Goal: Obtain resource: Download file/media

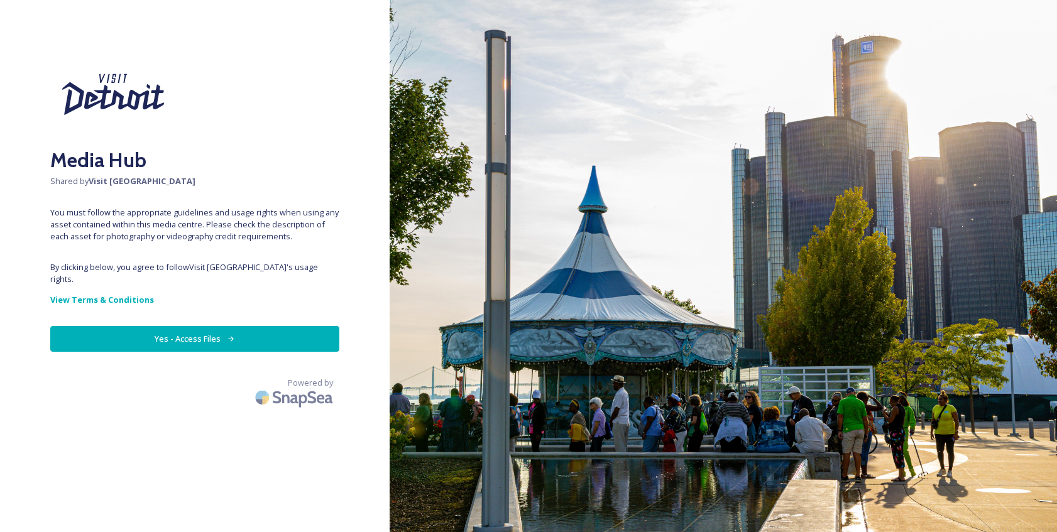
click at [175, 328] on button "Yes - Access Files" at bounding box center [194, 339] width 289 height 26
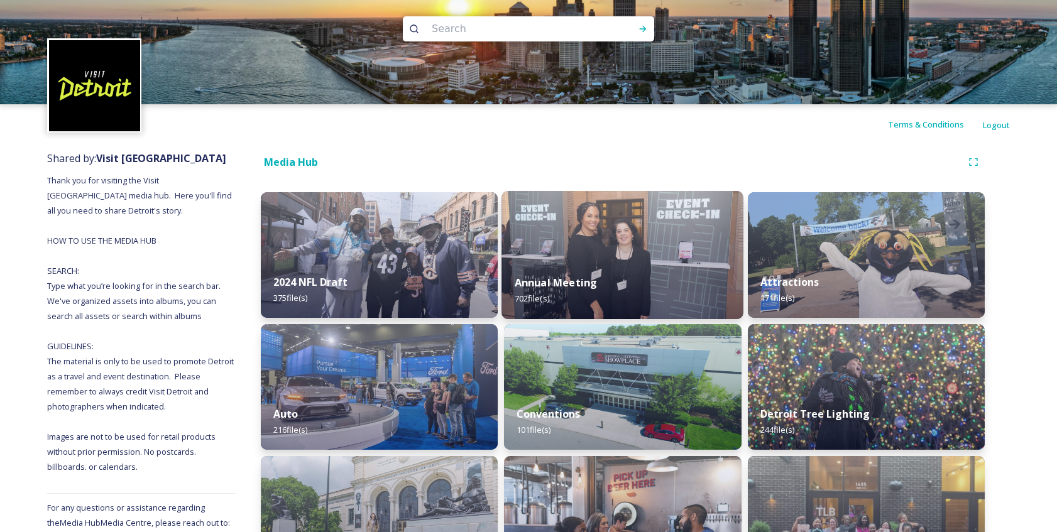
scroll to position [11, 0]
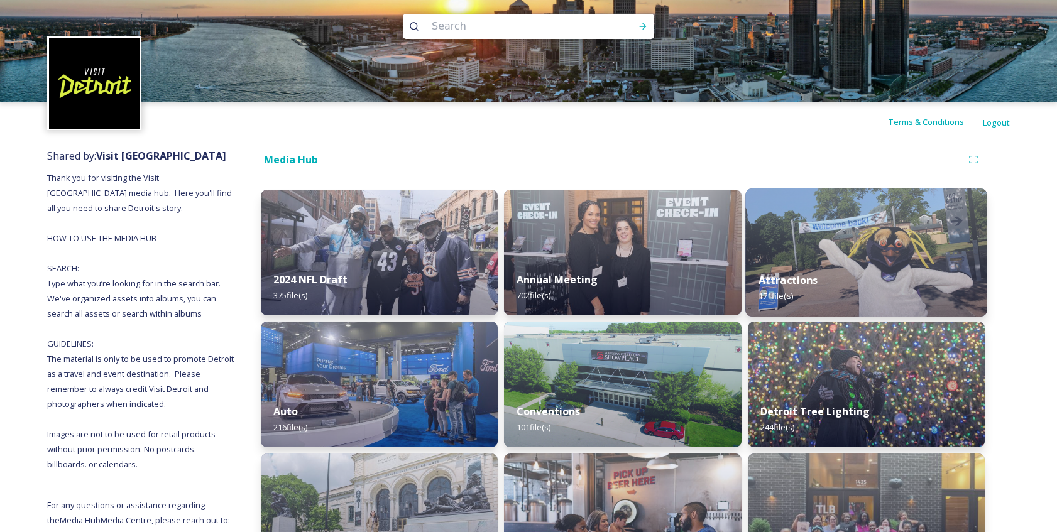
click at [825, 258] on img at bounding box center [867, 253] width 242 height 128
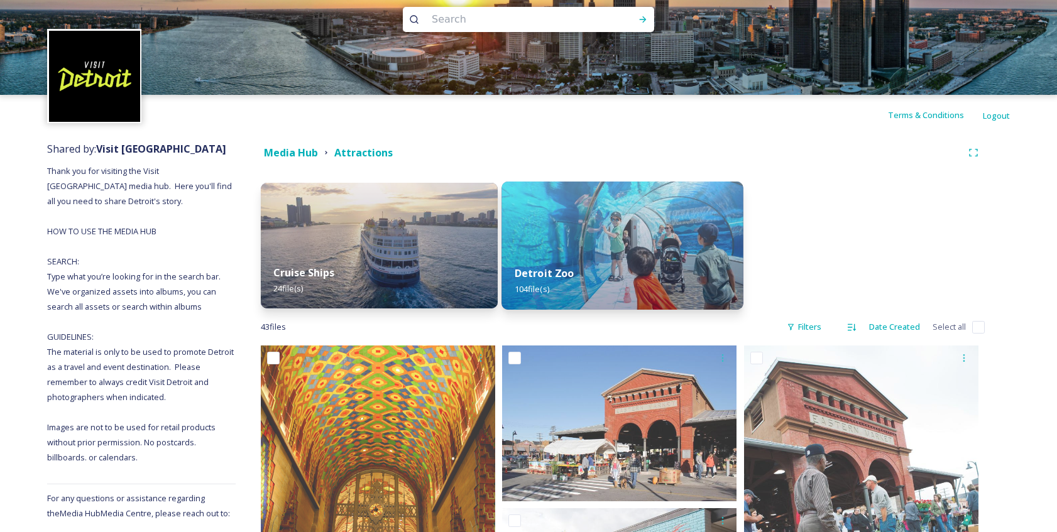
scroll to position [23, 0]
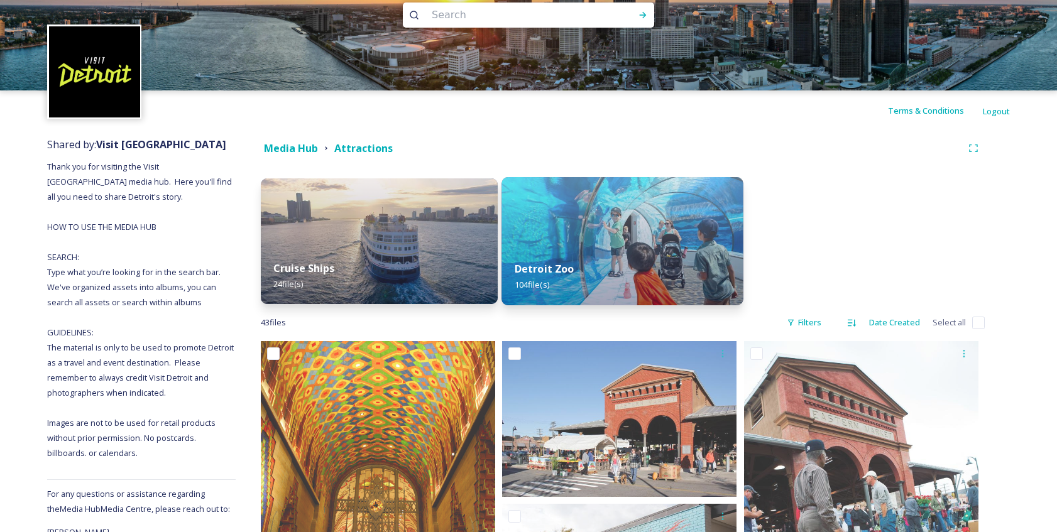
click at [592, 260] on div "Detroit Zoo 104 file(s)" at bounding box center [623, 276] width 242 height 57
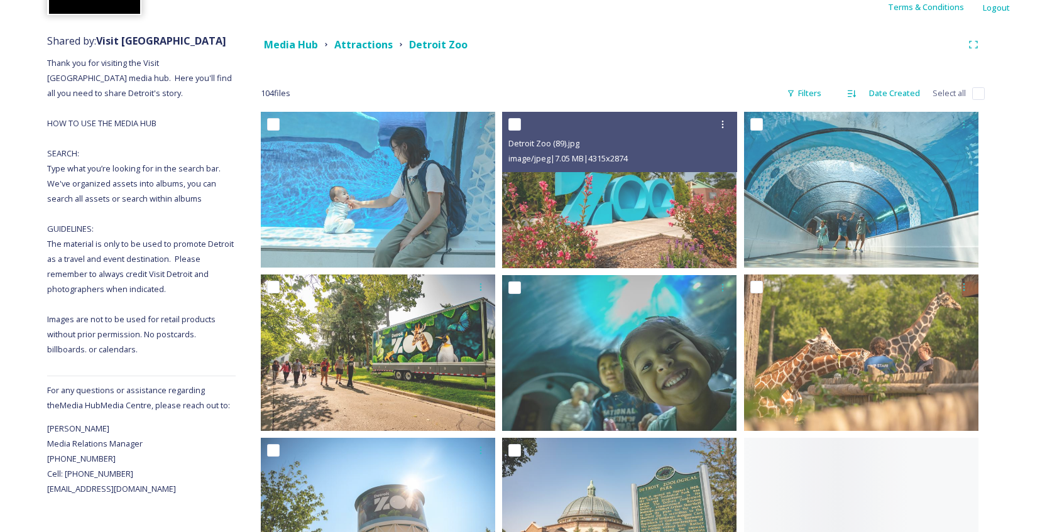
scroll to position [165, 0]
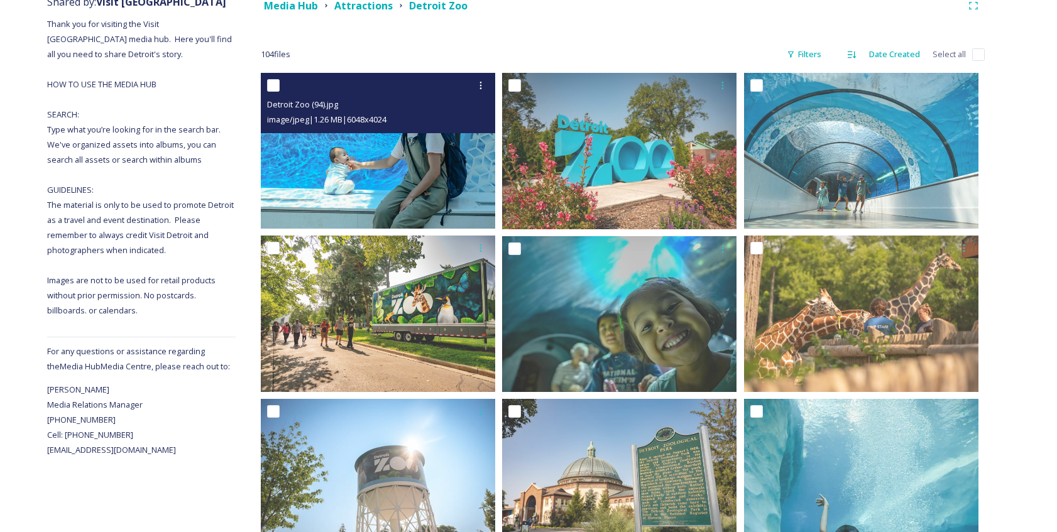
click at [419, 212] on img at bounding box center [378, 151] width 234 height 156
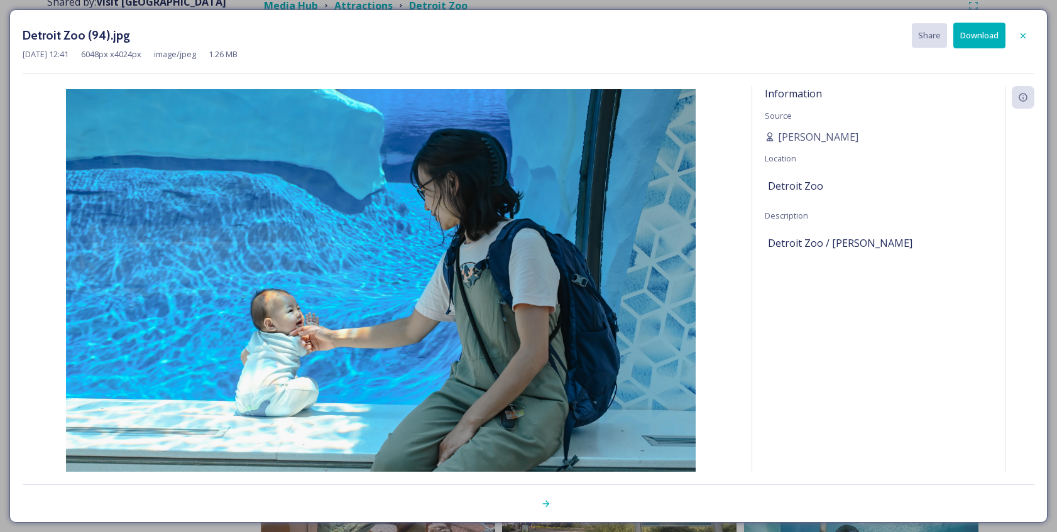
click at [1030, 38] on div at bounding box center [1023, 36] width 23 height 23
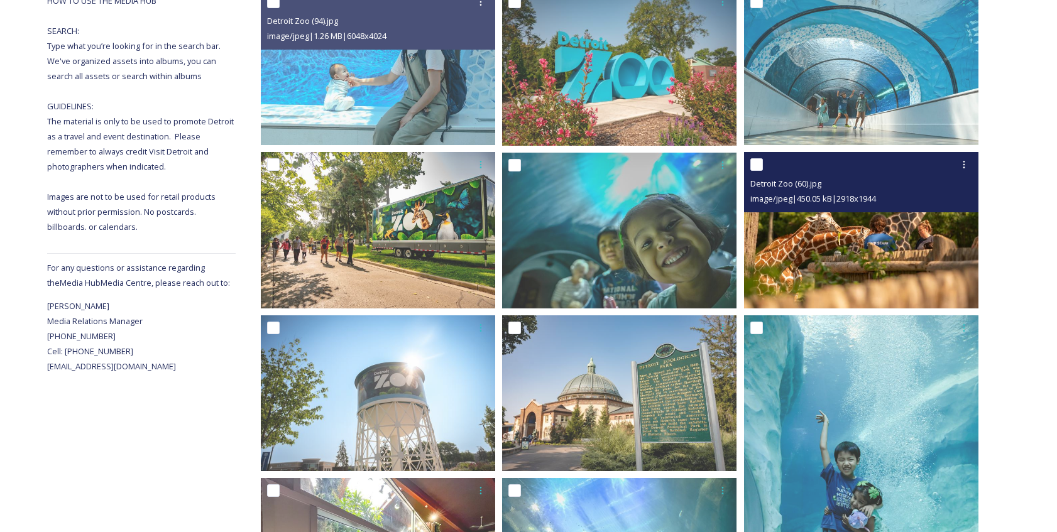
scroll to position [265, 0]
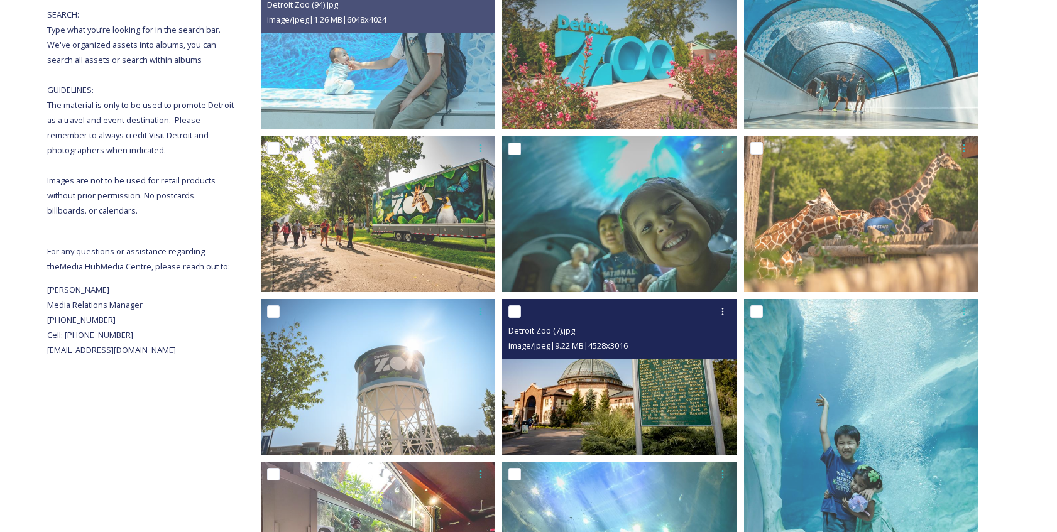
click at [646, 392] on img at bounding box center [619, 377] width 234 height 156
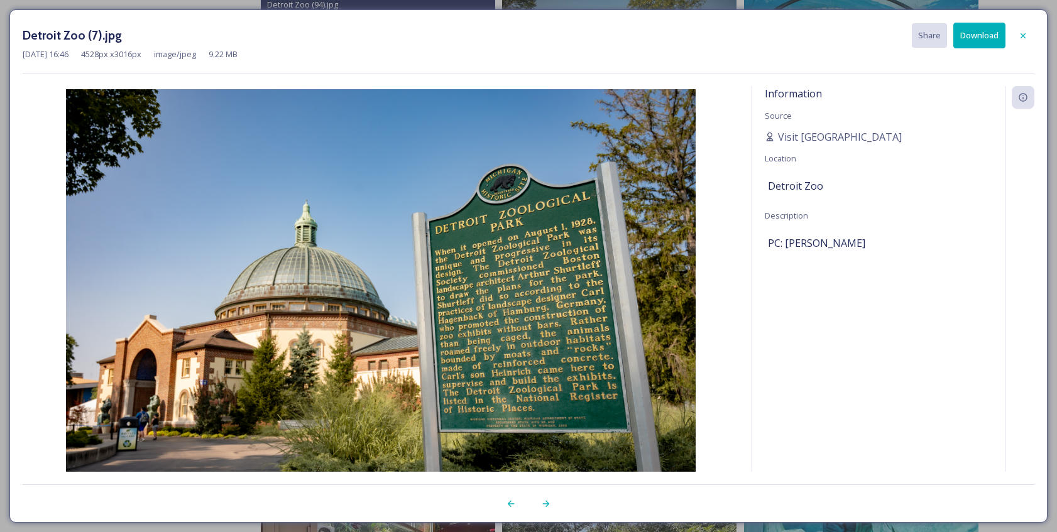
click at [984, 36] on button "Download" at bounding box center [980, 36] width 52 height 26
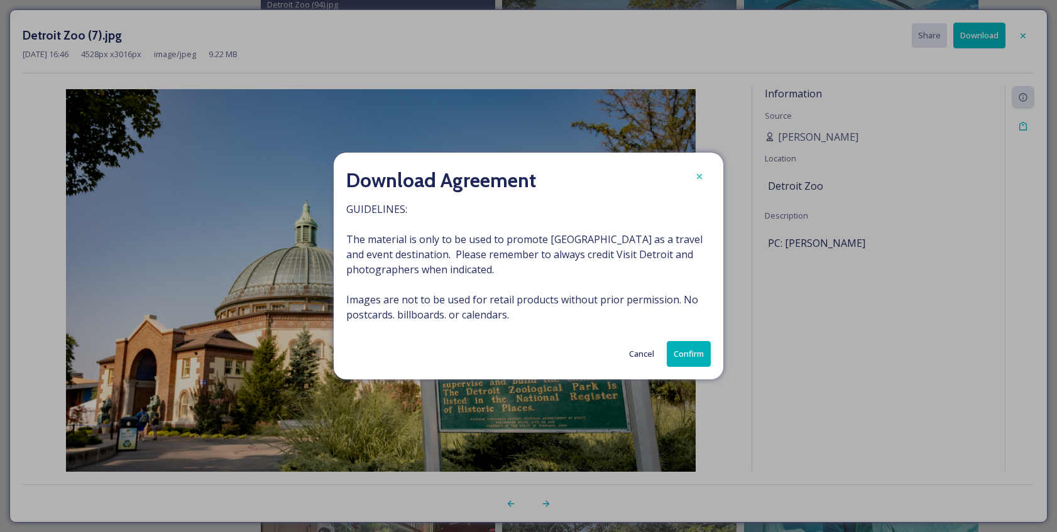
click at [688, 353] on button "Confirm" at bounding box center [689, 354] width 44 height 26
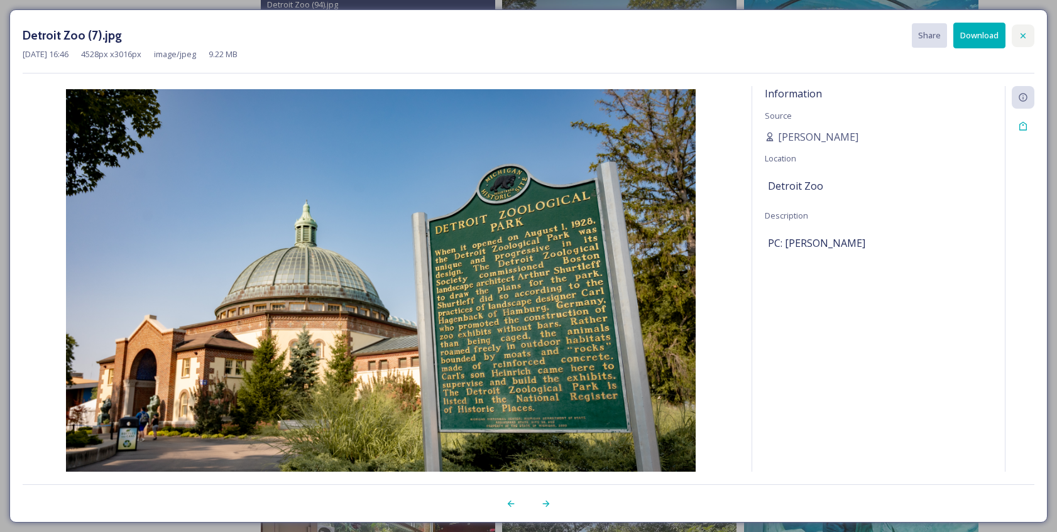
click at [1029, 38] on div at bounding box center [1023, 36] width 23 height 23
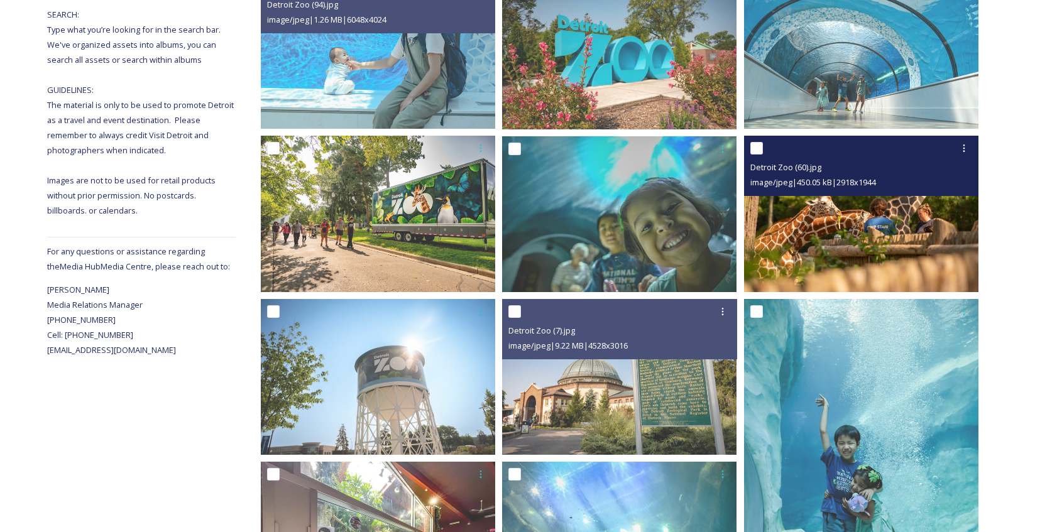
click at [829, 218] on img at bounding box center [861, 214] width 234 height 156
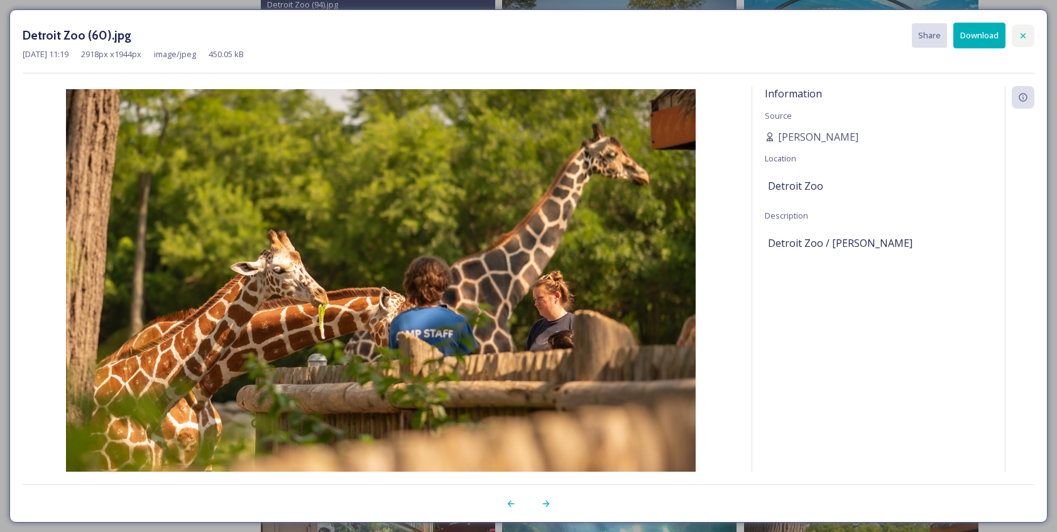
click at [1032, 33] on div at bounding box center [1023, 36] width 23 height 23
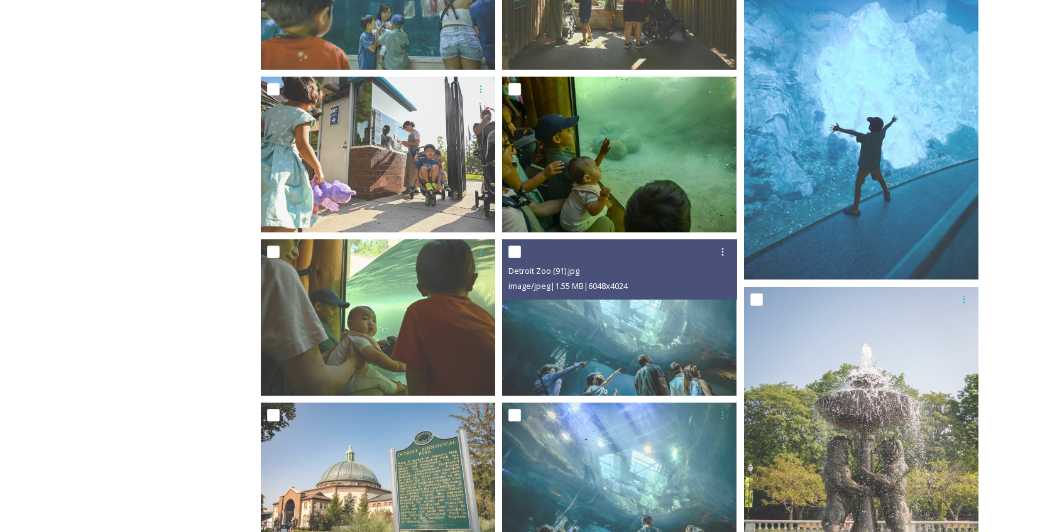
scroll to position [1201, 0]
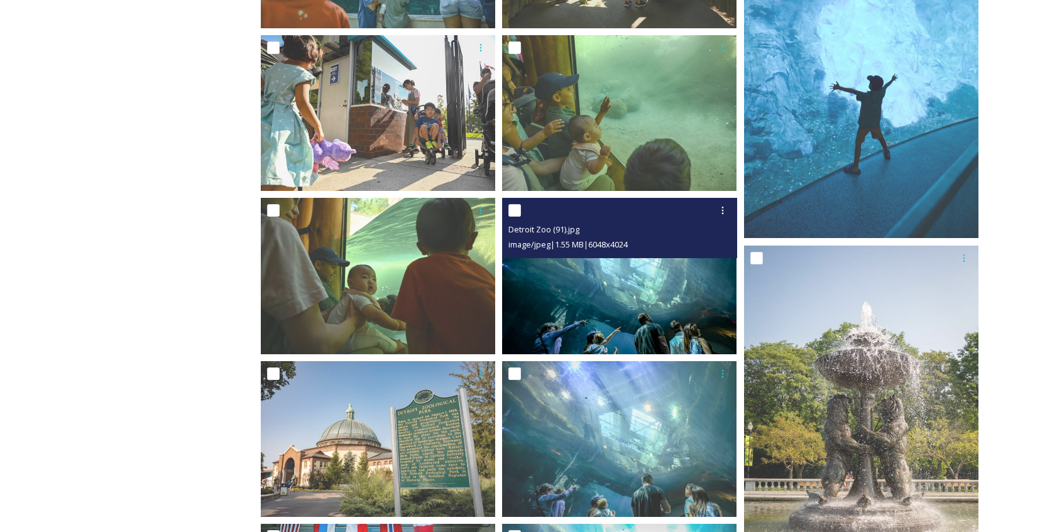
click at [659, 311] on img at bounding box center [619, 276] width 234 height 156
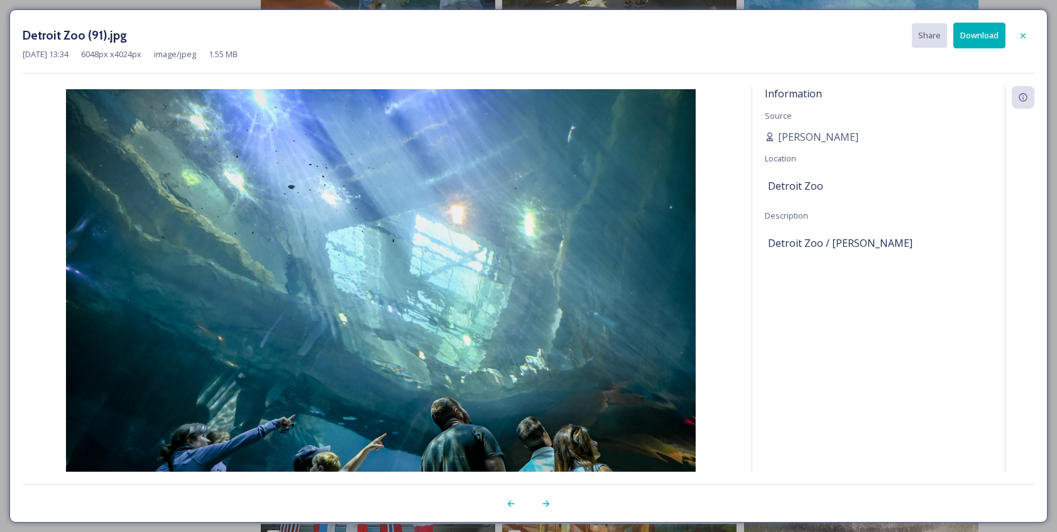
click at [1022, 31] on icon at bounding box center [1023, 36] width 10 height 10
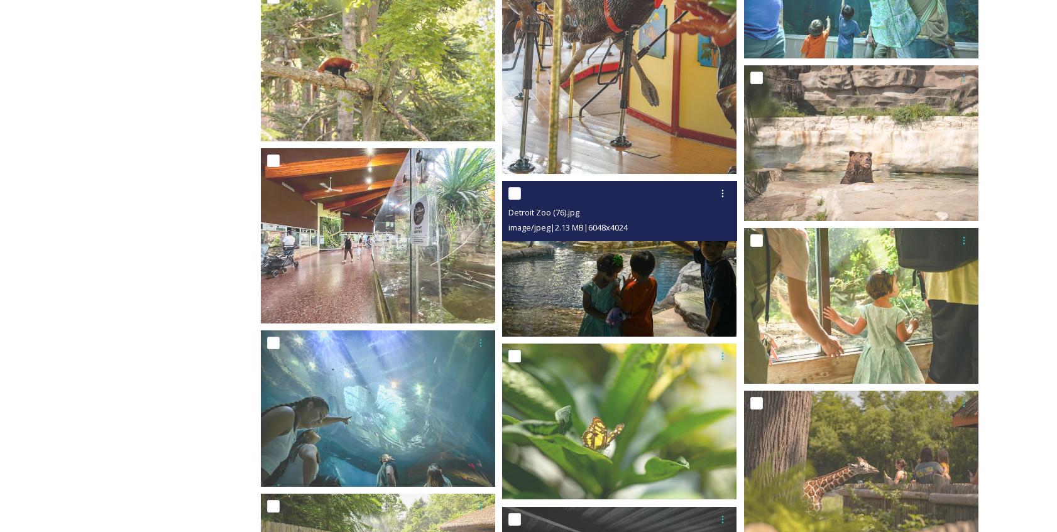
scroll to position [2205, 0]
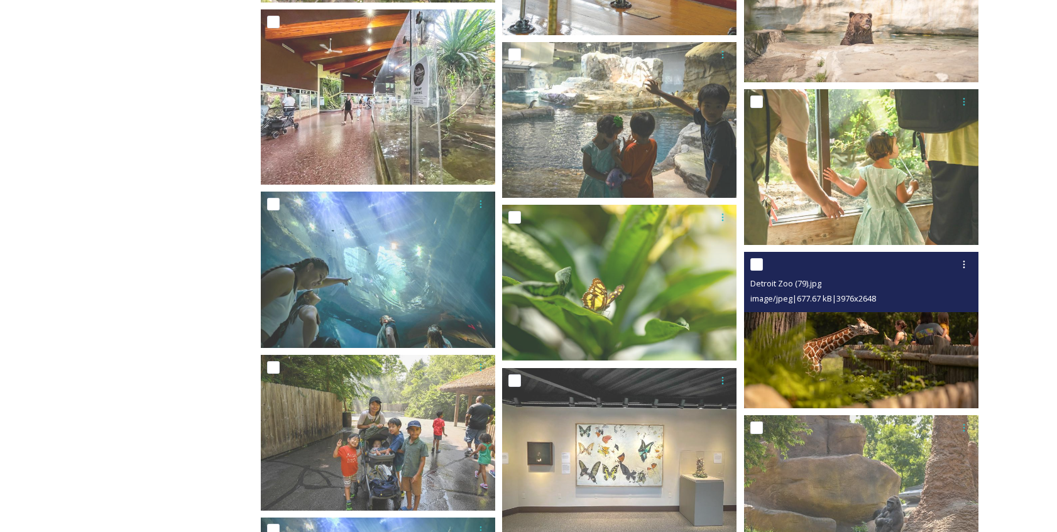
click at [823, 348] on img at bounding box center [861, 330] width 234 height 156
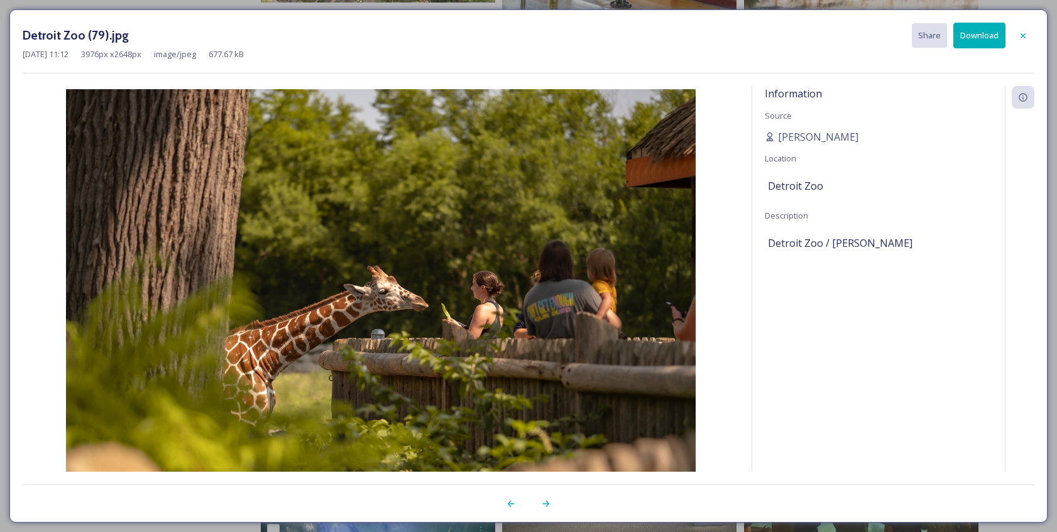
click at [1026, 37] on icon at bounding box center [1023, 36] width 10 height 10
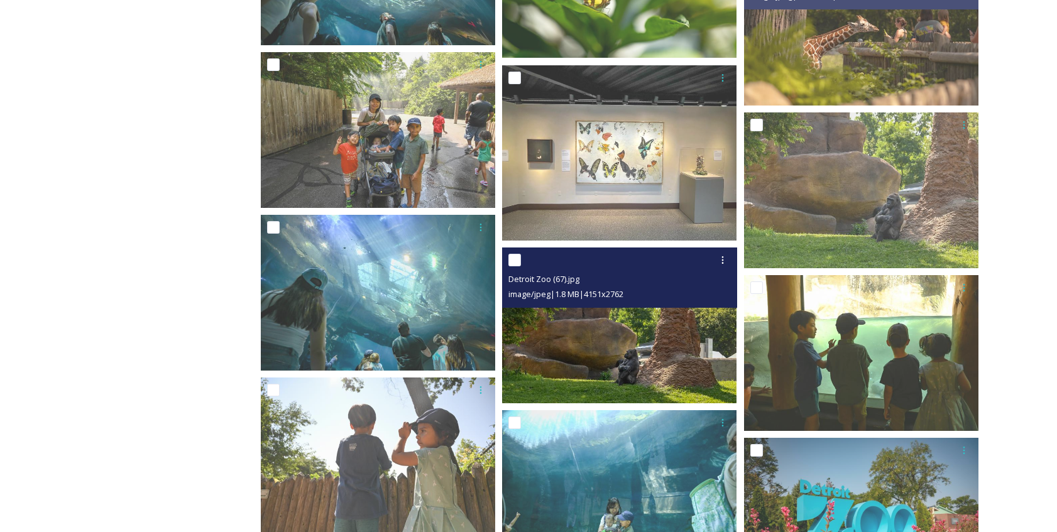
scroll to position [2564, 0]
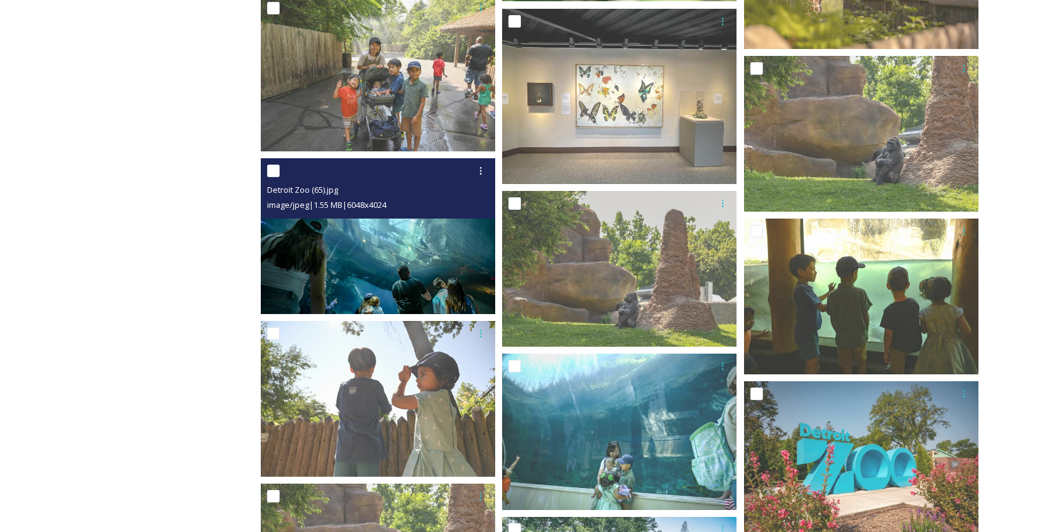
click at [402, 258] on img at bounding box center [378, 236] width 234 height 156
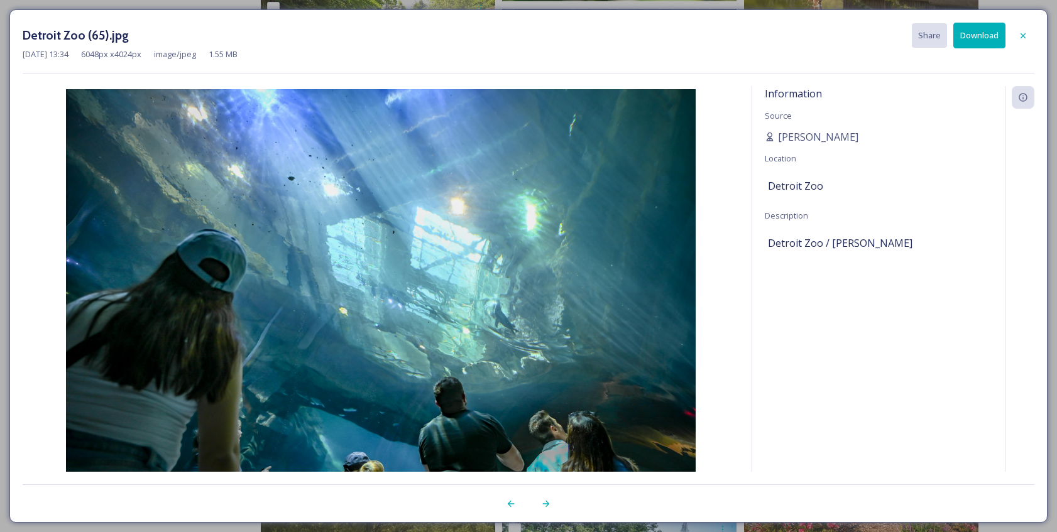
click at [1024, 40] on div at bounding box center [1023, 36] width 23 height 23
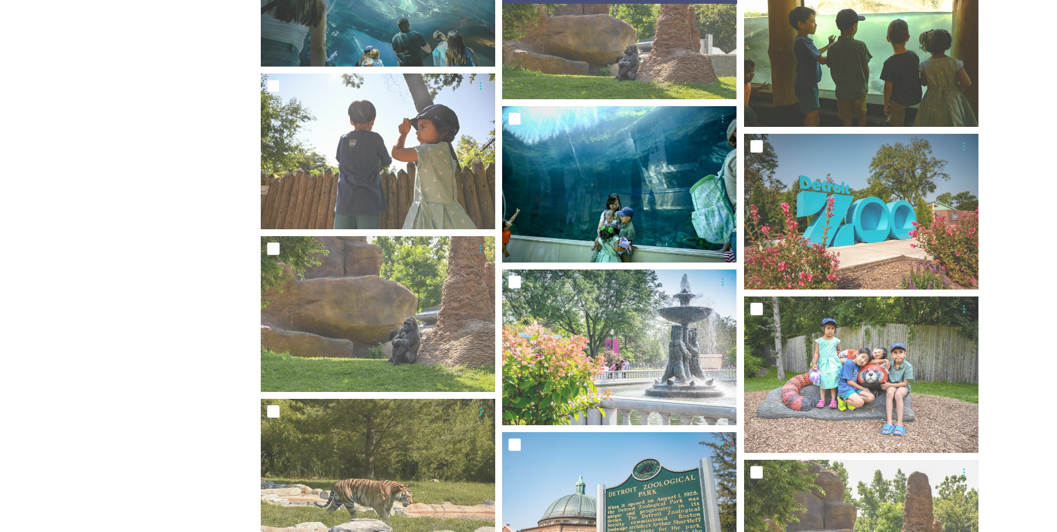
scroll to position [2816, 0]
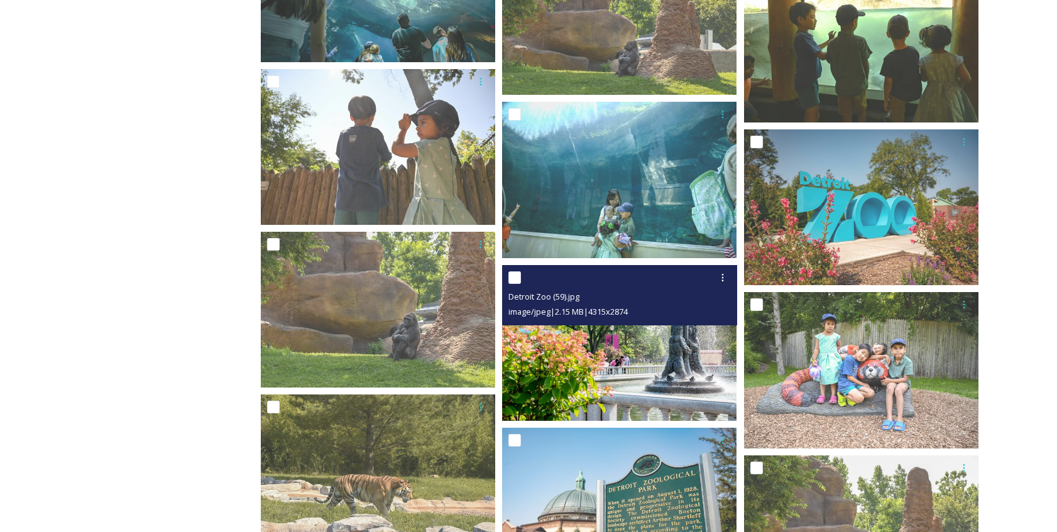
click at [626, 347] on img at bounding box center [619, 343] width 234 height 156
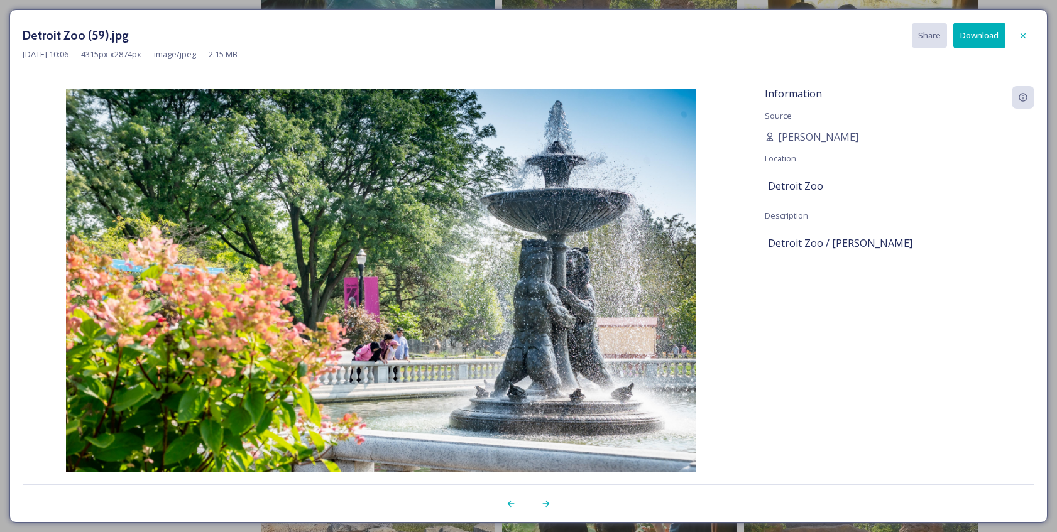
click at [981, 40] on button "Download" at bounding box center [980, 36] width 52 height 26
click at [982, 36] on button "Download" at bounding box center [980, 36] width 52 height 26
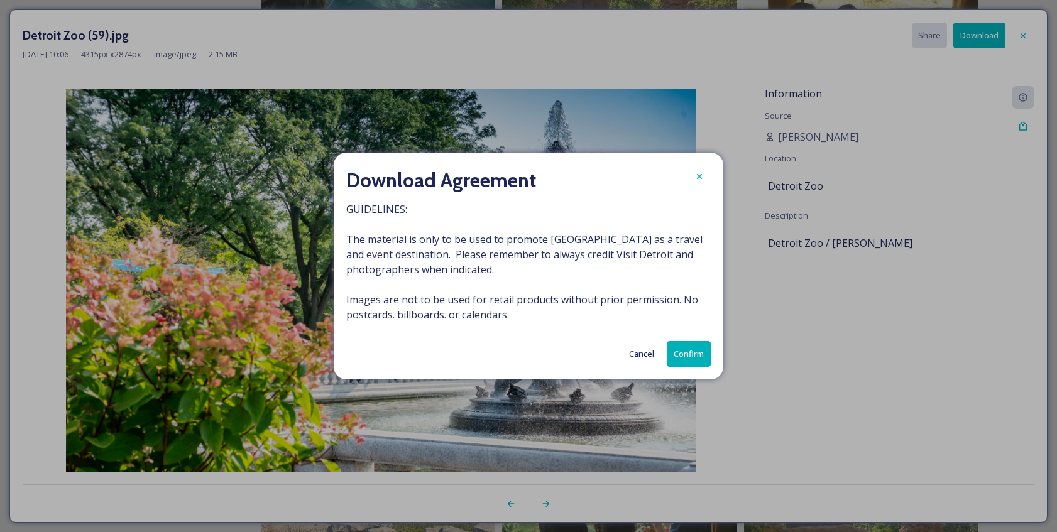
click at [687, 355] on button "Confirm" at bounding box center [689, 354] width 44 height 26
drag, startPoint x: 697, startPoint y: 172, endPoint x: 805, endPoint y: 127, distance: 117.8
click at [696, 172] on icon at bounding box center [700, 177] width 10 height 10
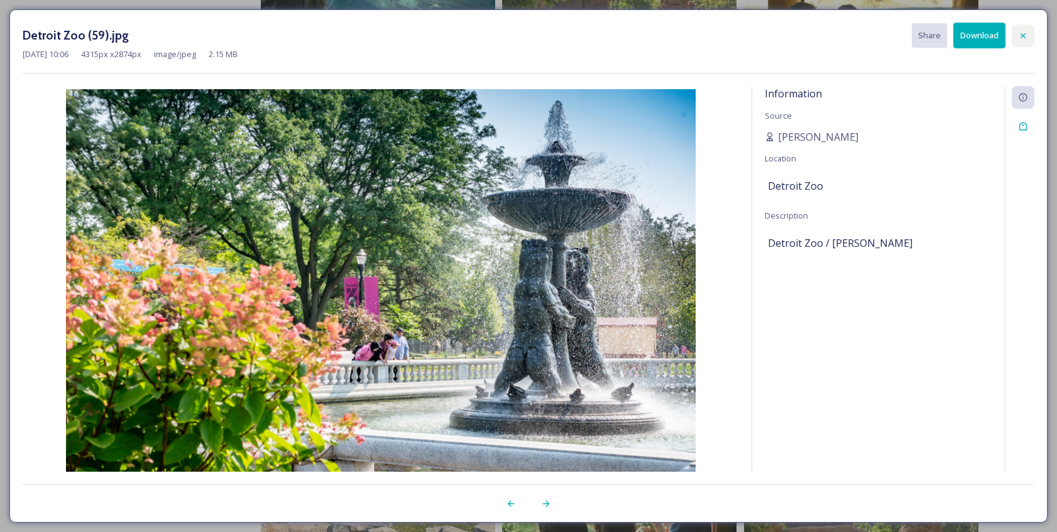
click at [1029, 32] on div at bounding box center [1023, 36] width 23 height 23
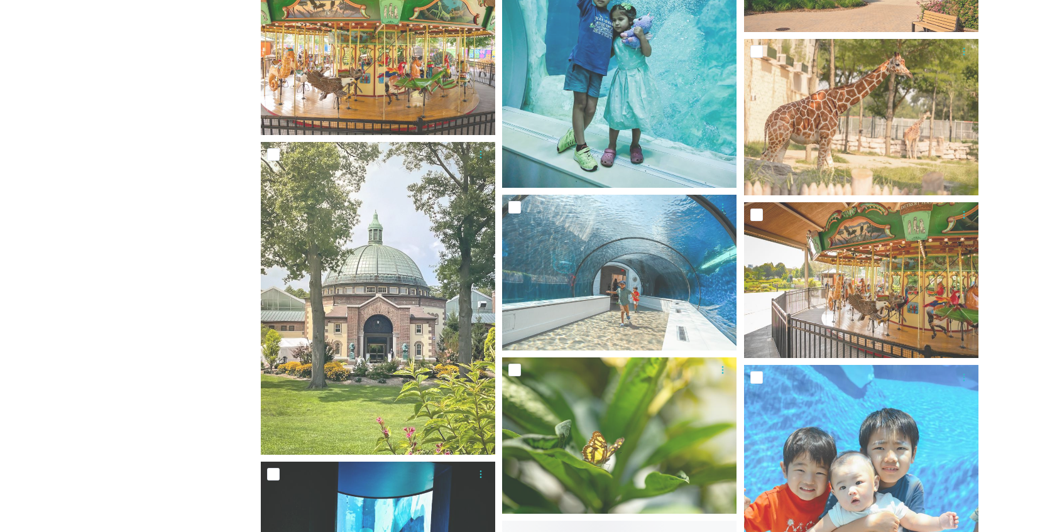
scroll to position [3946, 0]
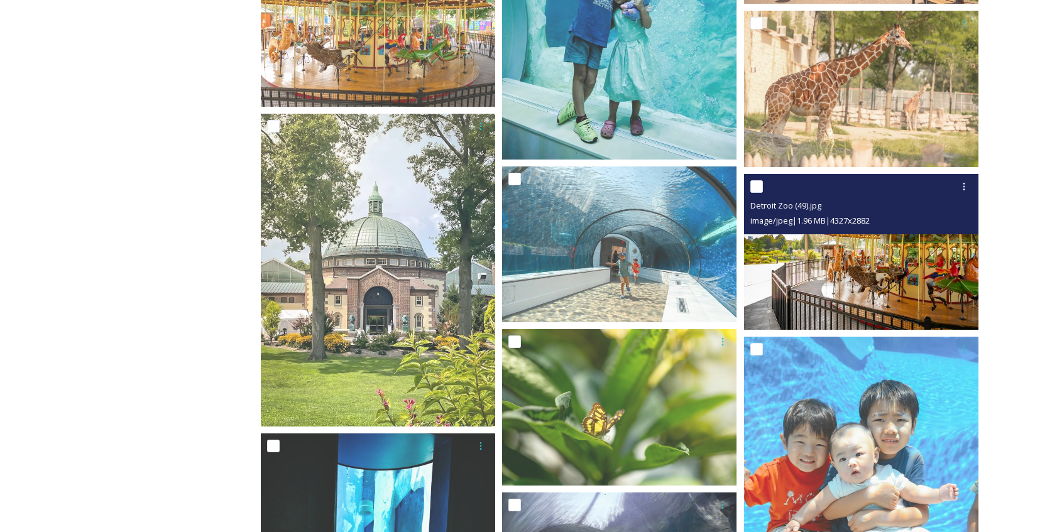
click at [822, 275] on img at bounding box center [861, 252] width 234 height 156
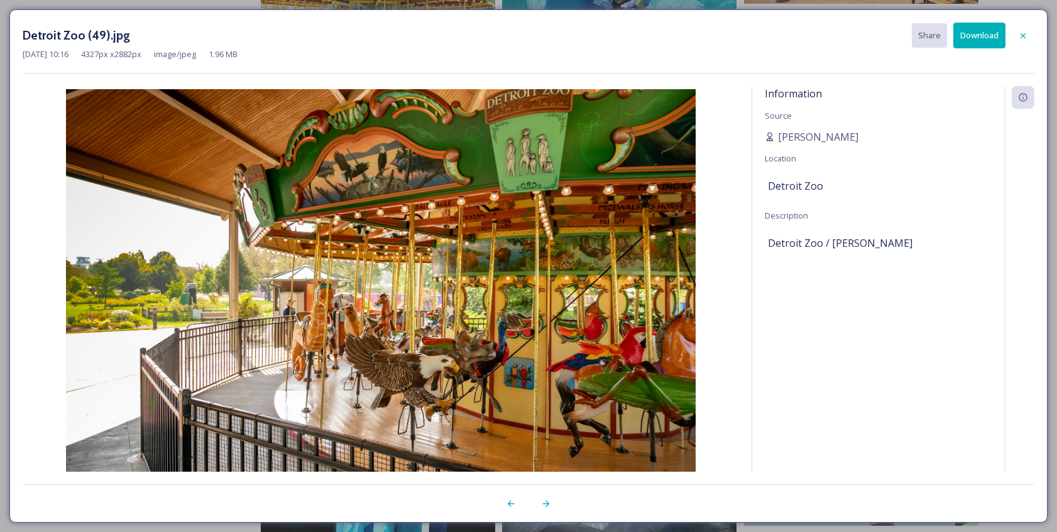
click at [983, 40] on button "Download" at bounding box center [980, 36] width 52 height 26
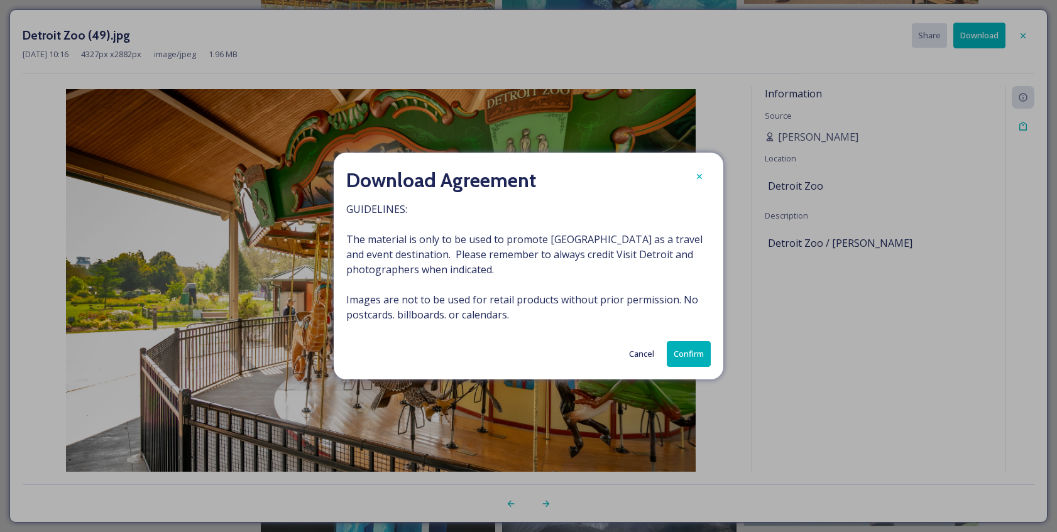
click at [681, 353] on button "Confirm" at bounding box center [689, 354] width 44 height 26
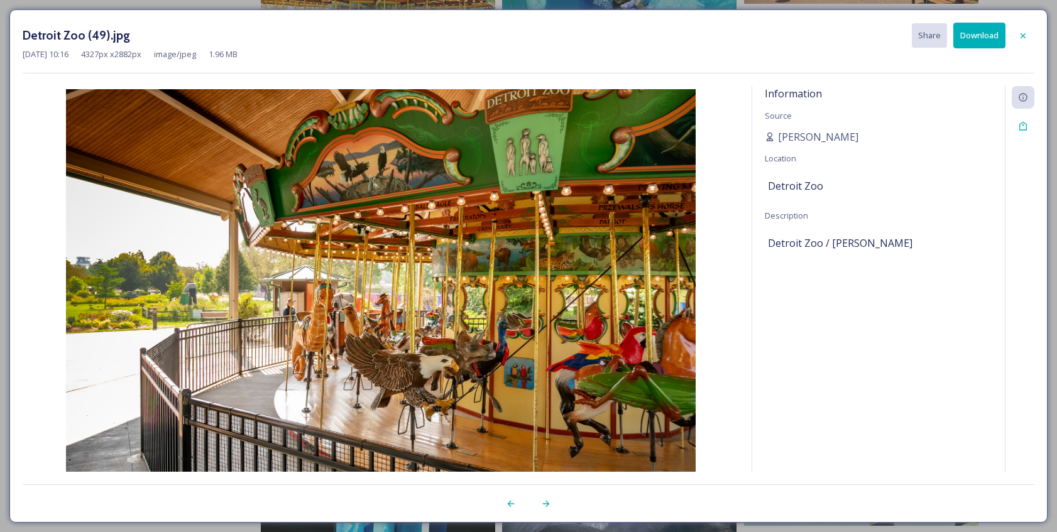
click at [1023, 38] on icon at bounding box center [1023, 36] width 10 height 10
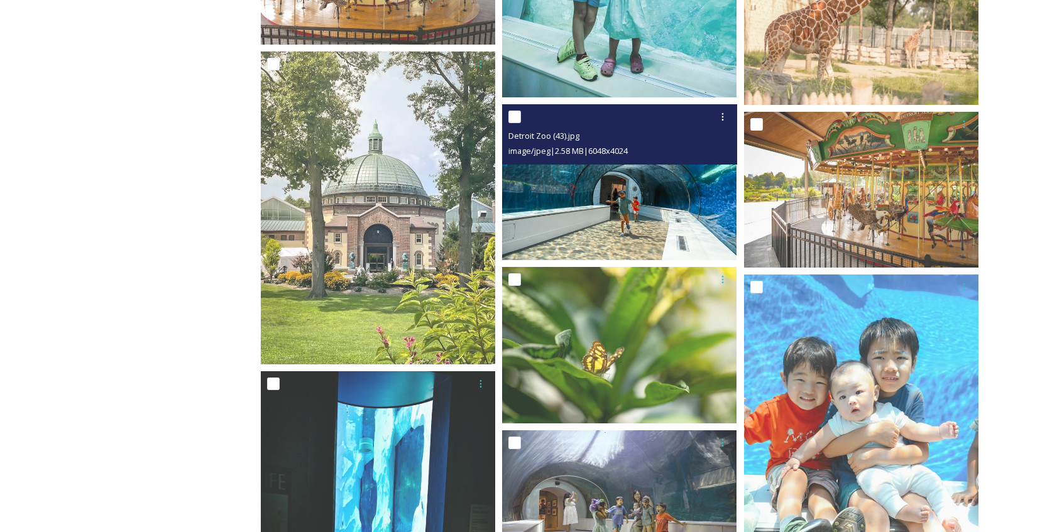
scroll to position [4011, 0]
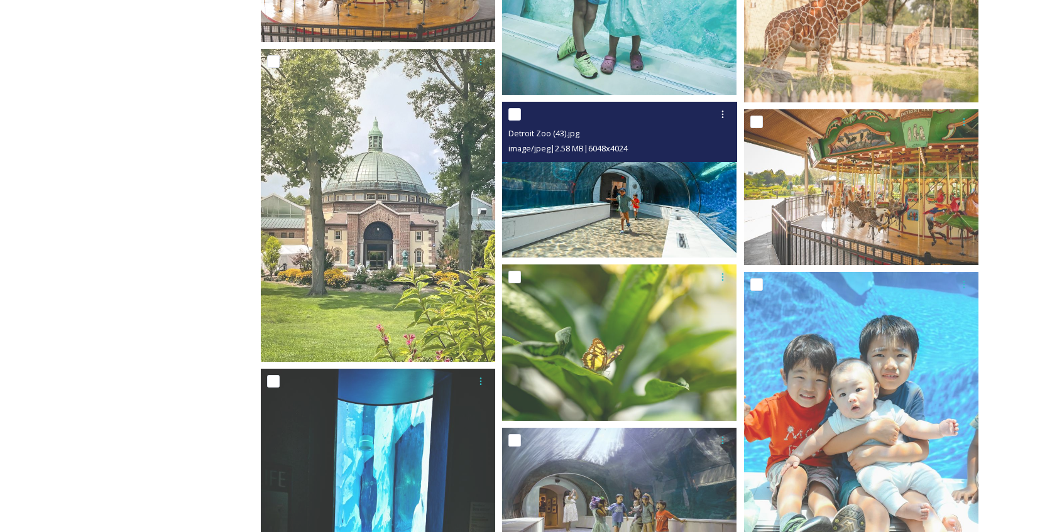
click at [590, 193] on img at bounding box center [619, 180] width 234 height 156
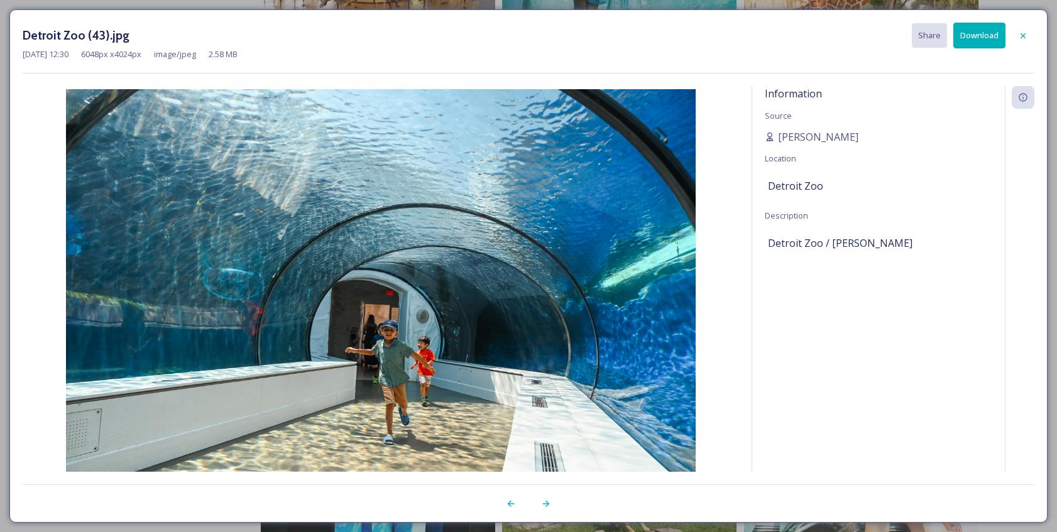
click at [983, 33] on button "Download" at bounding box center [980, 36] width 52 height 26
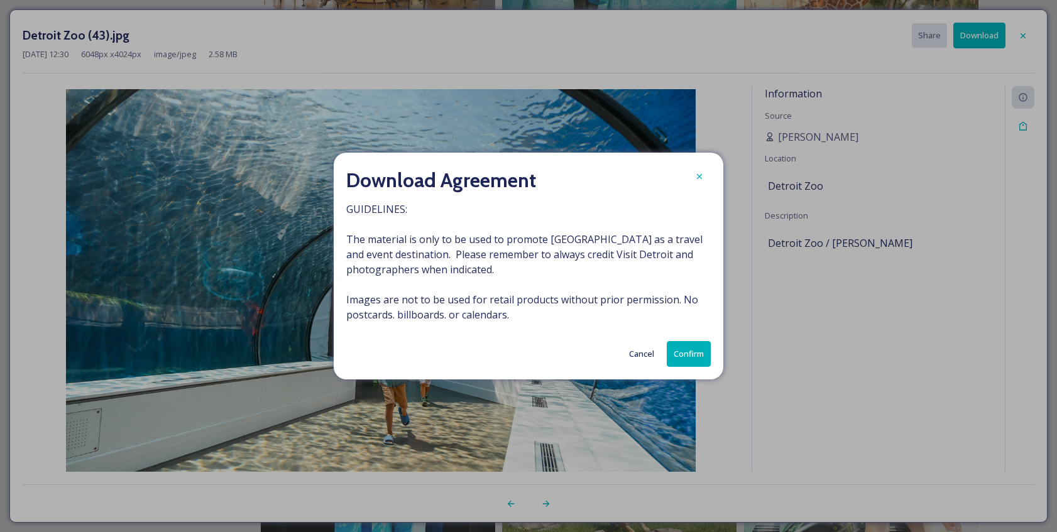
click at [683, 356] on button "Confirm" at bounding box center [689, 354] width 44 height 26
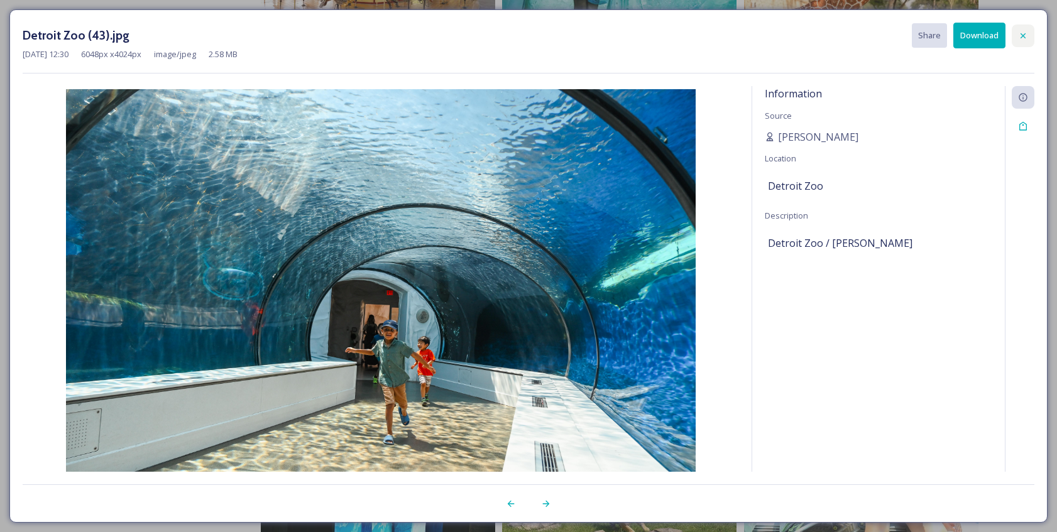
click at [1023, 36] on icon at bounding box center [1023, 35] width 5 height 5
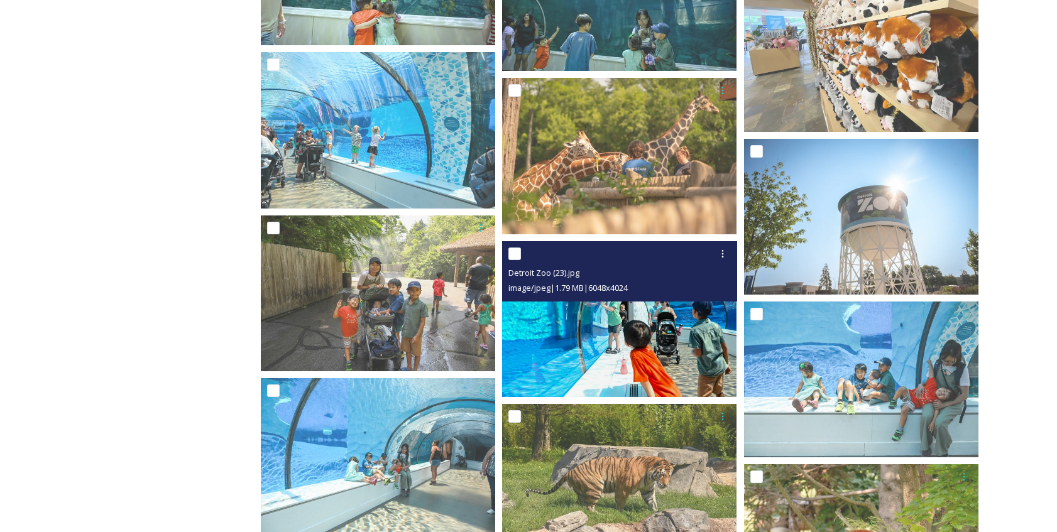
scroll to position [4843, 0]
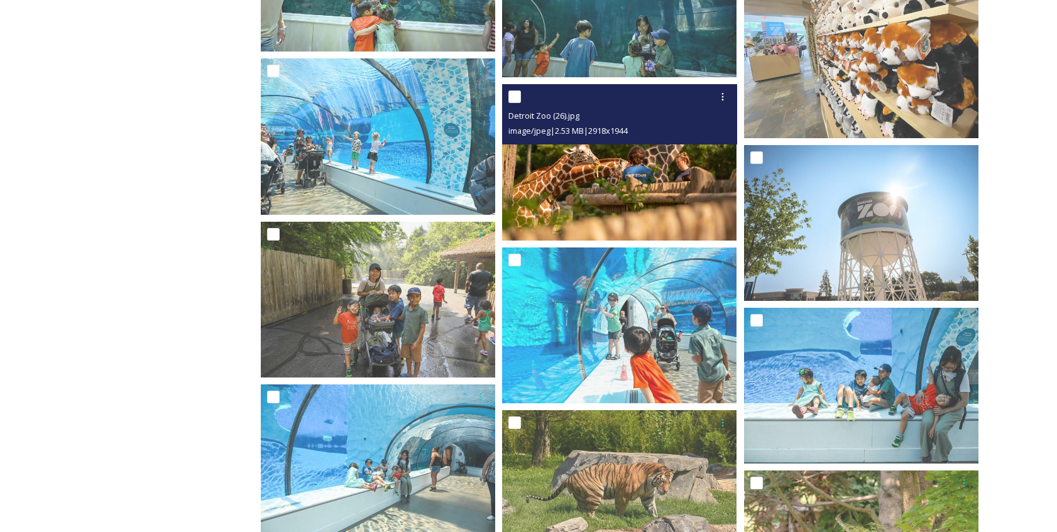
click at [656, 180] on img at bounding box center [619, 162] width 234 height 156
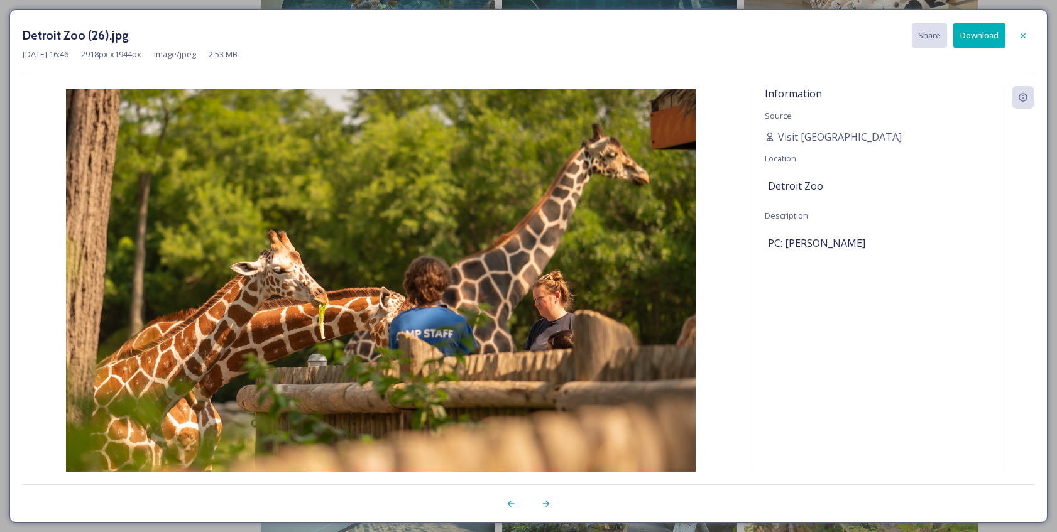
drag, startPoint x: 1022, startPoint y: 39, endPoint x: 1001, endPoint y: 53, distance: 25.3
click at [1022, 39] on icon at bounding box center [1023, 36] width 10 height 10
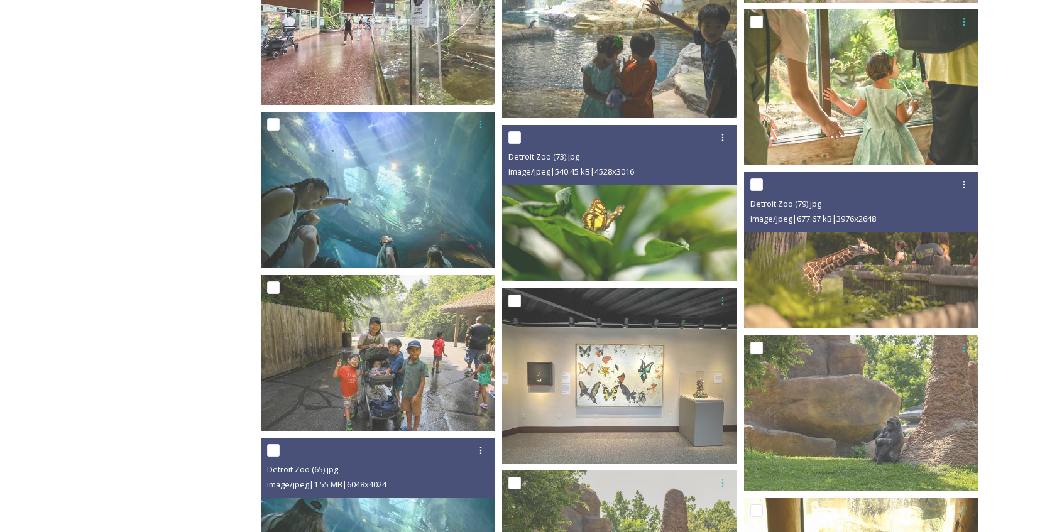
scroll to position [2090, 0]
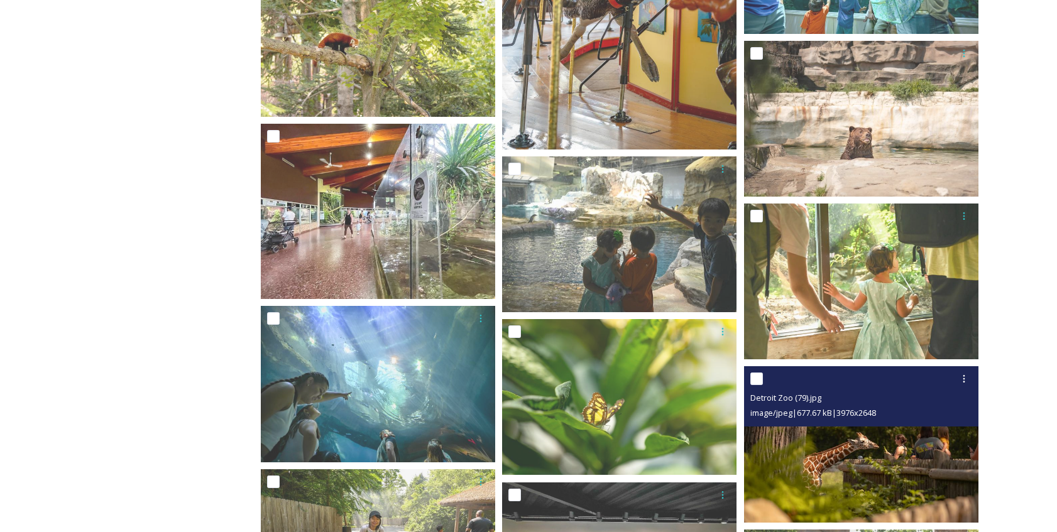
click at [869, 465] on img at bounding box center [861, 445] width 234 height 156
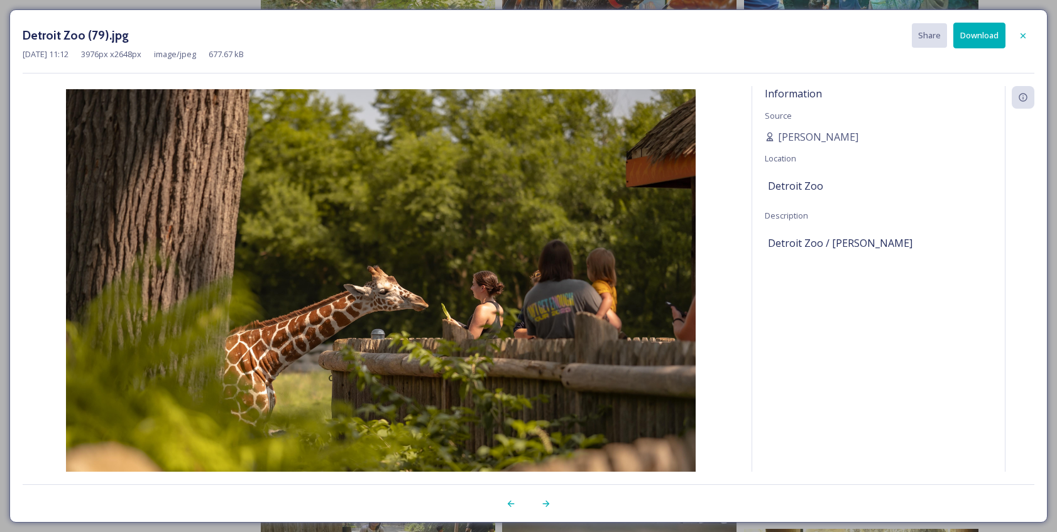
drag, startPoint x: 1028, startPoint y: 36, endPoint x: 1010, endPoint y: 48, distance: 21.5
click at [1028, 36] on icon at bounding box center [1023, 36] width 10 height 10
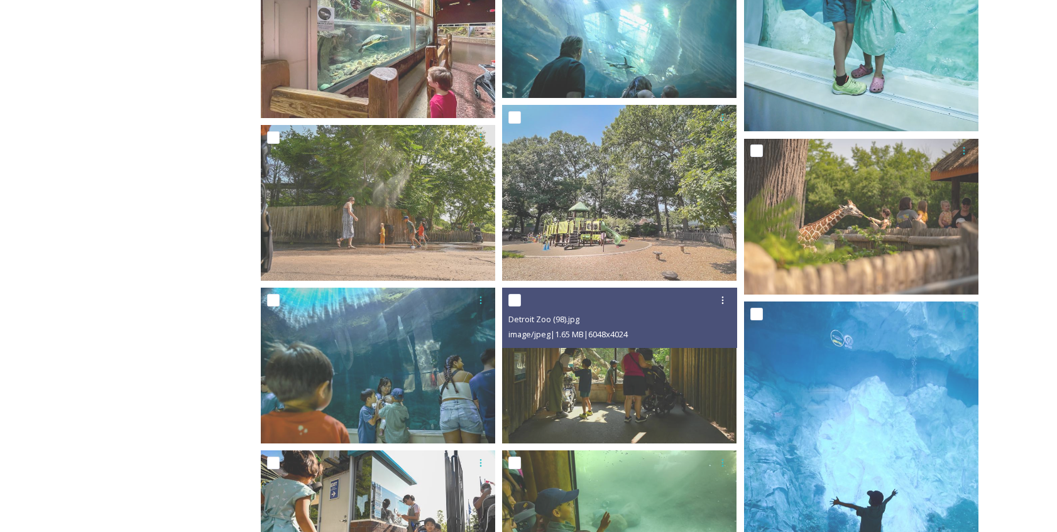
scroll to position [785, 0]
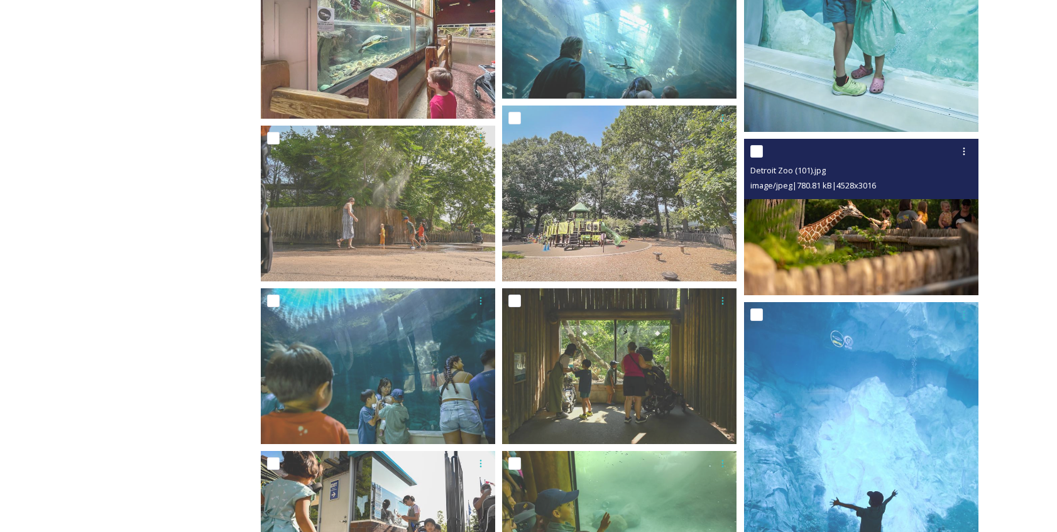
click at [850, 223] on img at bounding box center [861, 218] width 234 height 156
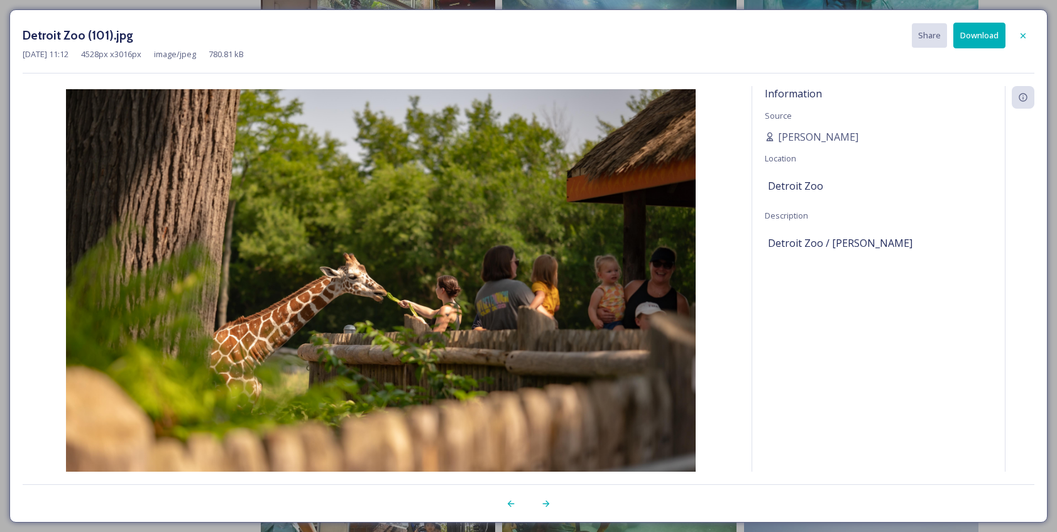
drag, startPoint x: 1026, startPoint y: 37, endPoint x: 1014, endPoint y: 44, distance: 13.8
click at [1025, 37] on icon at bounding box center [1023, 36] width 10 height 10
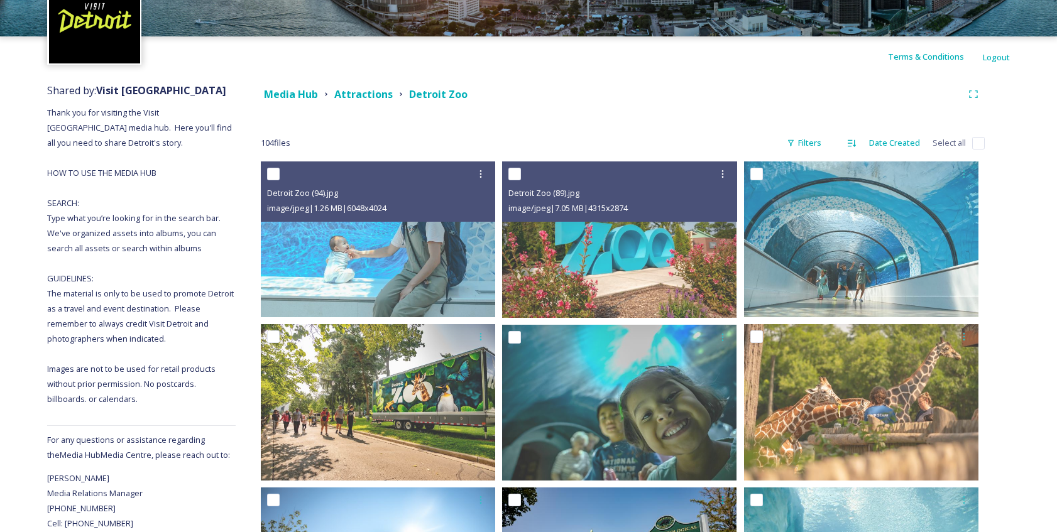
scroll to position [76, 0]
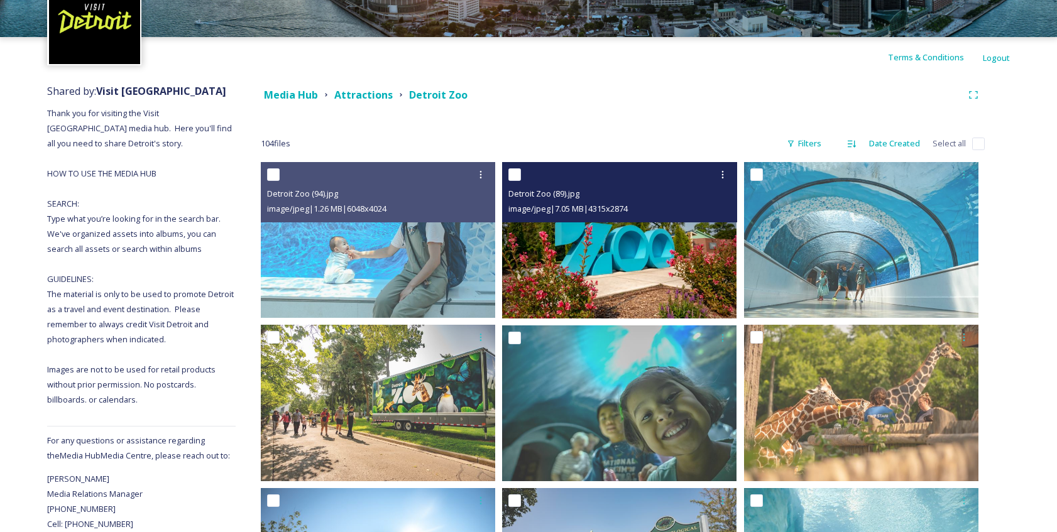
click at [670, 257] on img at bounding box center [619, 240] width 234 height 156
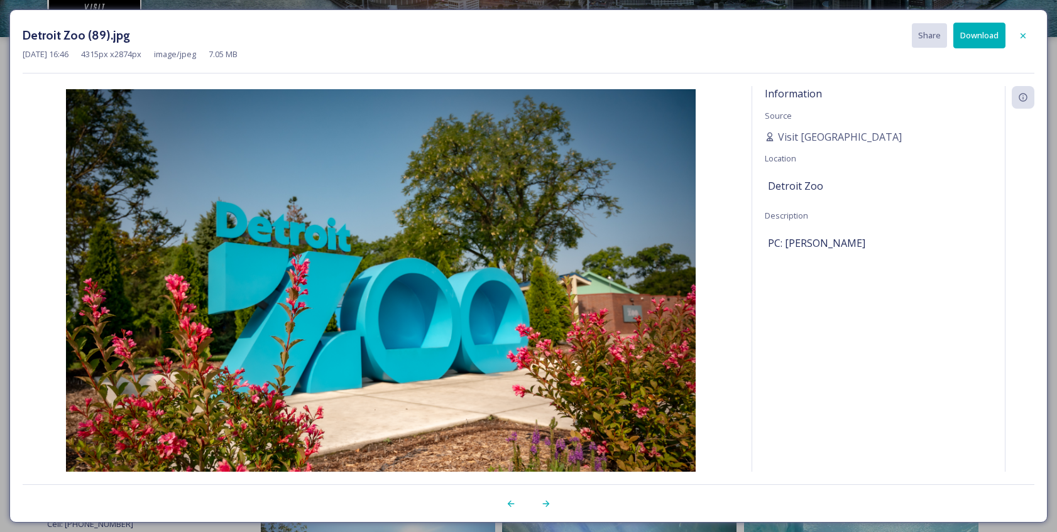
click at [979, 40] on button "Download" at bounding box center [980, 36] width 52 height 26
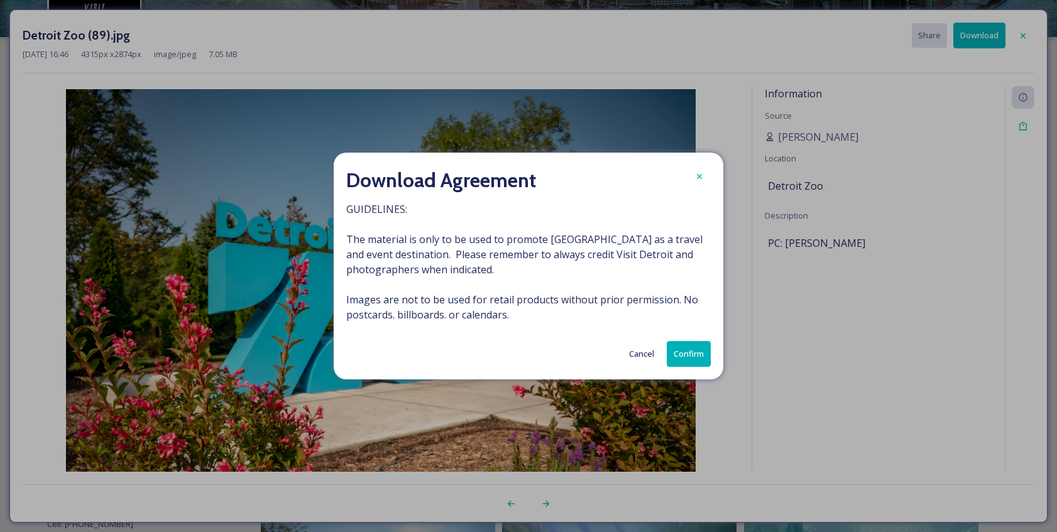
click at [695, 355] on button "Confirm" at bounding box center [689, 354] width 44 height 26
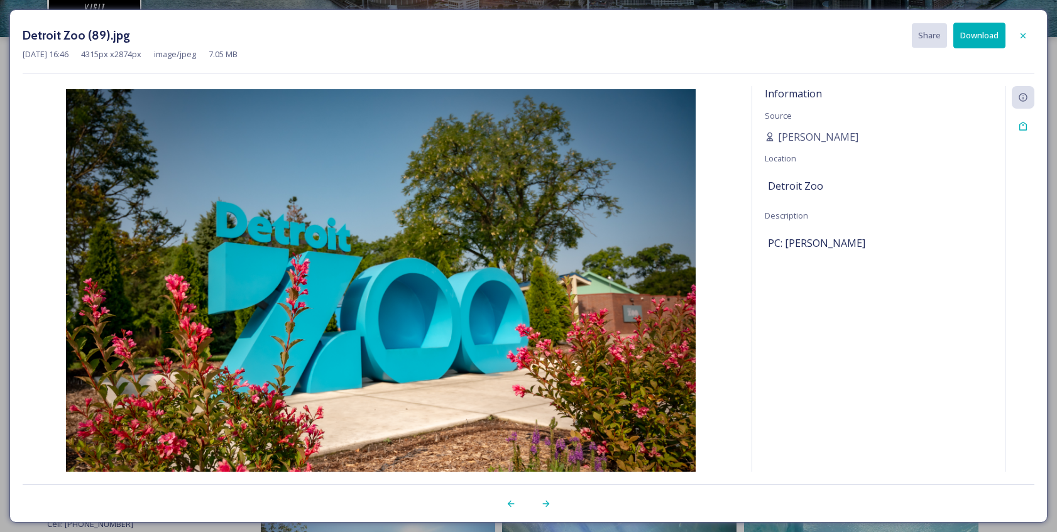
click at [1024, 37] on icon at bounding box center [1023, 36] width 10 height 10
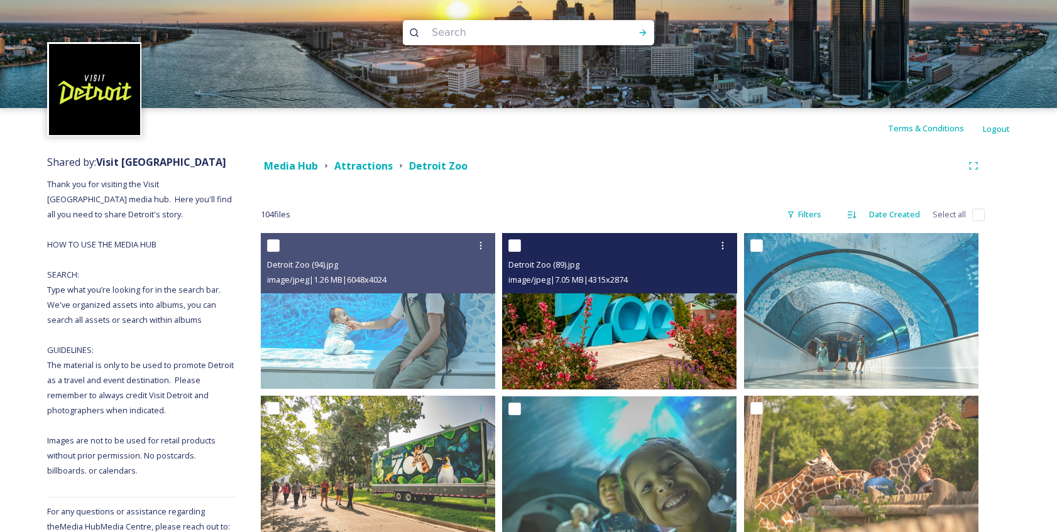
scroll to position [0, 0]
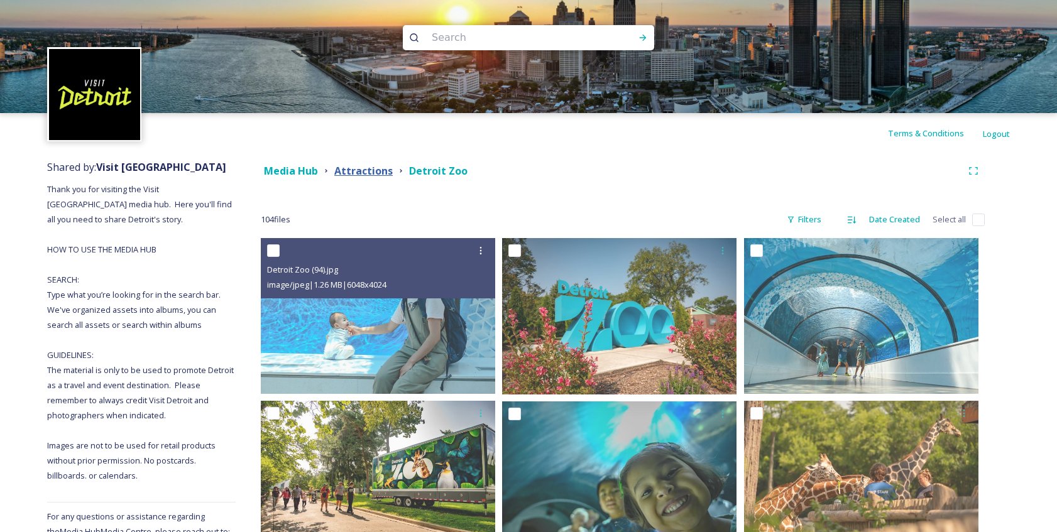
click at [375, 170] on strong "Attractions" at bounding box center [363, 171] width 58 height 14
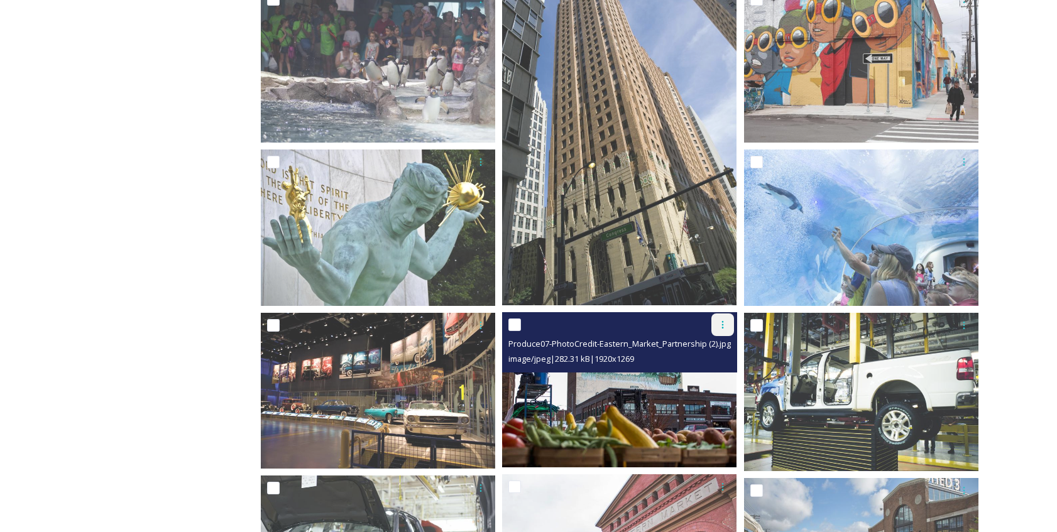
scroll to position [755, 0]
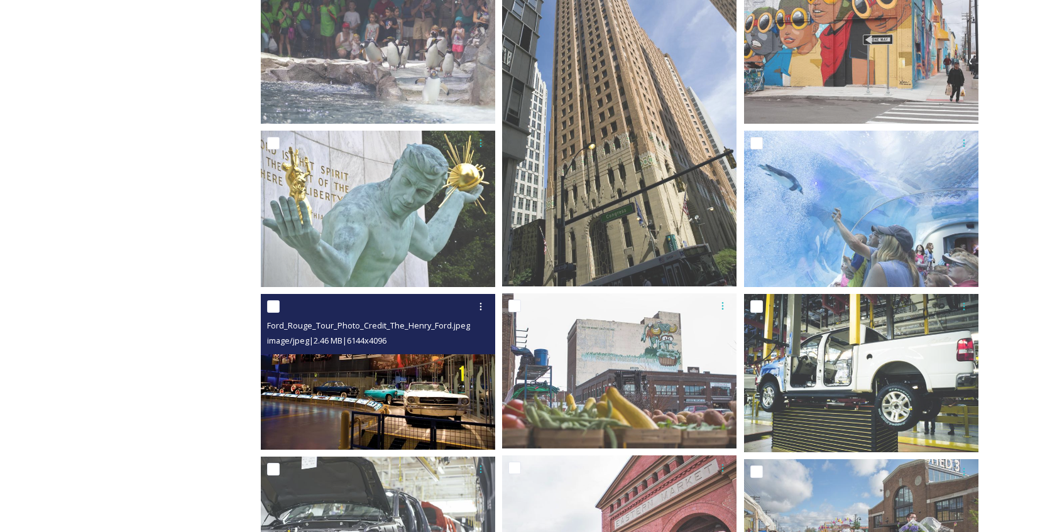
click at [417, 370] on img at bounding box center [378, 372] width 234 height 157
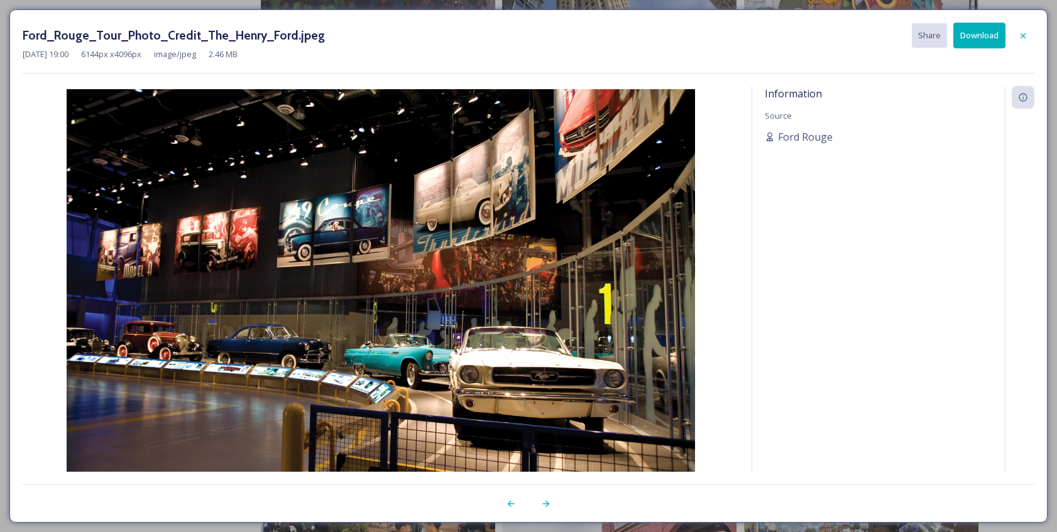
click at [987, 35] on button "Download" at bounding box center [980, 36] width 52 height 26
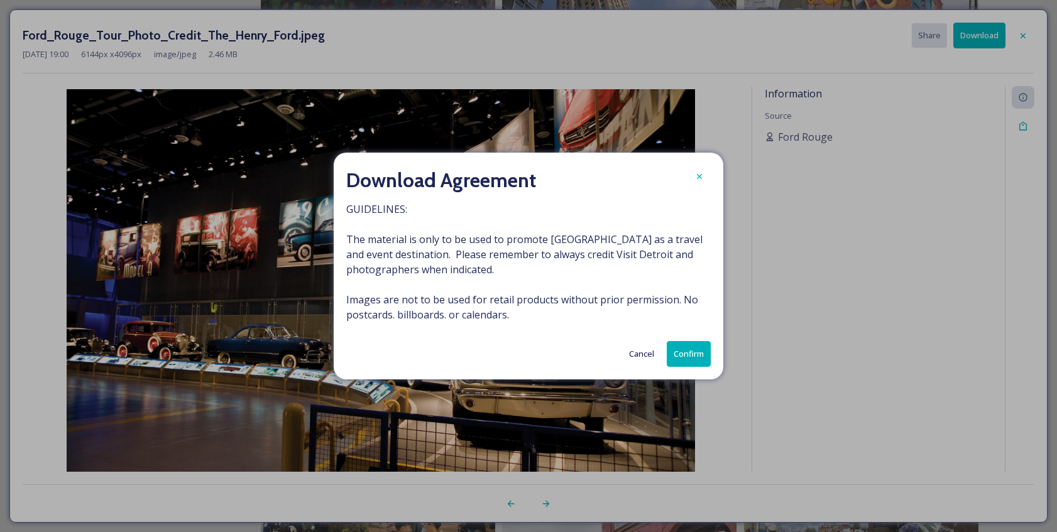
click at [689, 356] on button "Confirm" at bounding box center [689, 354] width 44 height 26
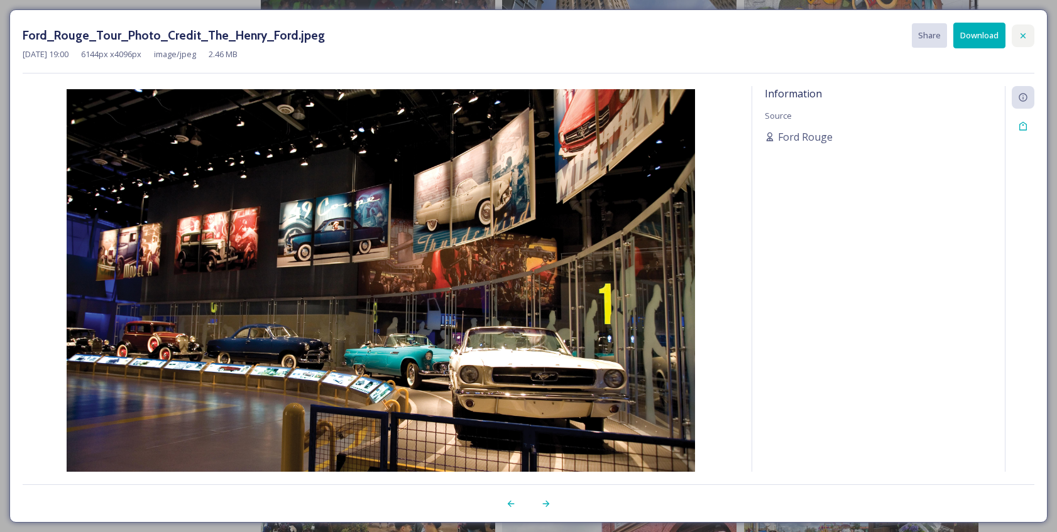
click at [1022, 34] on icon at bounding box center [1023, 35] width 5 height 5
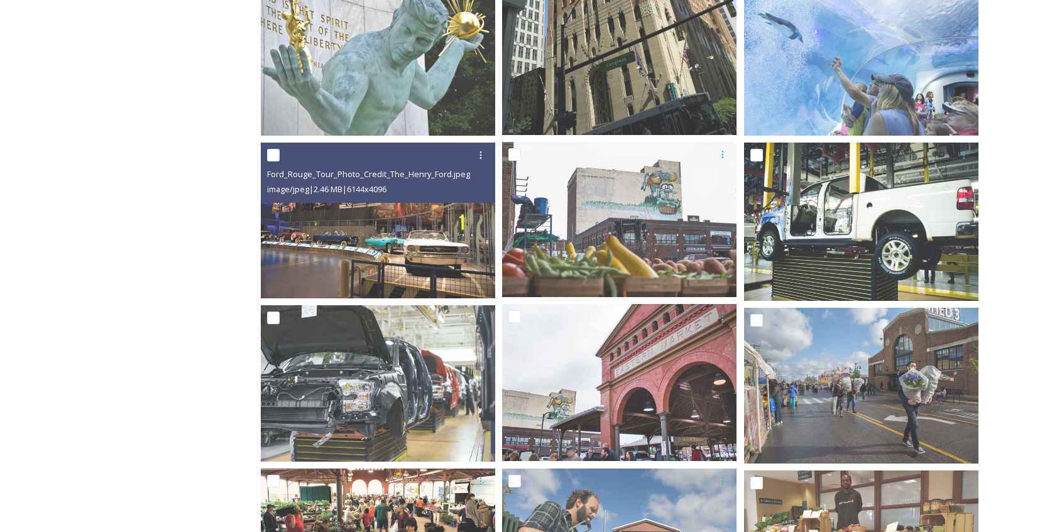
scroll to position [946, 0]
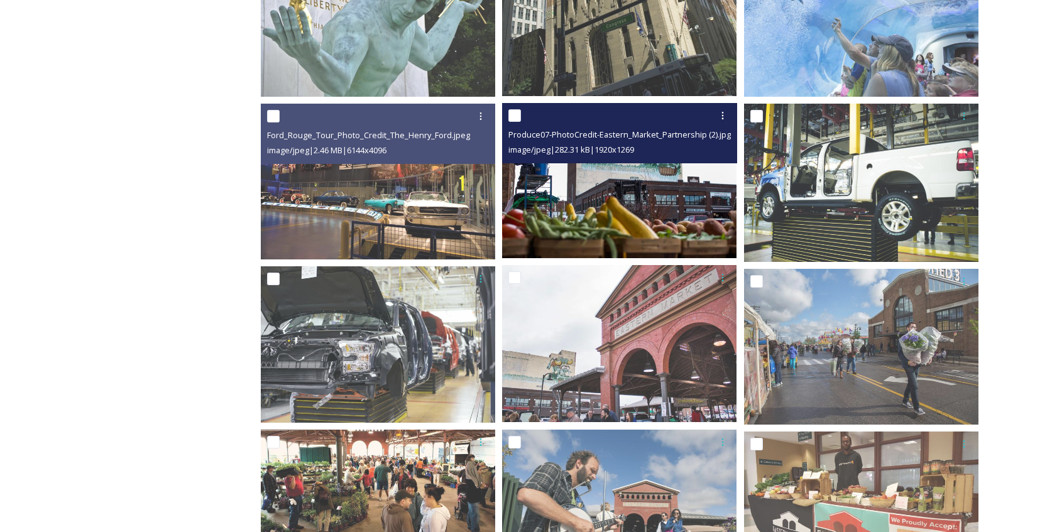
click at [617, 186] on img at bounding box center [619, 180] width 234 height 155
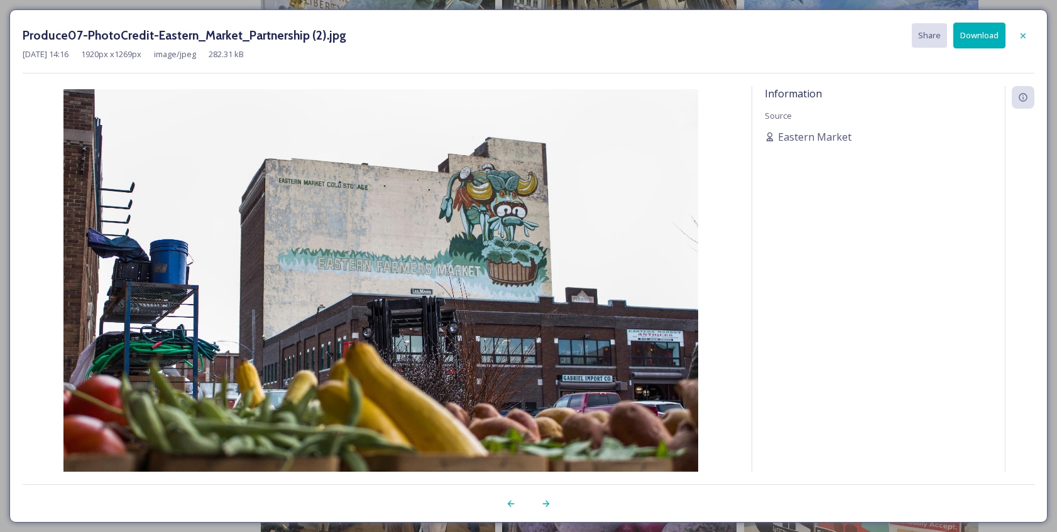
click at [1023, 33] on icon at bounding box center [1023, 36] width 10 height 10
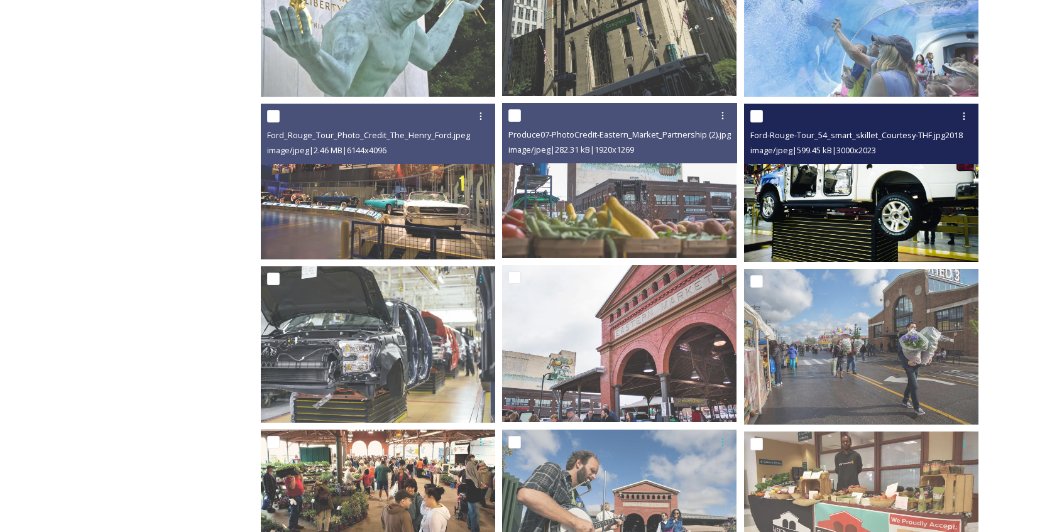
click at [842, 207] on img at bounding box center [861, 183] width 234 height 158
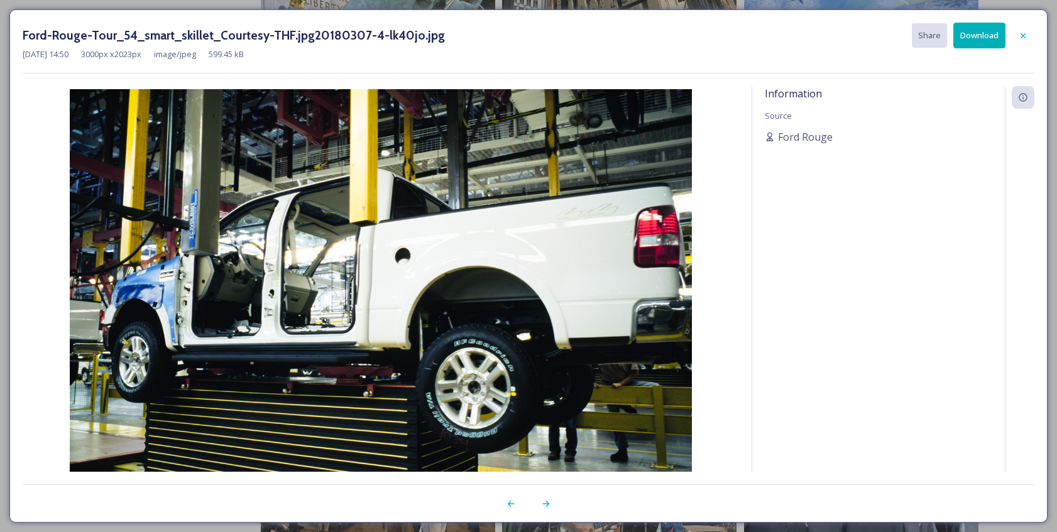
click at [985, 32] on button "Download" at bounding box center [980, 36] width 52 height 26
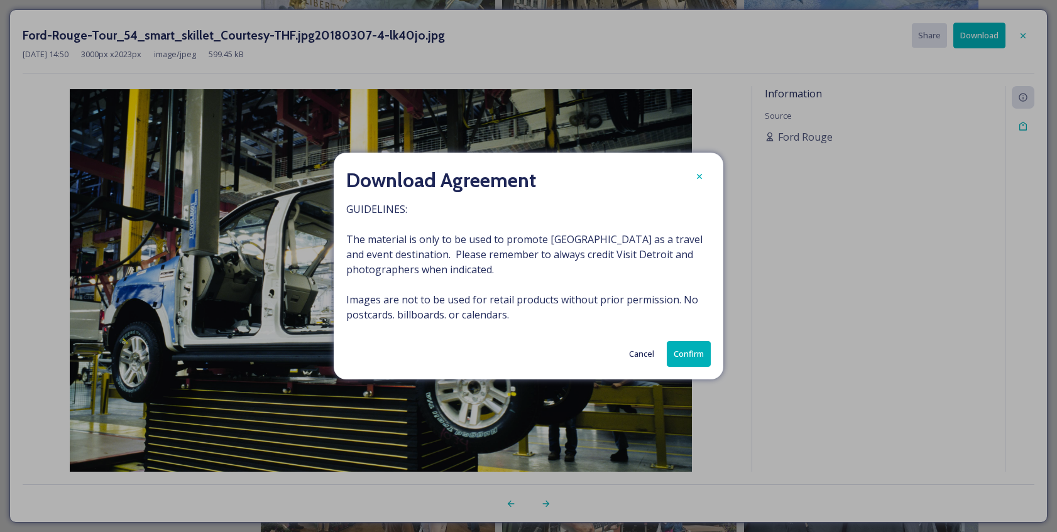
click at [688, 356] on button "Confirm" at bounding box center [689, 354] width 44 height 26
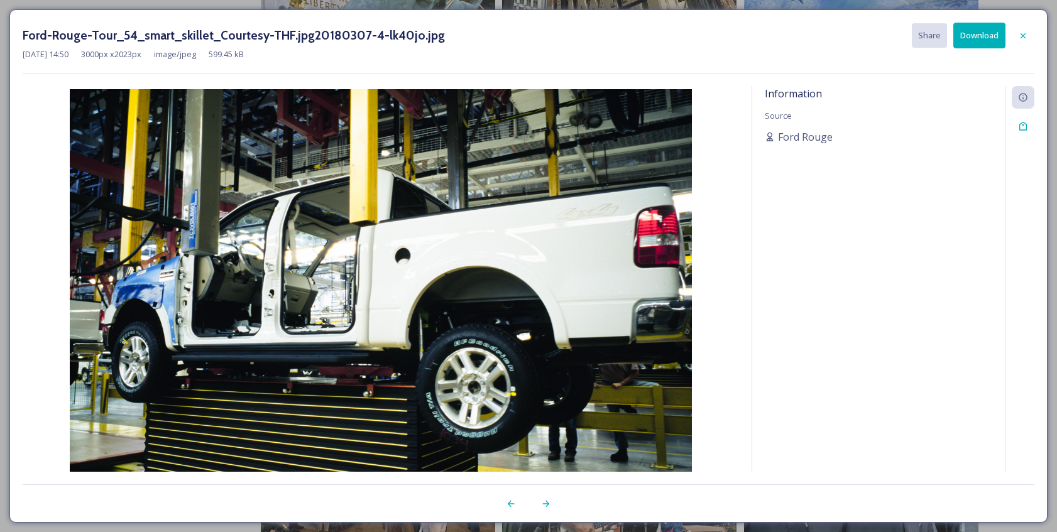
click at [1022, 36] on icon at bounding box center [1023, 36] width 10 height 10
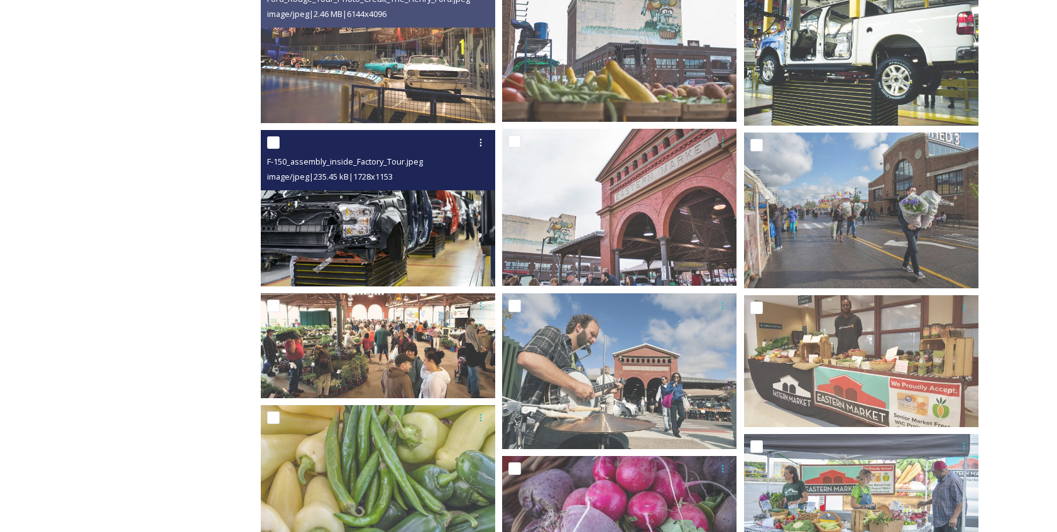
scroll to position [1083, 0]
click at [409, 210] on img at bounding box center [378, 208] width 234 height 157
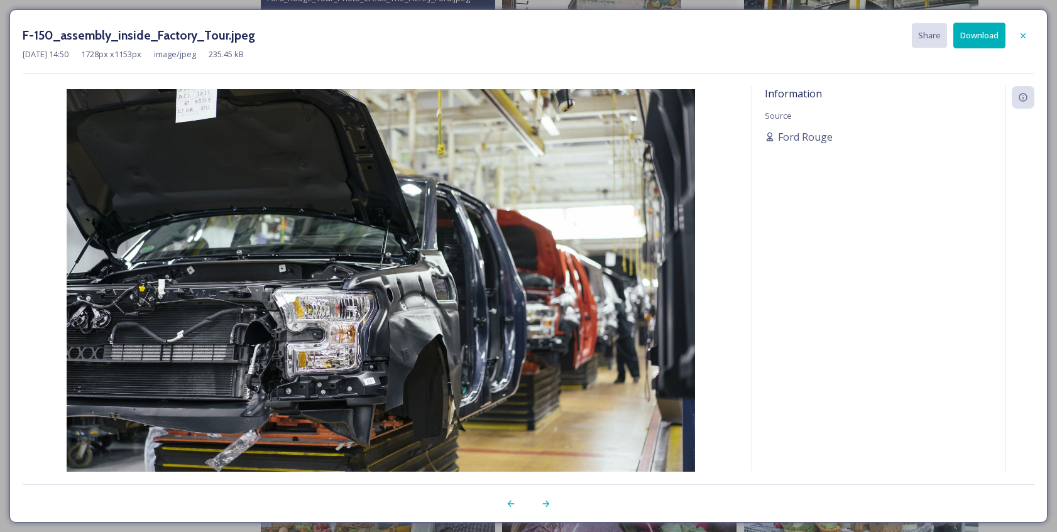
click at [974, 40] on button "Download" at bounding box center [980, 36] width 52 height 26
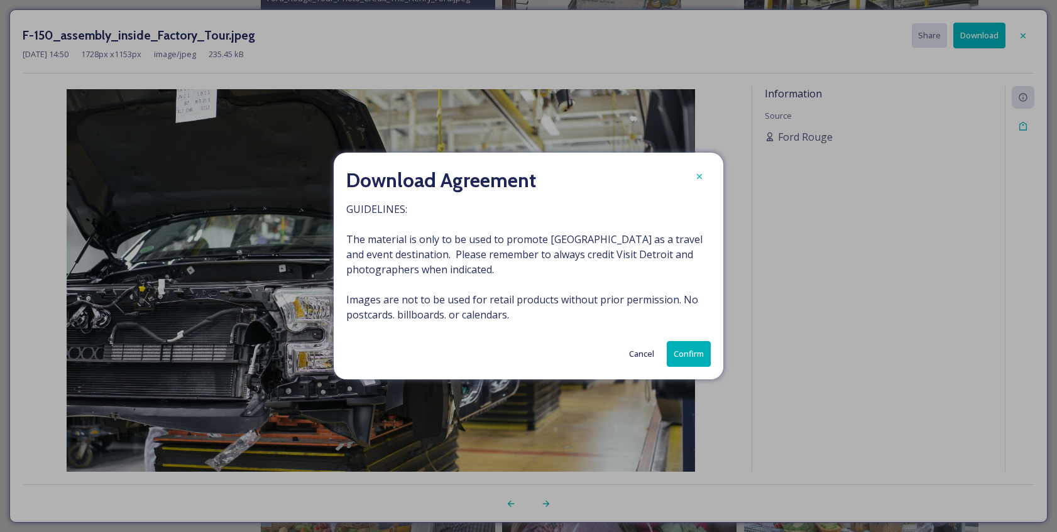
click at [689, 354] on button "Confirm" at bounding box center [689, 354] width 44 height 26
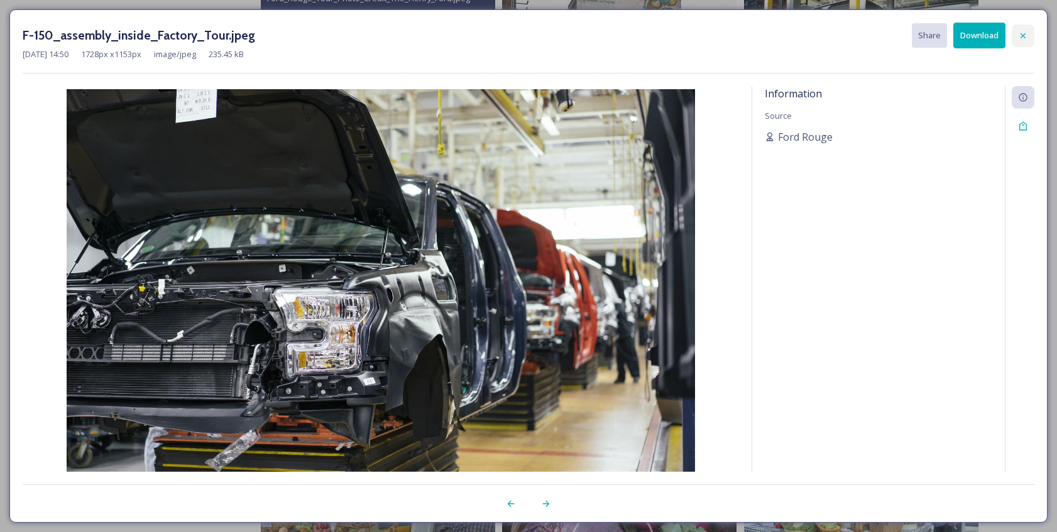
click at [1023, 33] on icon at bounding box center [1023, 36] width 10 height 10
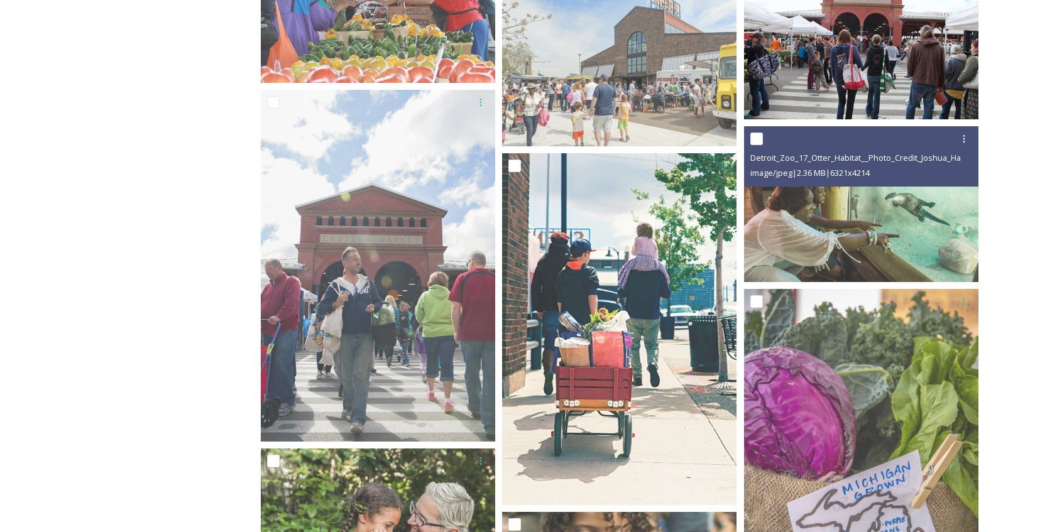
scroll to position [2214, 0]
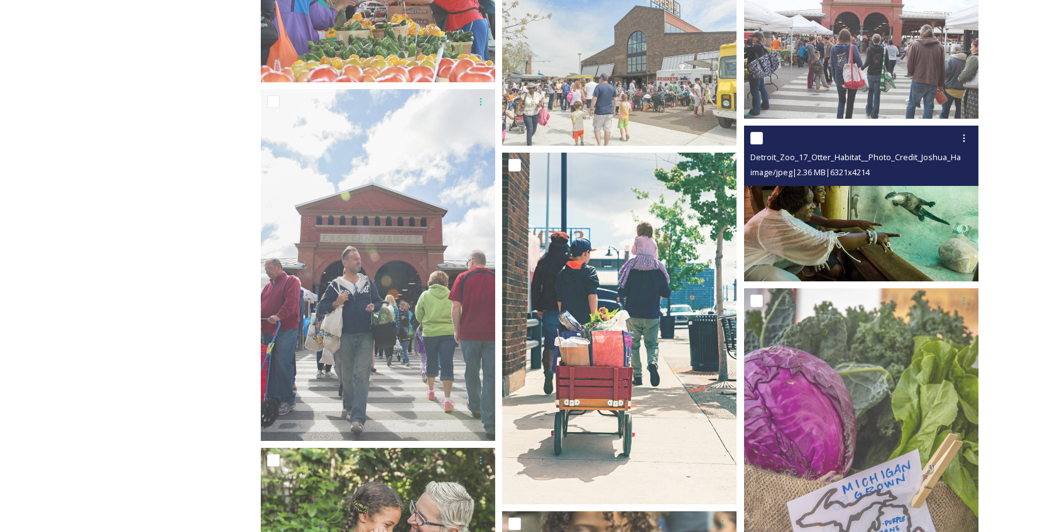
click at [849, 223] on img at bounding box center [861, 203] width 234 height 157
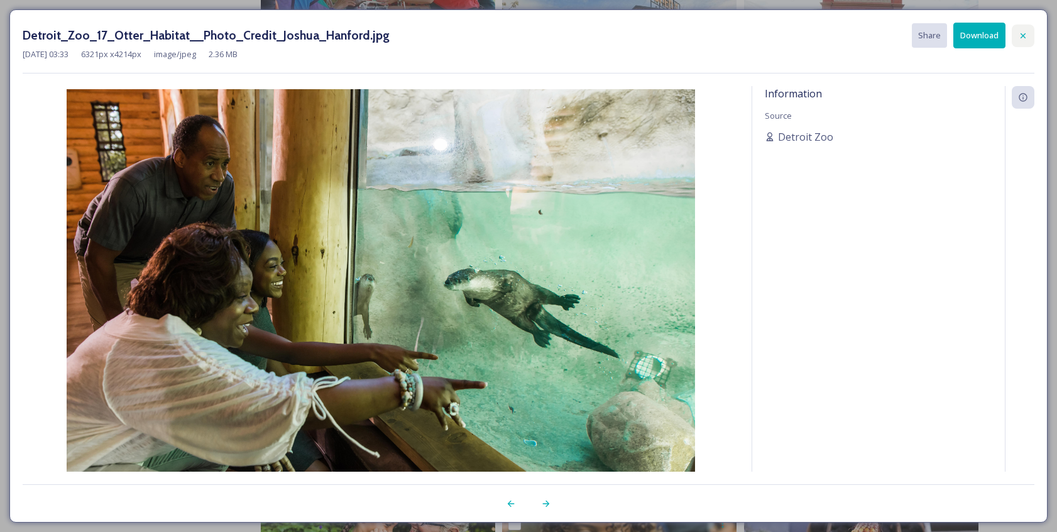
click at [1024, 37] on icon at bounding box center [1023, 36] width 10 height 10
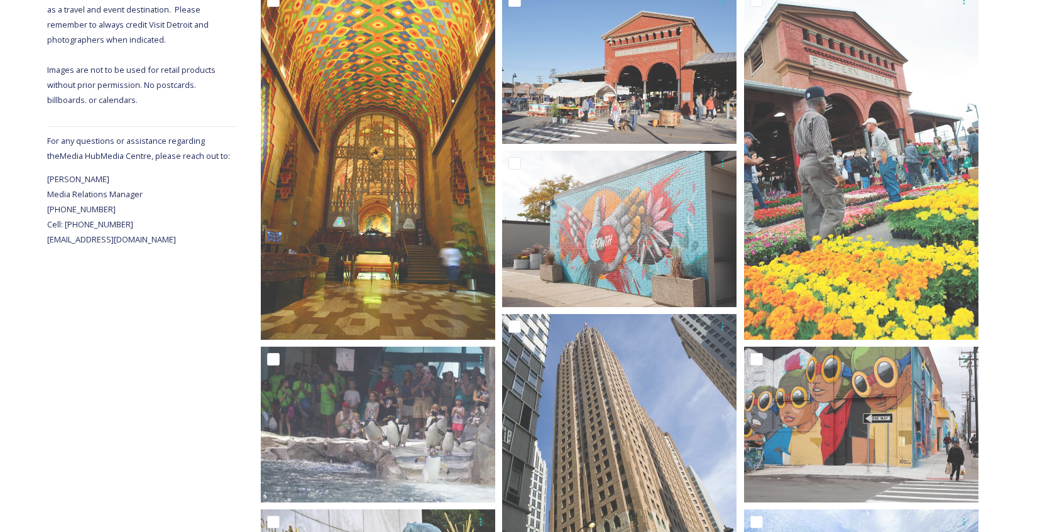
scroll to position [0, 0]
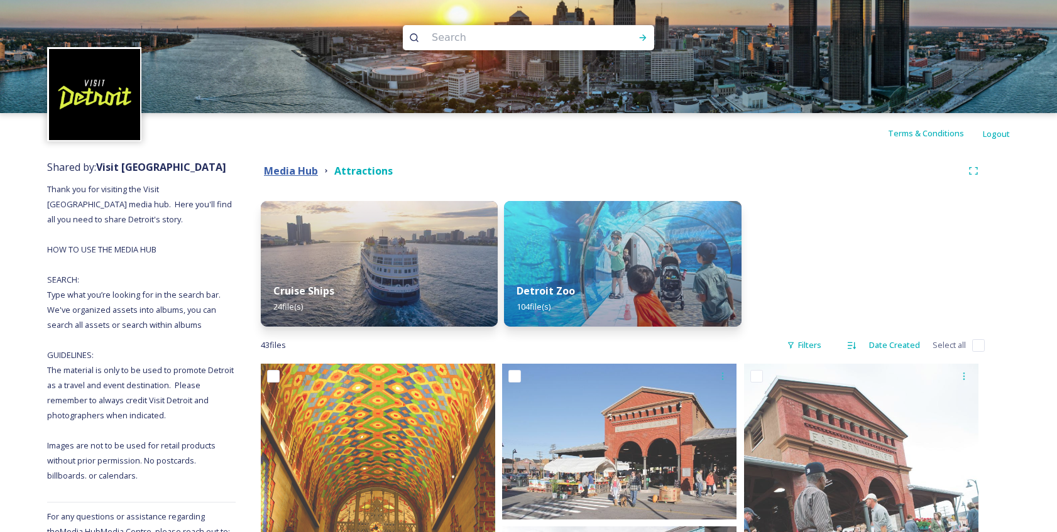
click at [301, 172] on strong "Media Hub" at bounding box center [291, 171] width 54 height 14
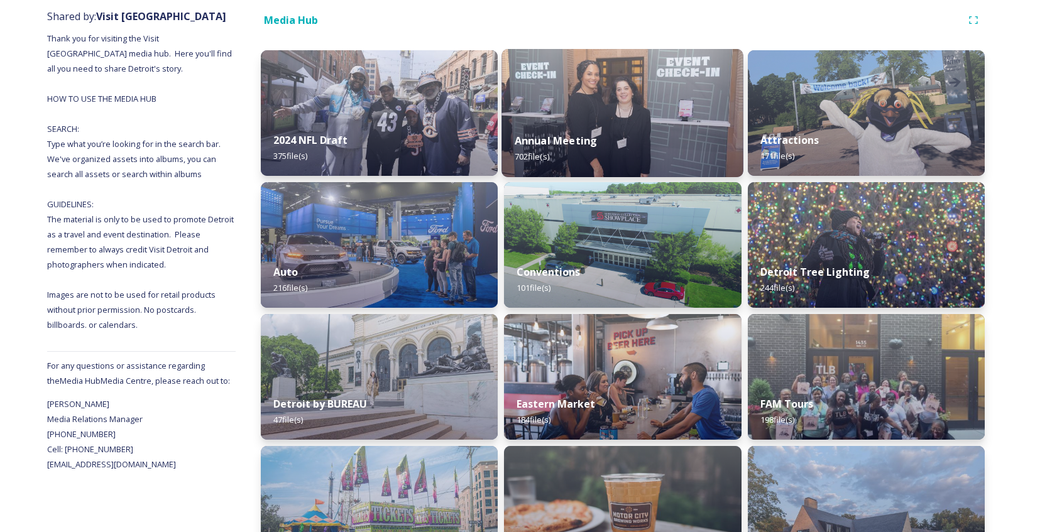
scroll to position [216, 0]
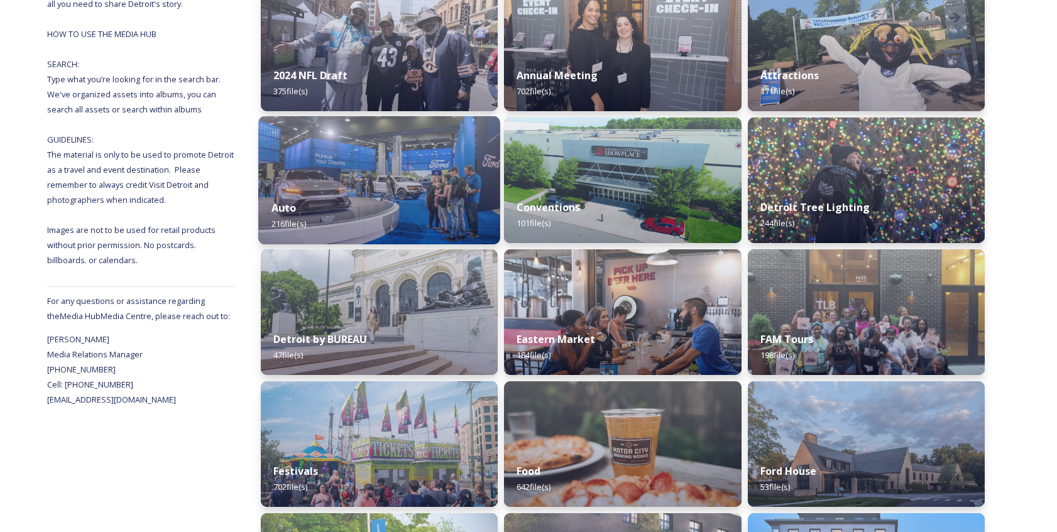
click at [427, 183] on img at bounding box center [379, 180] width 242 height 128
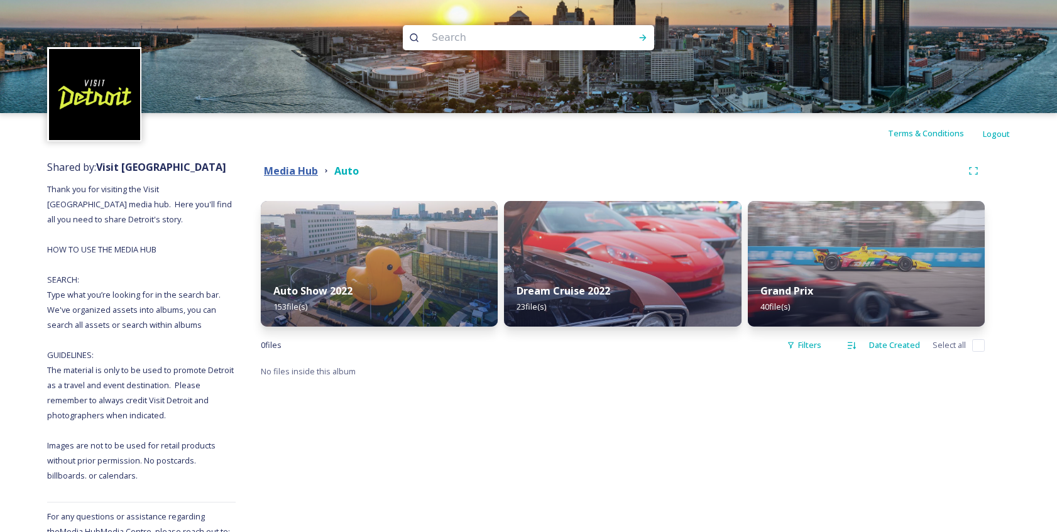
click at [299, 170] on strong "Media Hub" at bounding box center [291, 171] width 54 height 14
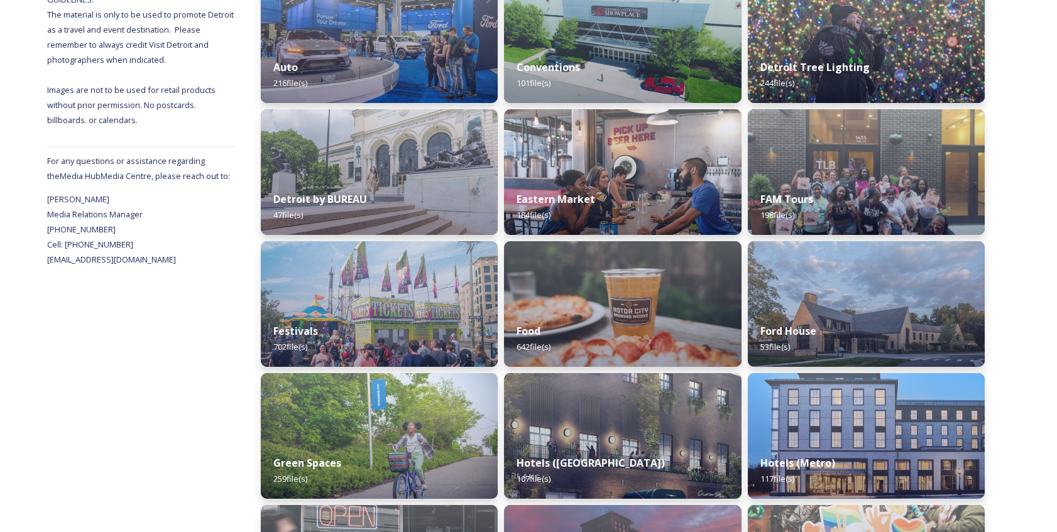
scroll to position [360, 0]
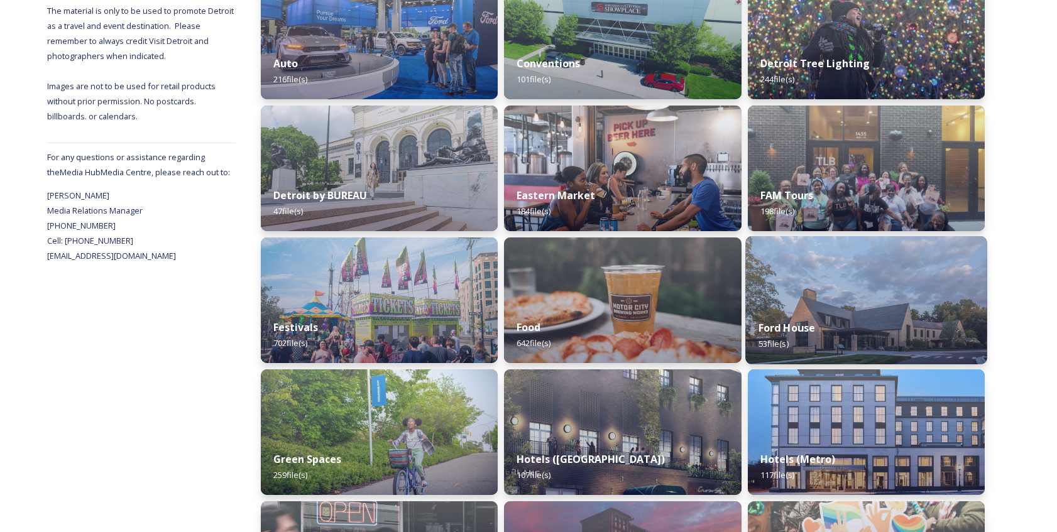
click at [866, 307] on img at bounding box center [867, 300] width 242 height 128
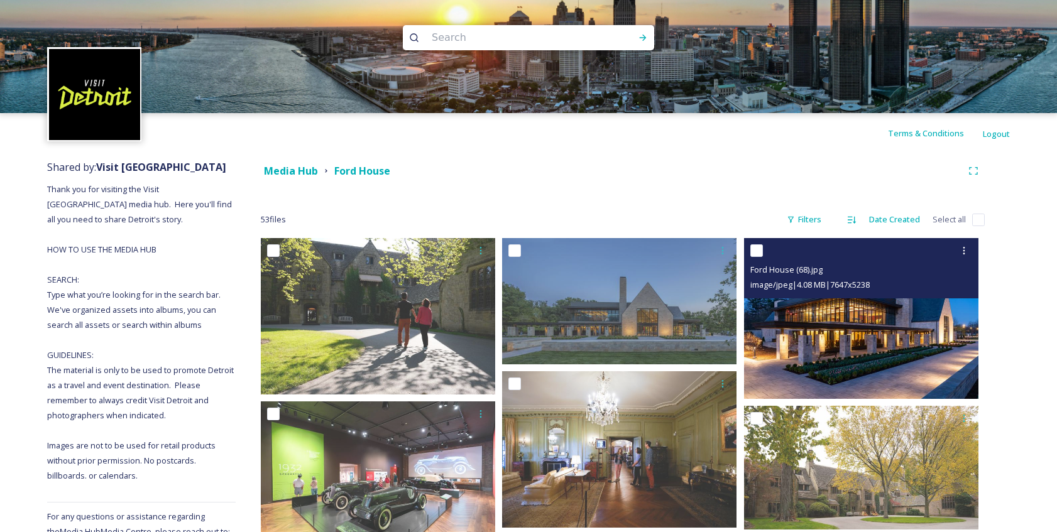
click at [844, 334] on img at bounding box center [861, 318] width 234 height 160
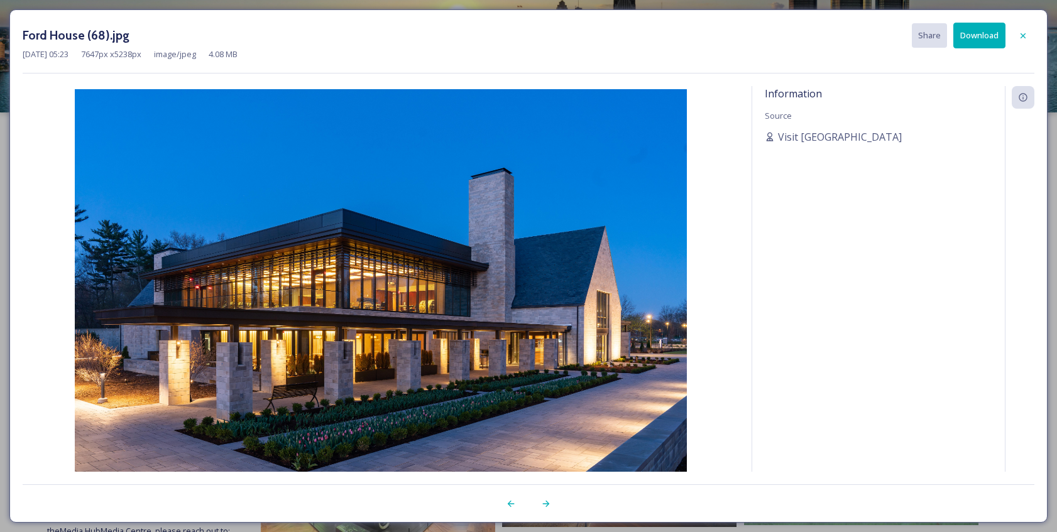
click at [971, 40] on button "Download" at bounding box center [980, 36] width 52 height 26
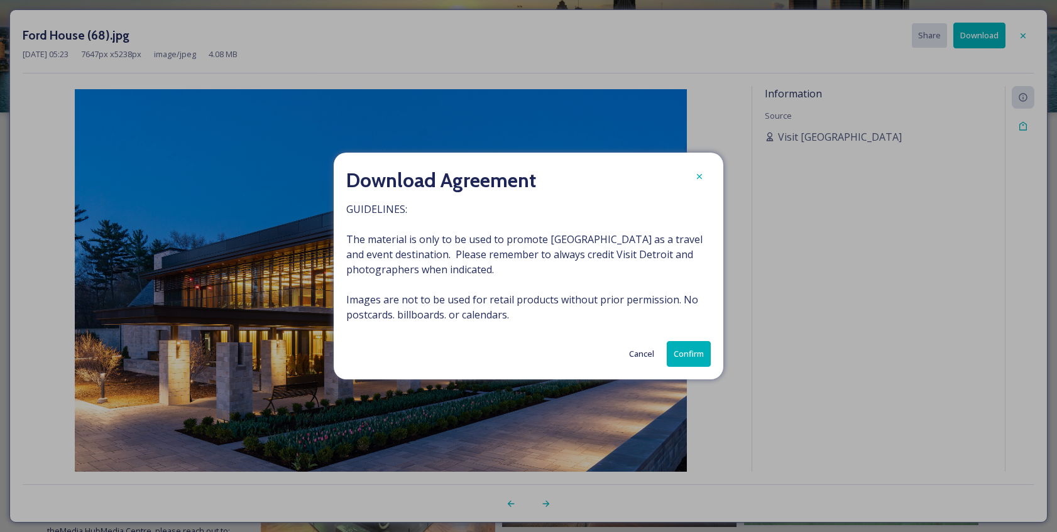
click at [691, 357] on button "Confirm" at bounding box center [689, 354] width 44 height 26
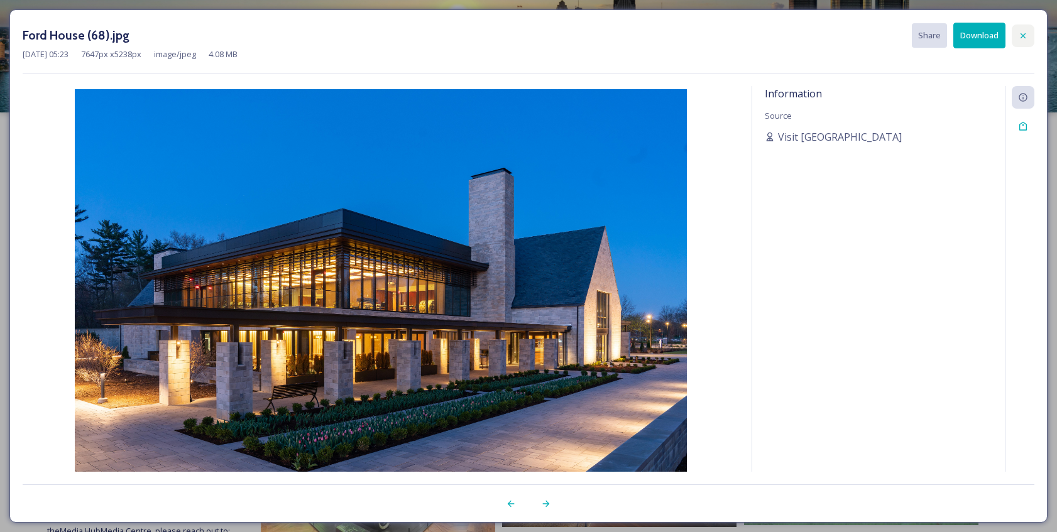
click at [1027, 35] on icon at bounding box center [1023, 36] width 10 height 10
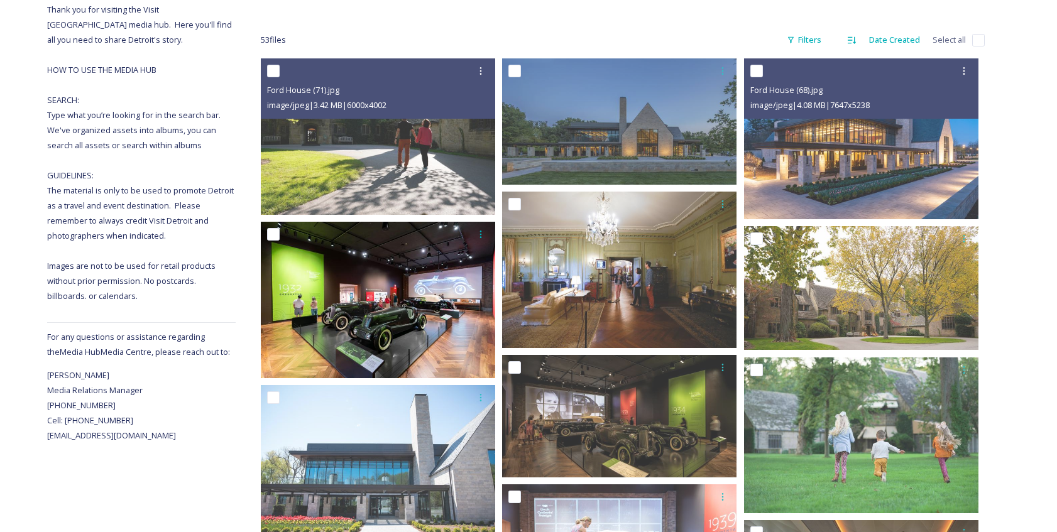
scroll to position [200, 0]
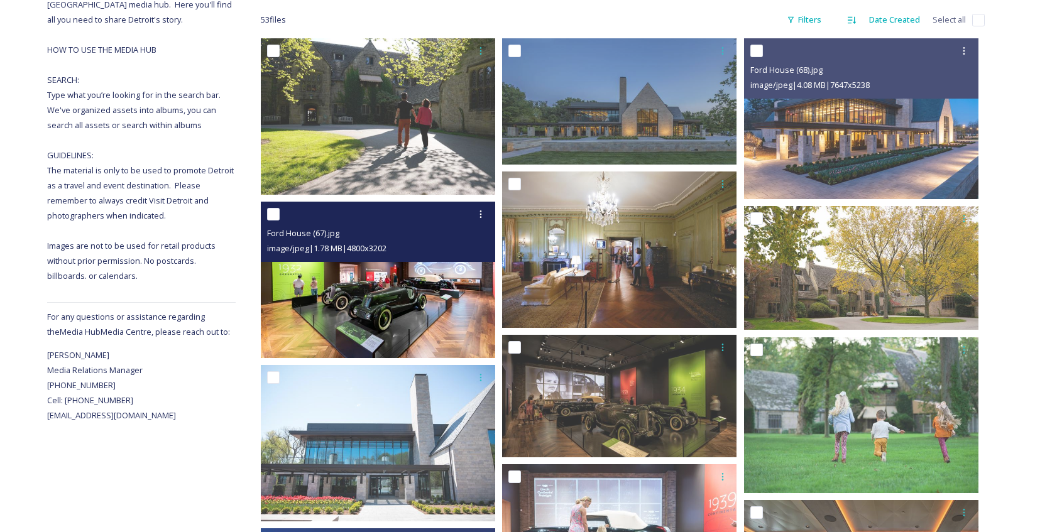
click at [451, 305] on img at bounding box center [378, 280] width 234 height 157
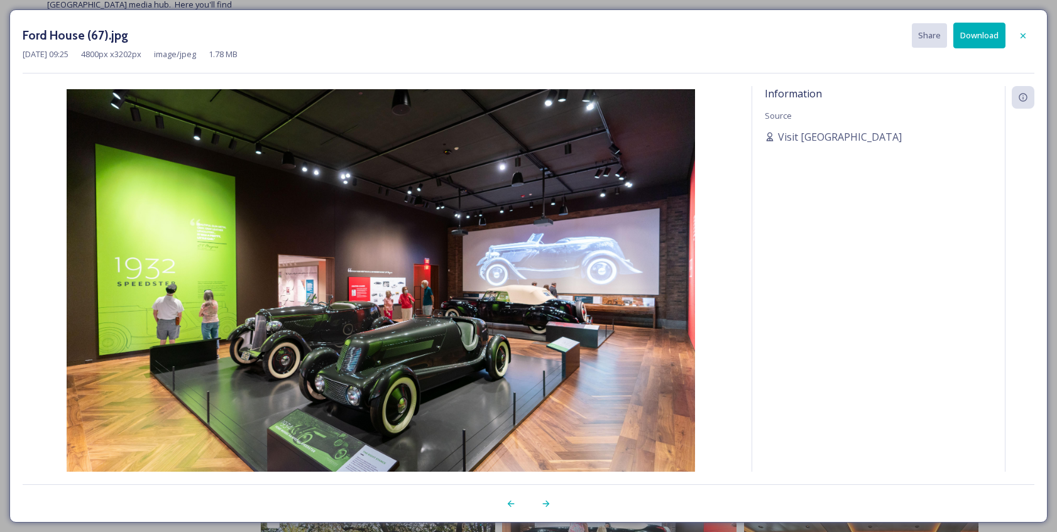
click at [983, 40] on button "Download" at bounding box center [980, 36] width 52 height 26
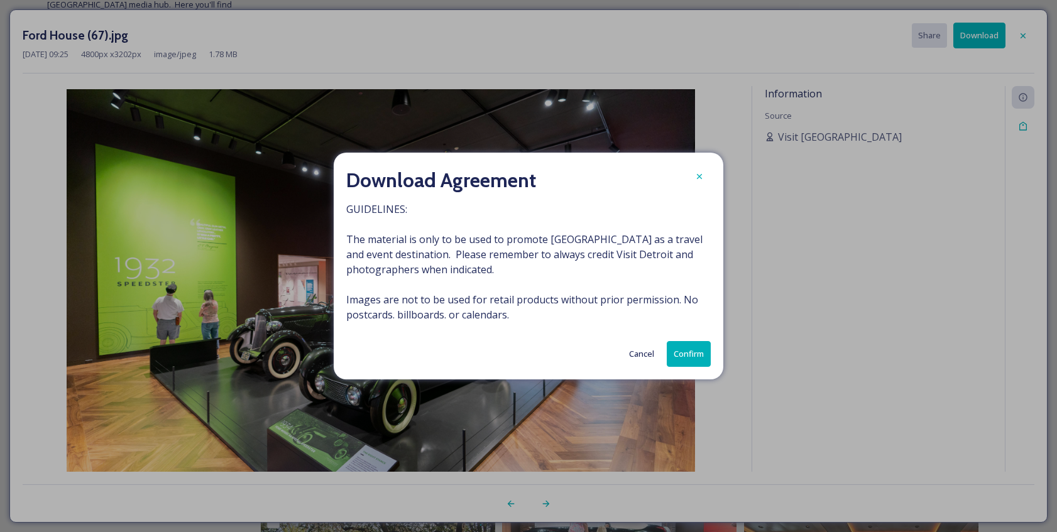
click at [687, 350] on button "Confirm" at bounding box center [689, 354] width 44 height 26
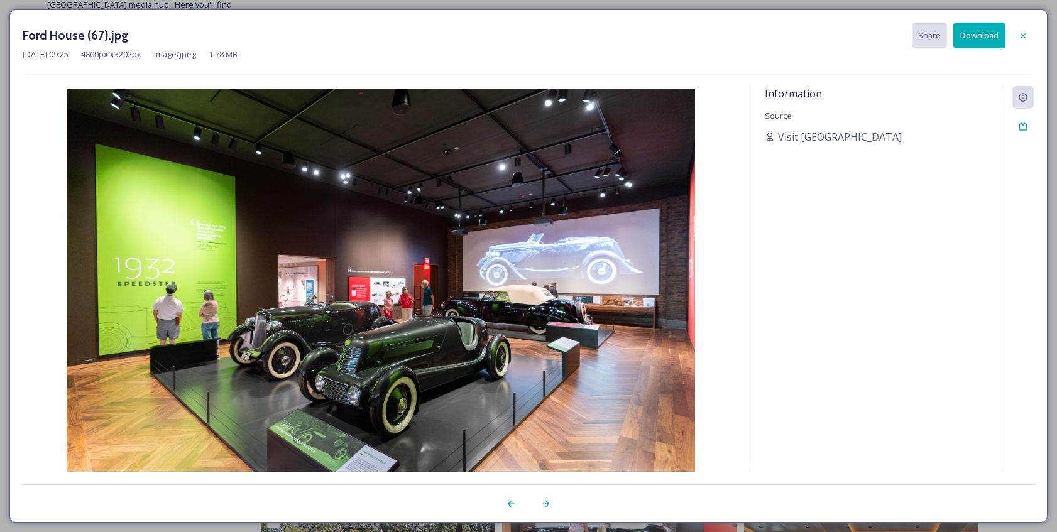
drag, startPoint x: 1022, startPoint y: 35, endPoint x: 1015, endPoint y: 41, distance: 9.3
click at [1021, 35] on icon at bounding box center [1023, 36] width 10 height 10
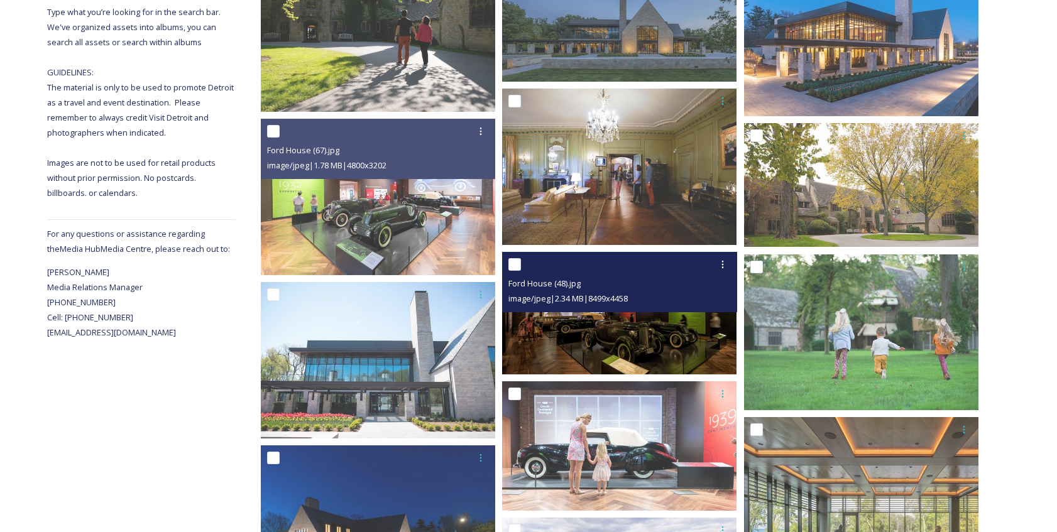
scroll to position [285, 0]
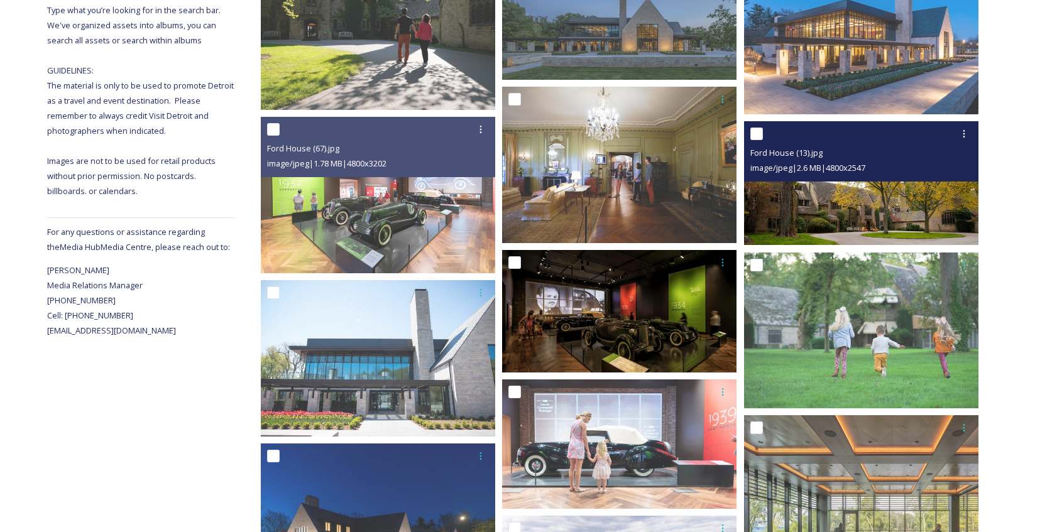
click at [802, 211] on img at bounding box center [861, 183] width 234 height 124
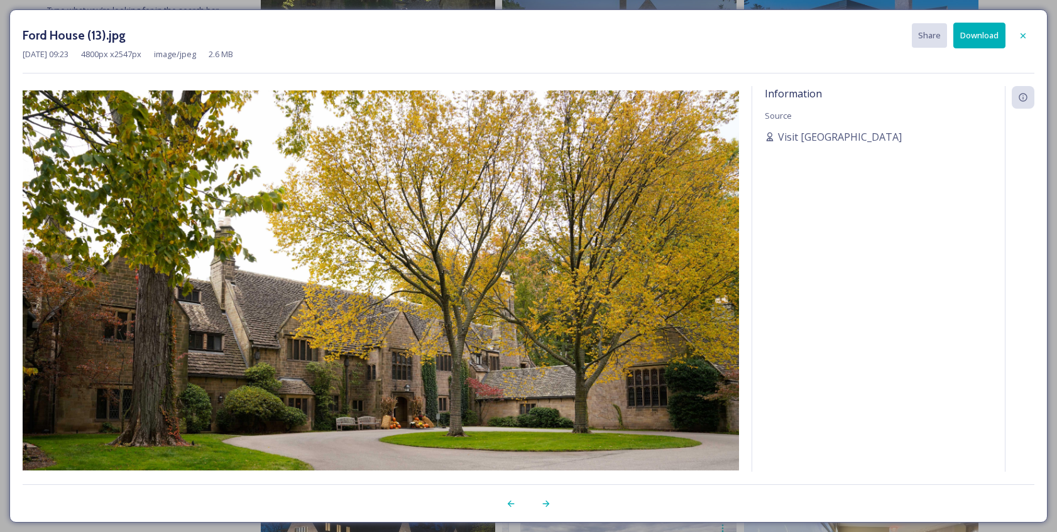
click at [983, 31] on button "Download" at bounding box center [980, 36] width 52 height 26
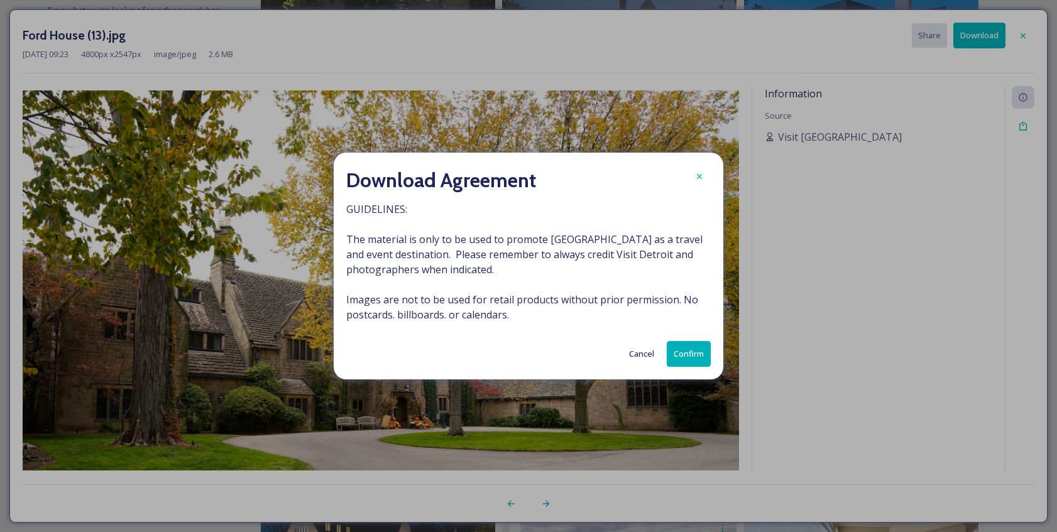
click at [693, 358] on button "Confirm" at bounding box center [689, 354] width 44 height 26
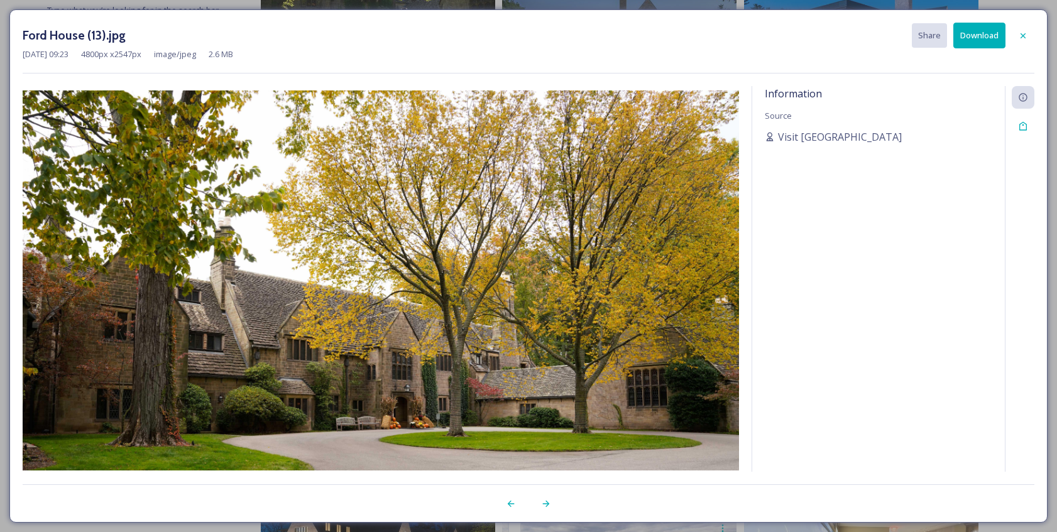
click at [1025, 40] on icon at bounding box center [1023, 36] width 10 height 10
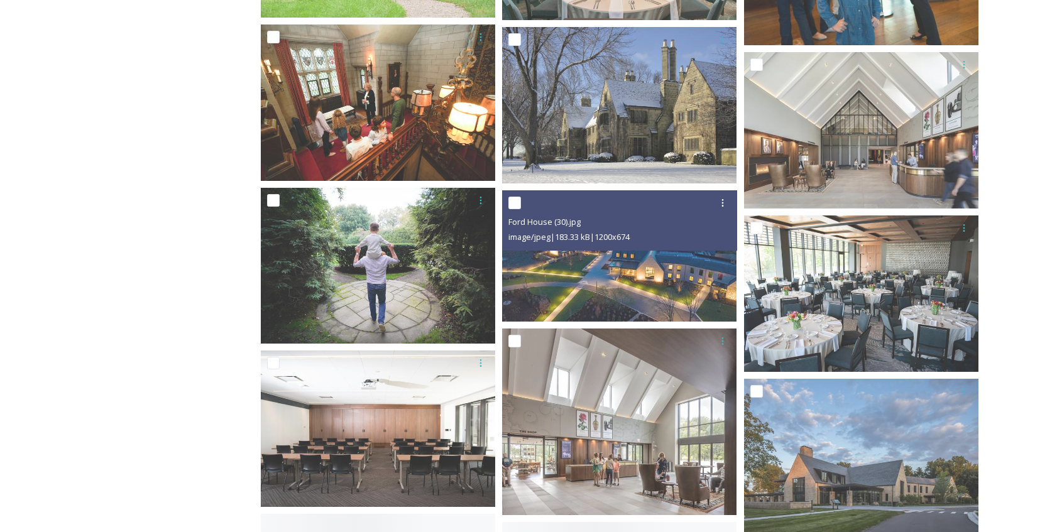
scroll to position [2264, 0]
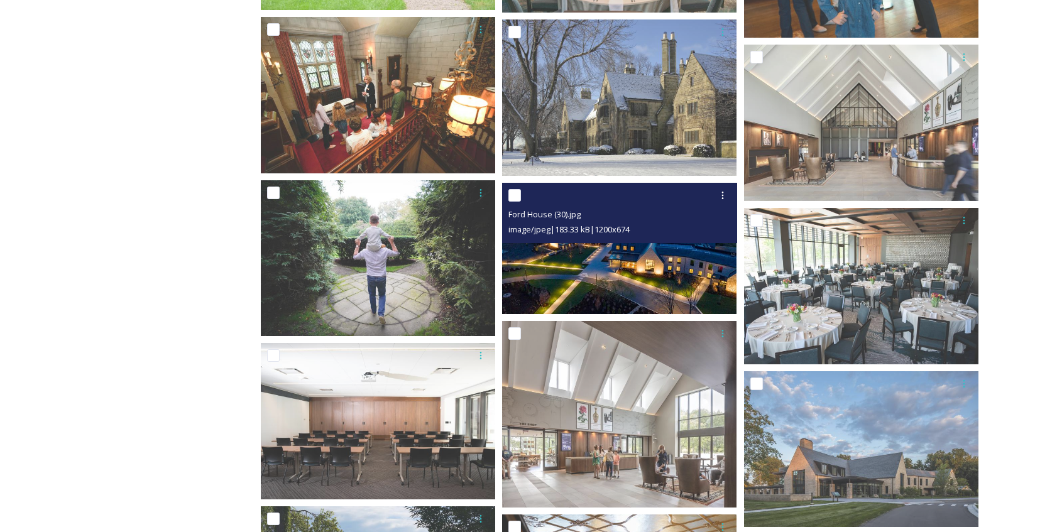
click at [647, 287] on img at bounding box center [619, 248] width 234 height 131
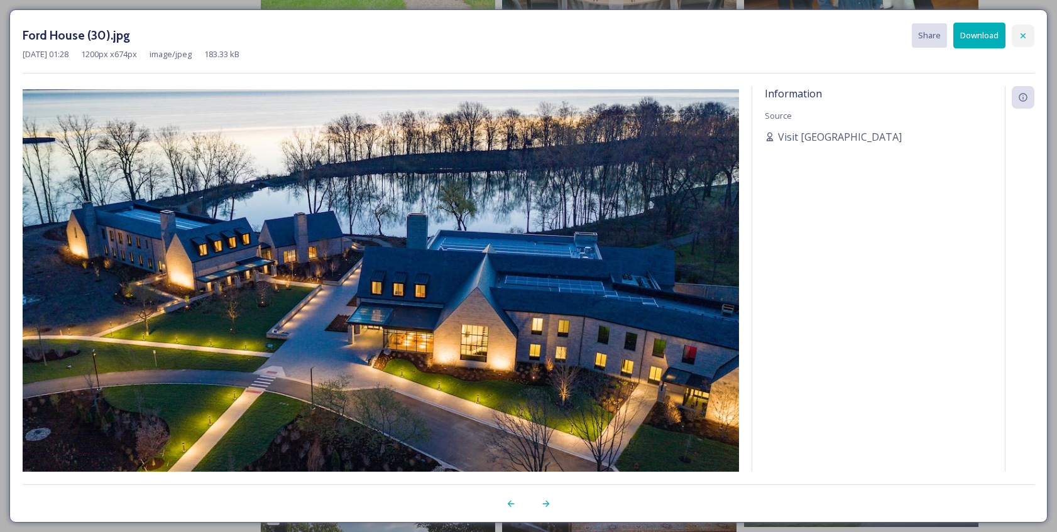
click at [1022, 36] on icon at bounding box center [1023, 36] width 10 height 10
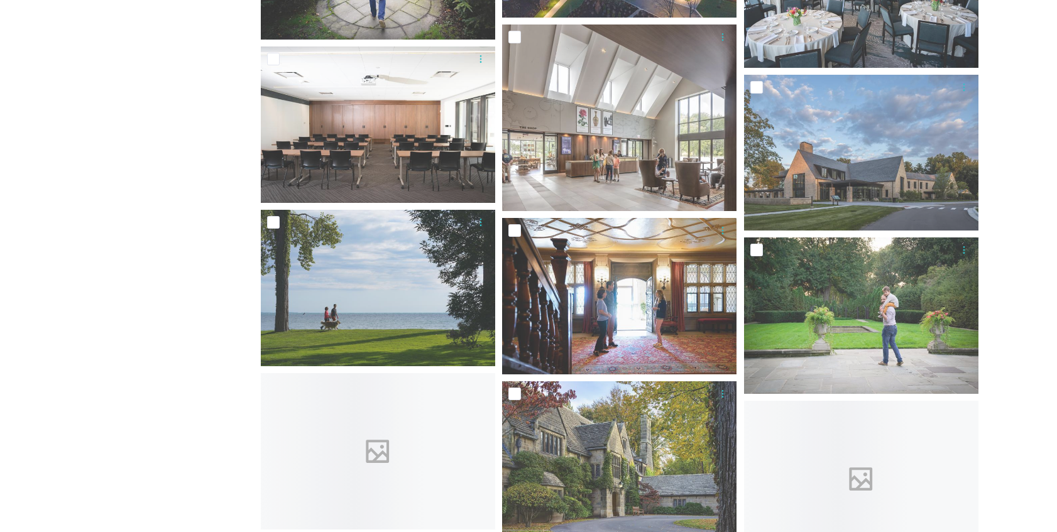
scroll to position [2734, 0]
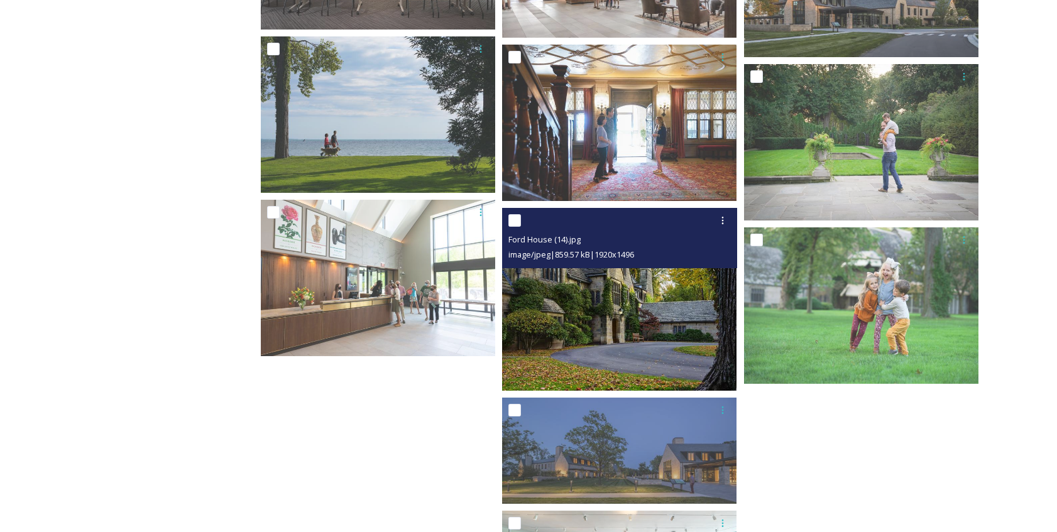
click at [560, 289] on img at bounding box center [619, 299] width 234 height 182
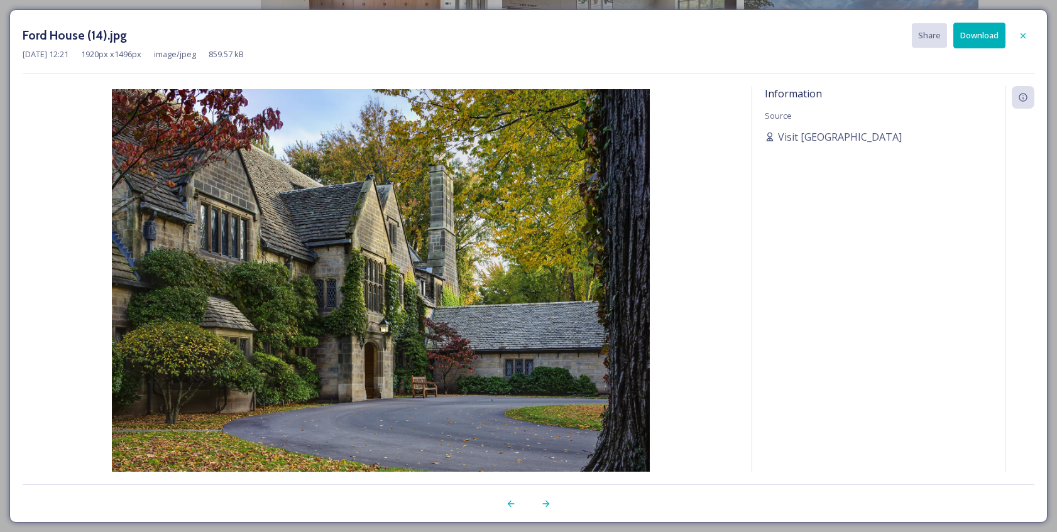
click at [1027, 32] on icon at bounding box center [1023, 36] width 10 height 10
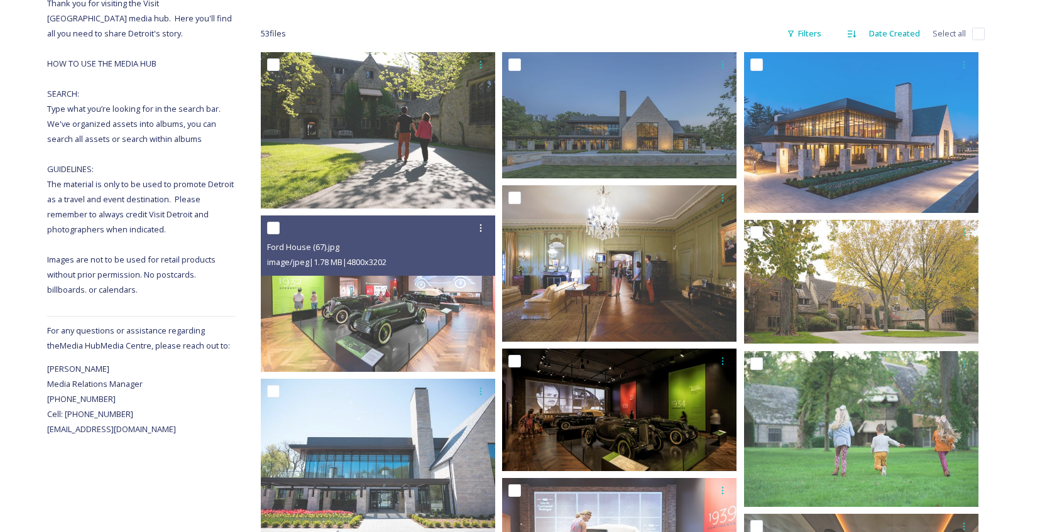
scroll to position [0, 0]
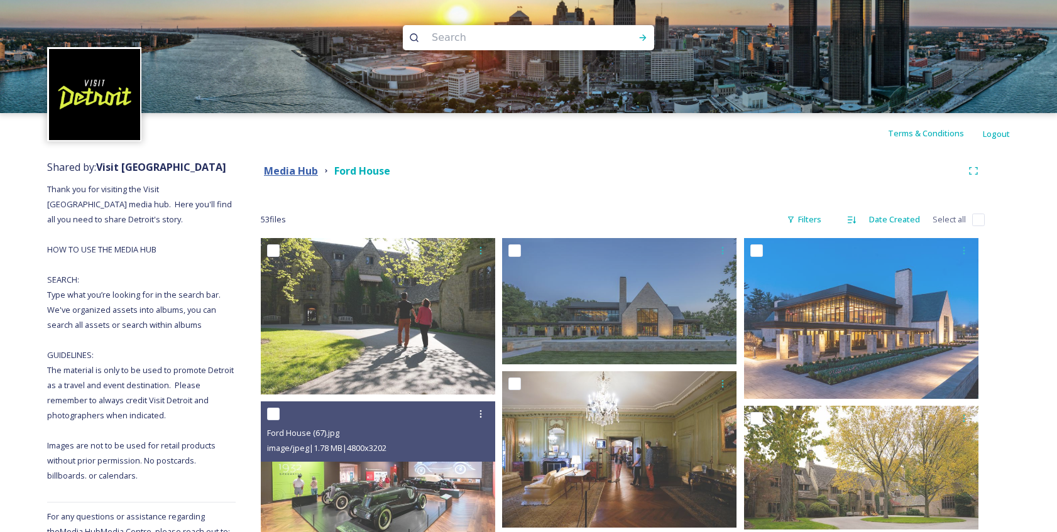
click at [295, 170] on strong "Media Hub" at bounding box center [291, 171] width 54 height 14
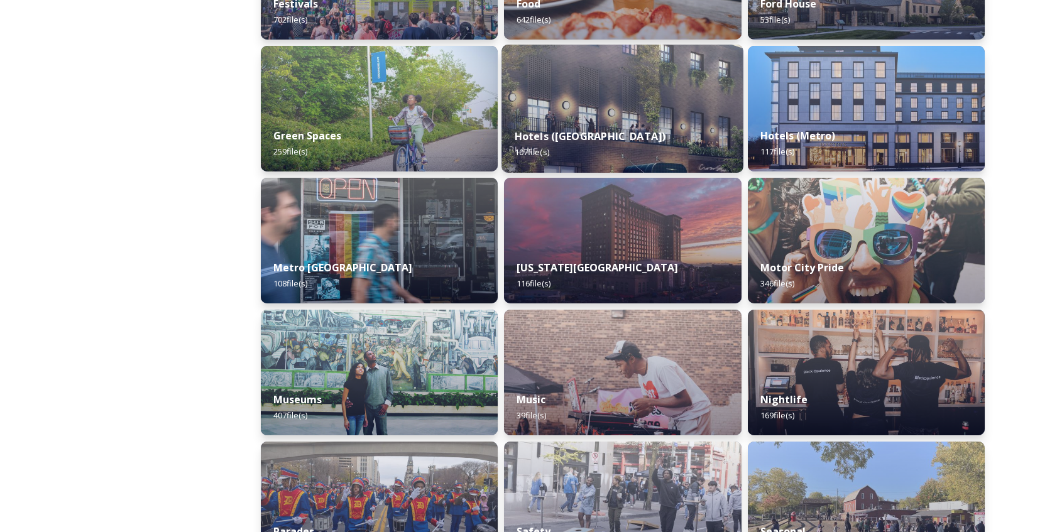
scroll to position [688, 0]
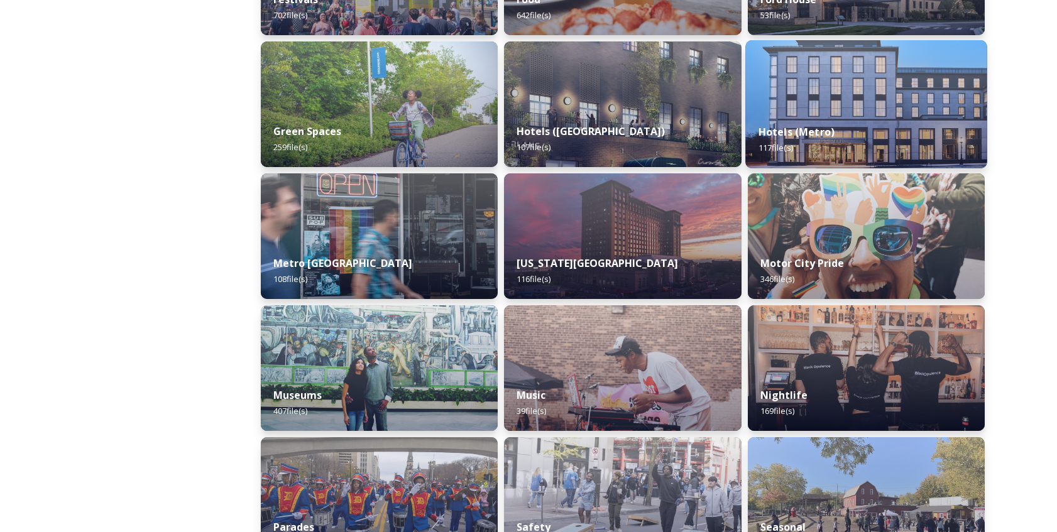
click at [810, 140] on div "Hotels (Metro) 117 file(s)" at bounding box center [867, 139] width 242 height 57
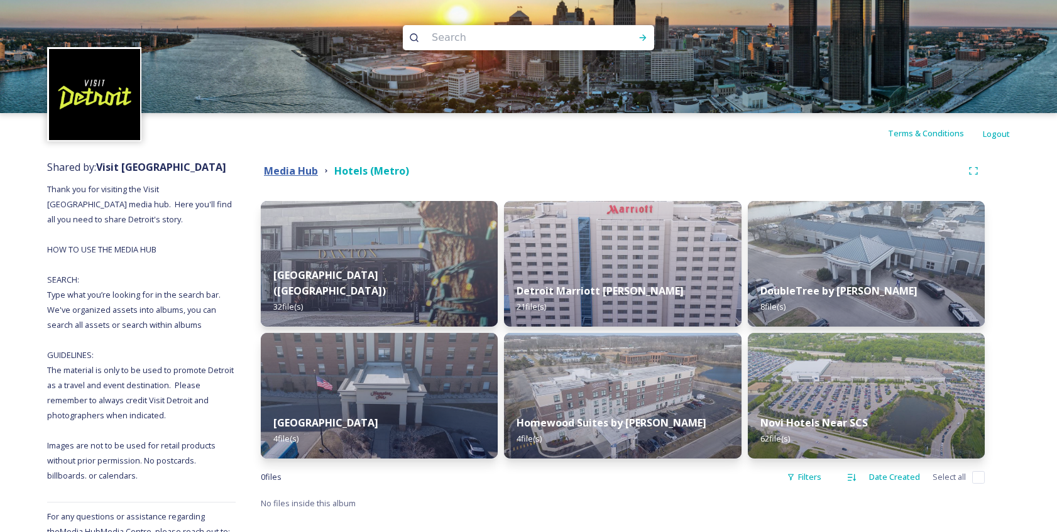
click at [307, 165] on strong "Media Hub" at bounding box center [291, 171] width 54 height 14
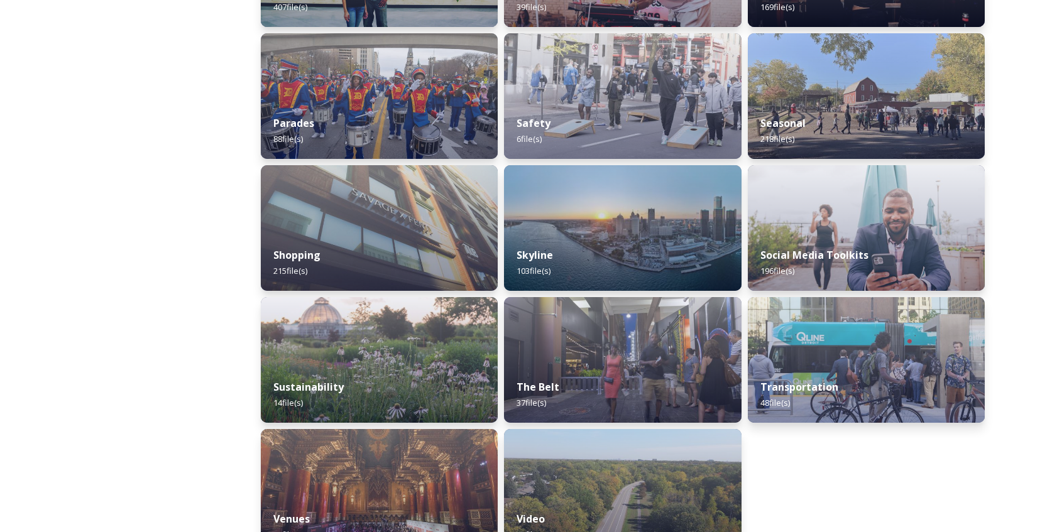
scroll to position [1127, 0]
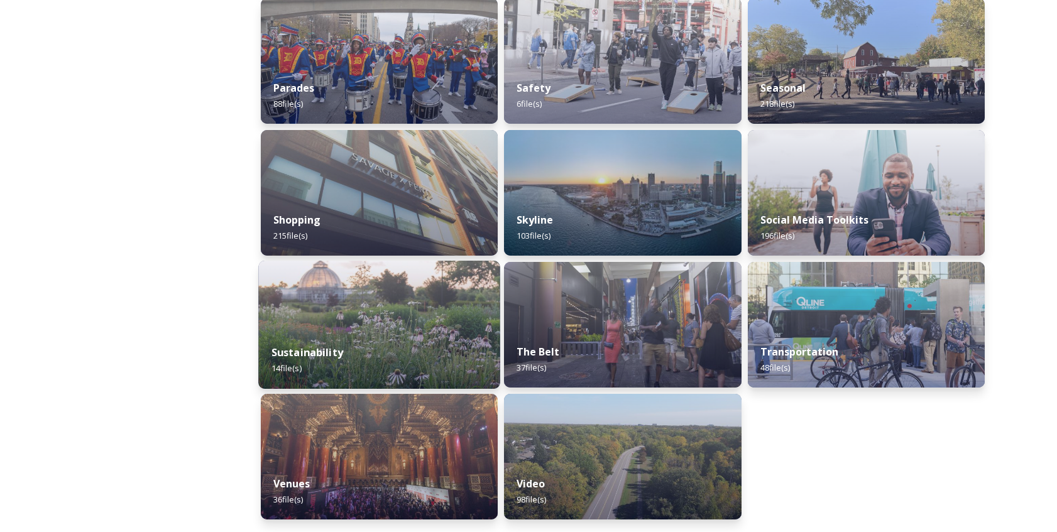
click at [382, 334] on div "Sustainability 14 file(s)" at bounding box center [379, 360] width 242 height 57
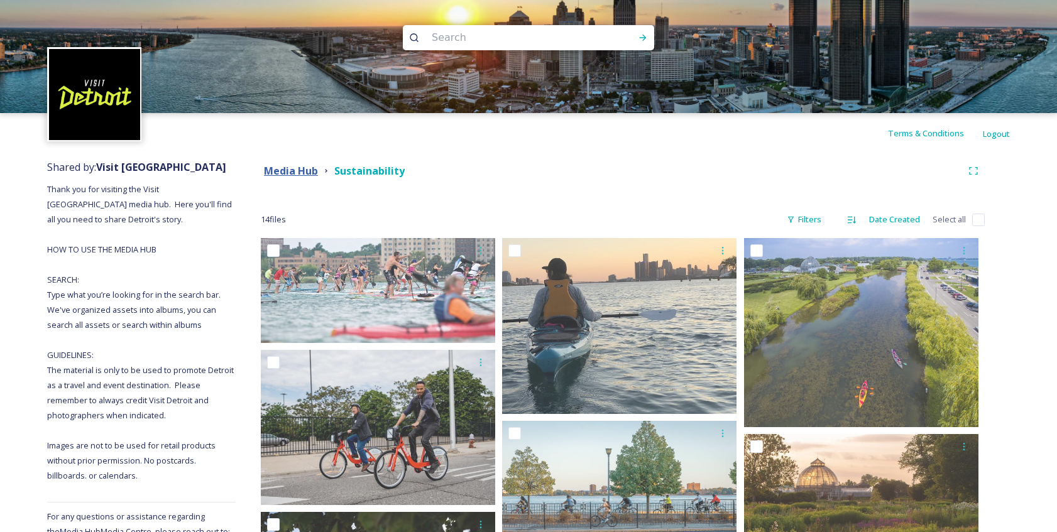
click at [295, 167] on strong "Media Hub" at bounding box center [291, 171] width 54 height 14
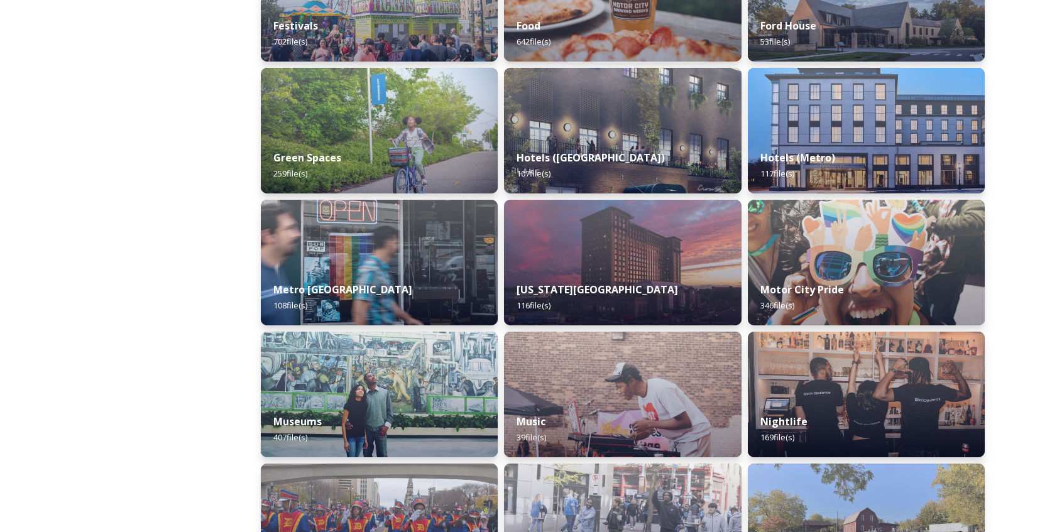
scroll to position [664, 0]
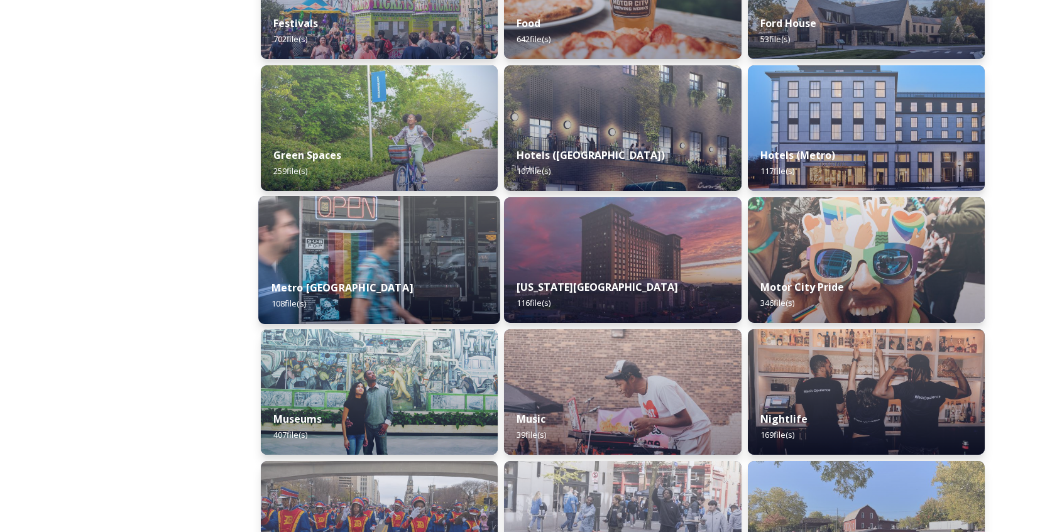
click at [392, 286] on div "Metro Detroit 108 file(s)" at bounding box center [379, 295] width 242 height 57
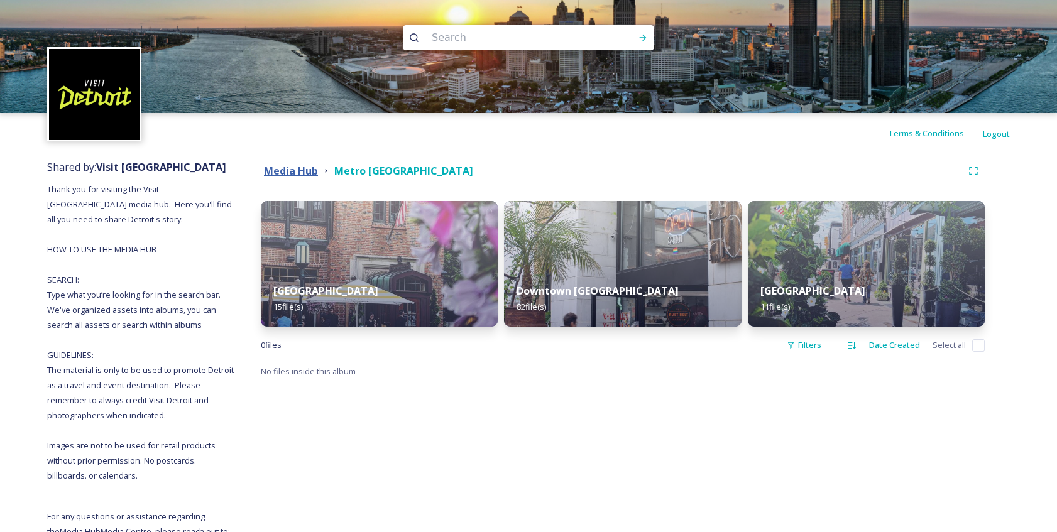
click at [296, 173] on strong "Media Hub" at bounding box center [291, 171] width 54 height 14
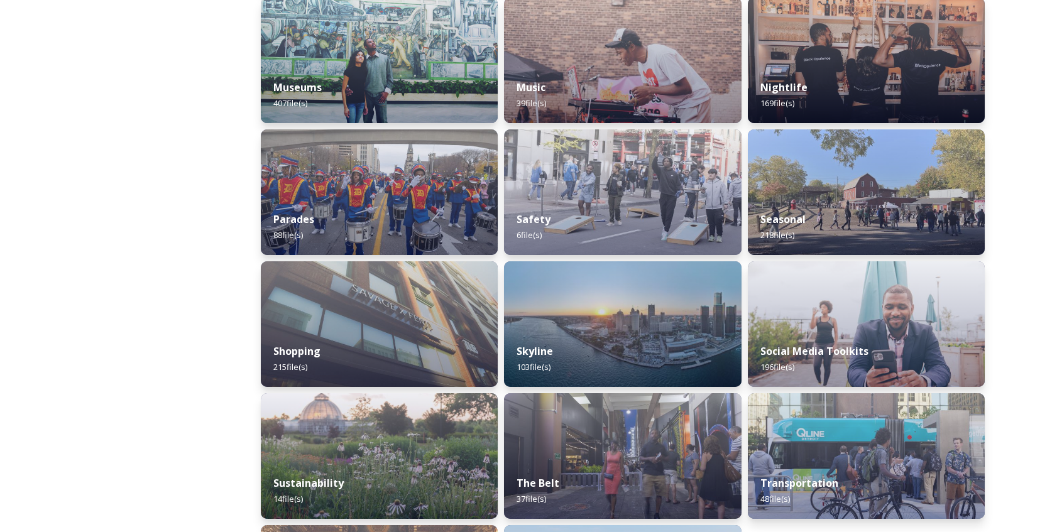
scroll to position [1030, 0]
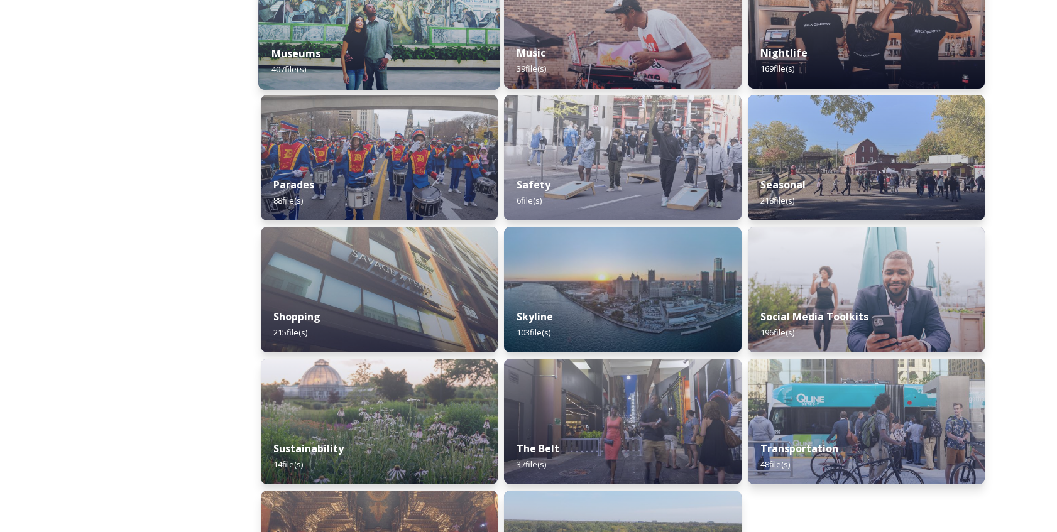
click at [278, 44] on div "Museums 407 file(s)" at bounding box center [379, 61] width 242 height 57
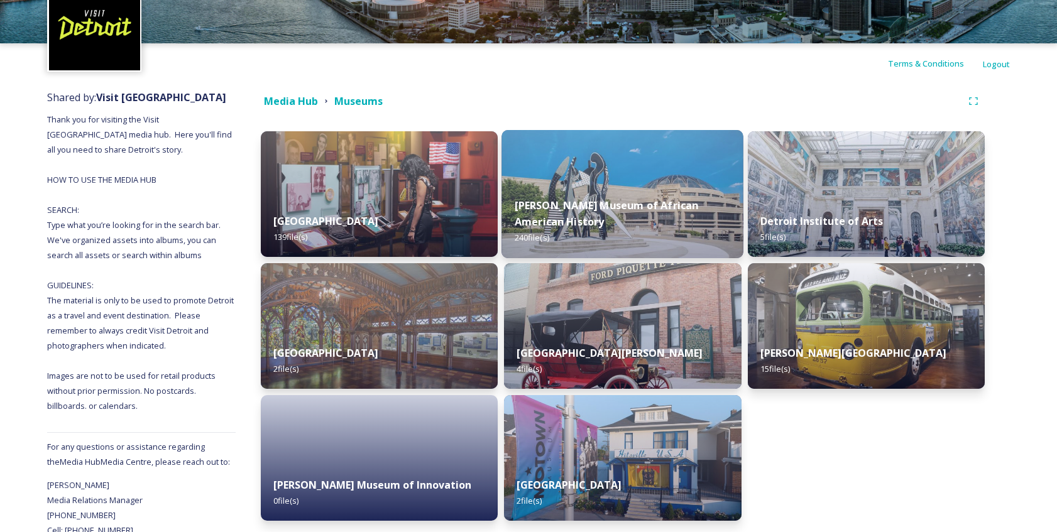
scroll to position [117, 0]
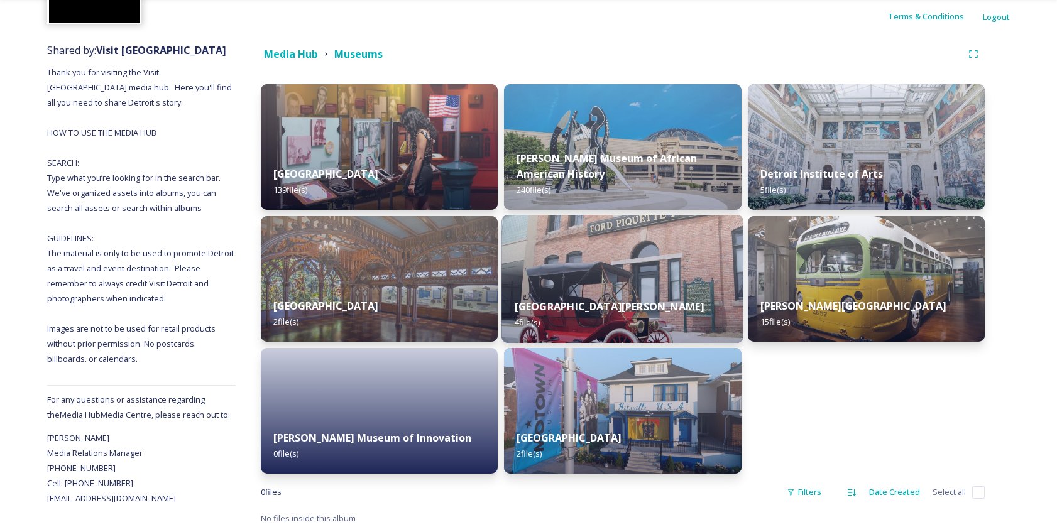
click at [606, 307] on strong "Ford Piquette Avenue Plant Museum" at bounding box center [610, 307] width 190 height 14
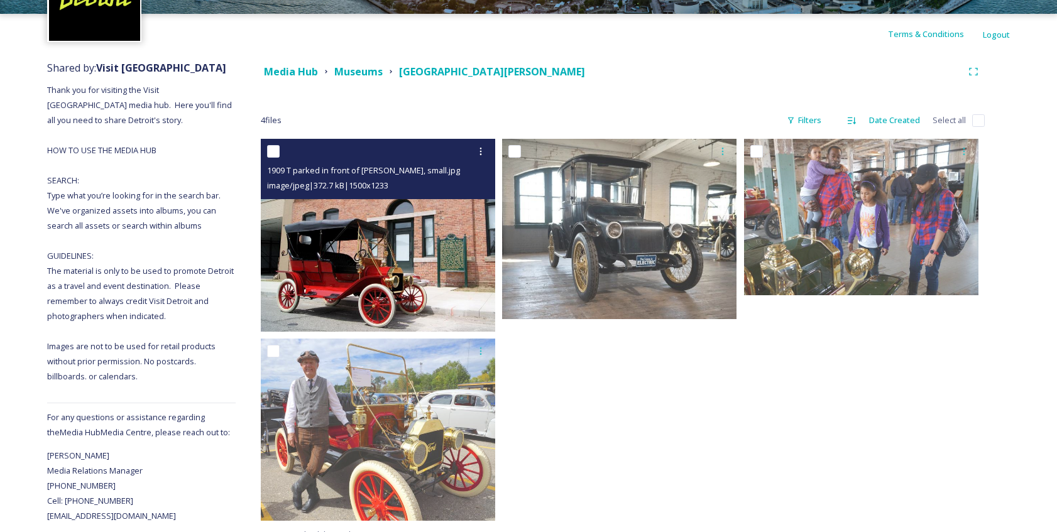
click at [384, 258] on img at bounding box center [378, 235] width 234 height 192
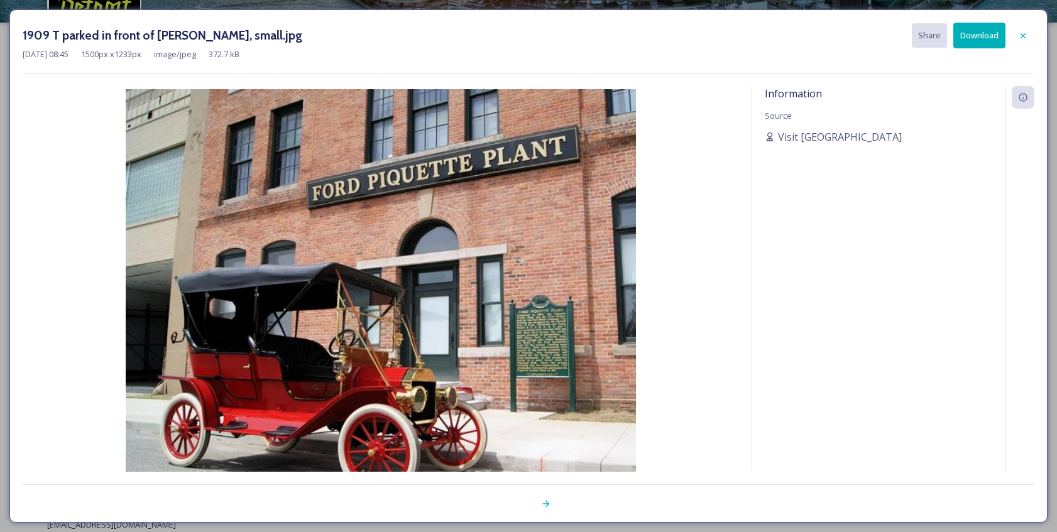
scroll to position [90, 0]
click at [1018, 34] on icon at bounding box center [1023, 36] width 10 height 10
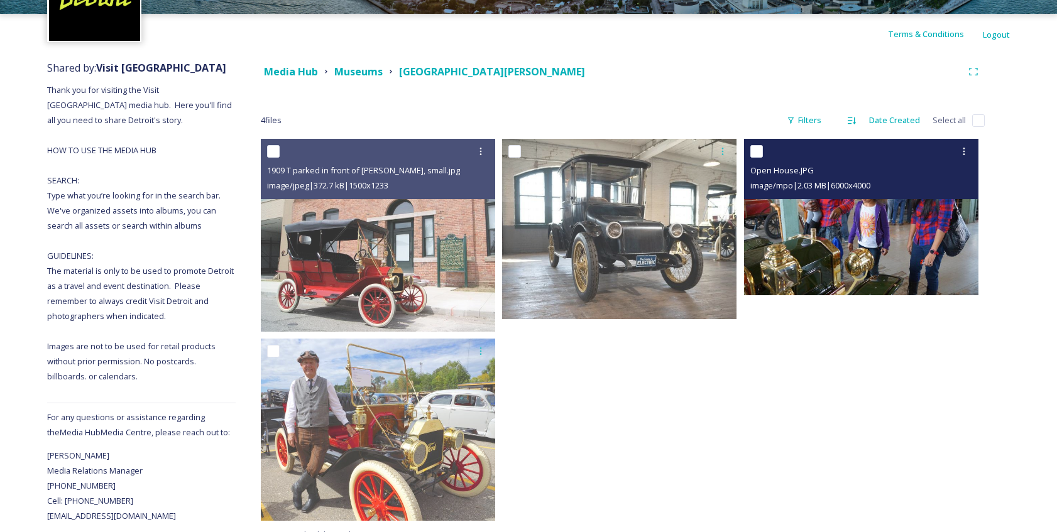
click at [825, 246] on img at bounding box center [861, 217] width 234 height 157
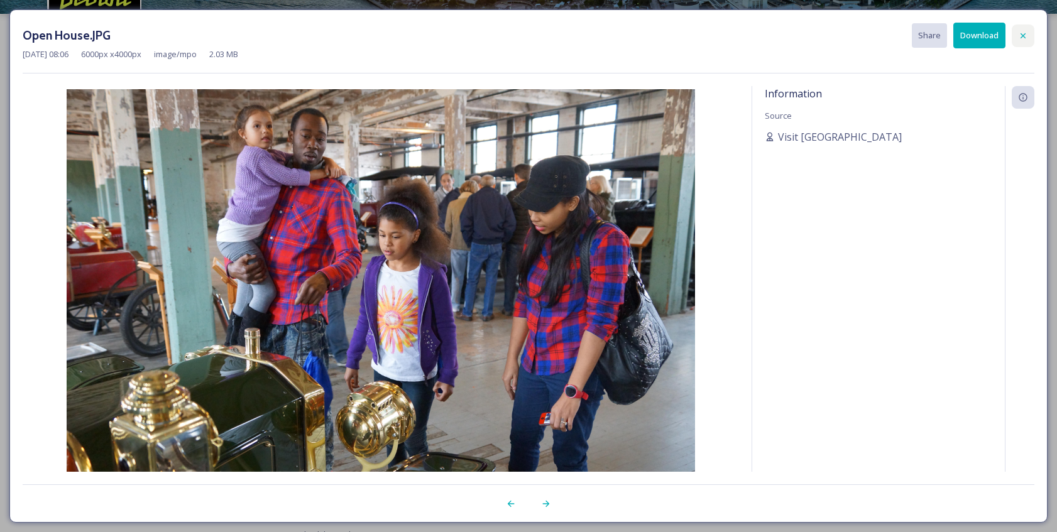
click at [1024, 36] on icon at bounding box center [1023, 35] width 5 height 5
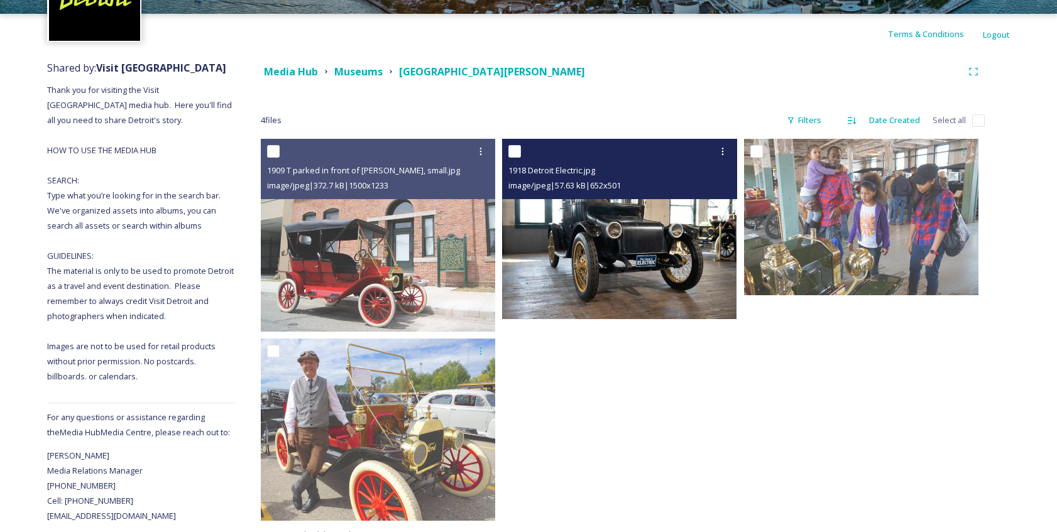
click at [582, 297] on img at bounding box center [619, 229] width 234 height 180
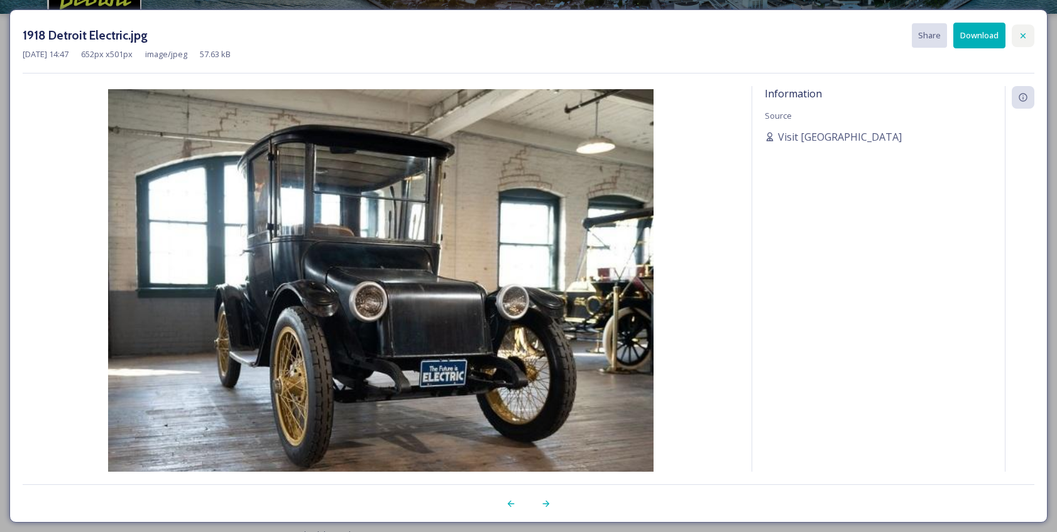
click at [1023, 39] on icon at bounding box center [1023, 36] width 10 height 10
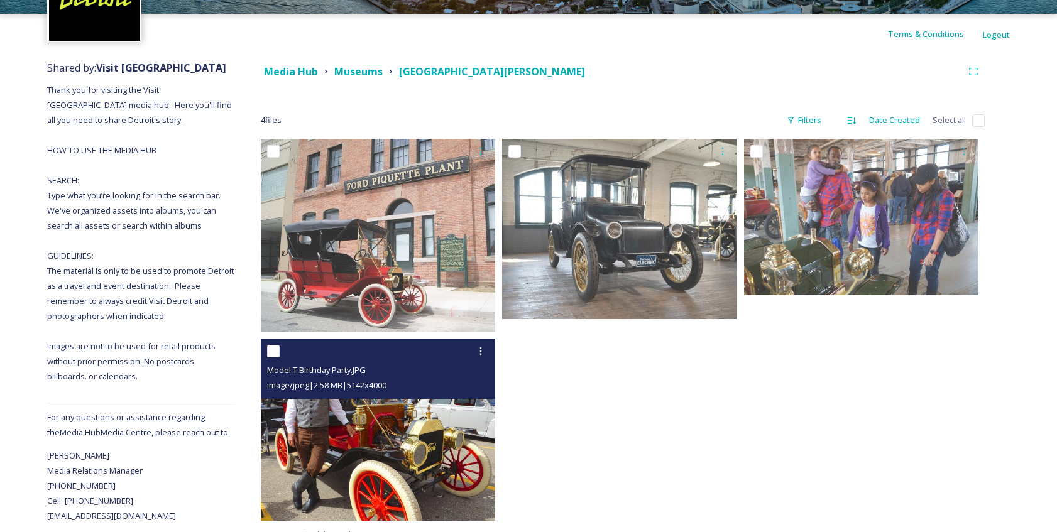
click at [394, 397] on div "Model T Birthday Party.JPG image/jpeg | 2.58 MB | 5142 x 4000" at bounding box center [378, 369] width 234 height 60
click at [379, 449] on img at bounding box center [378, 430] width 234 height 182
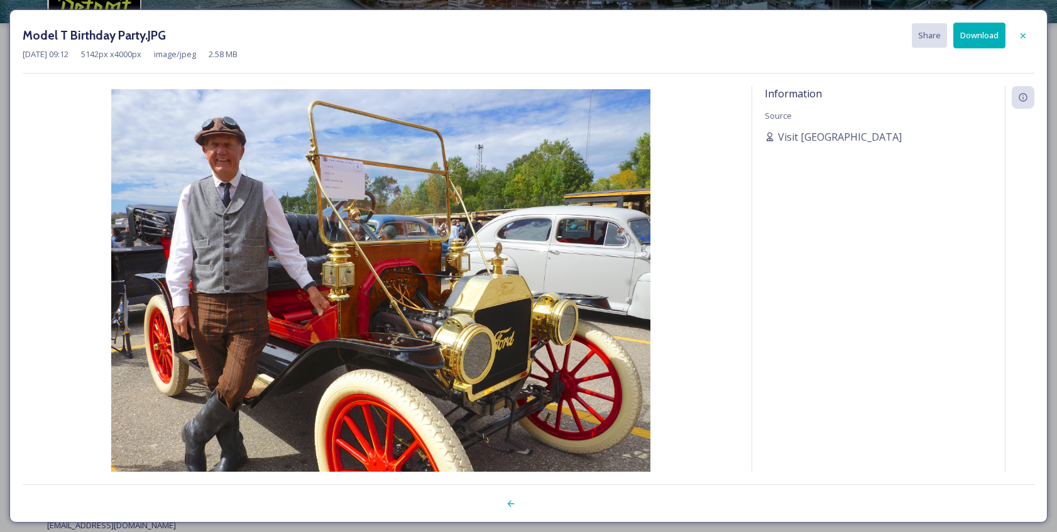
drag, startPoint x: 1030, startPoint y: 33, endPoint x: 1010, endPoint y: 40, distance: 21.5
click at [1029, 33] on div at bounding box center [1023, 36] width 23 height 23
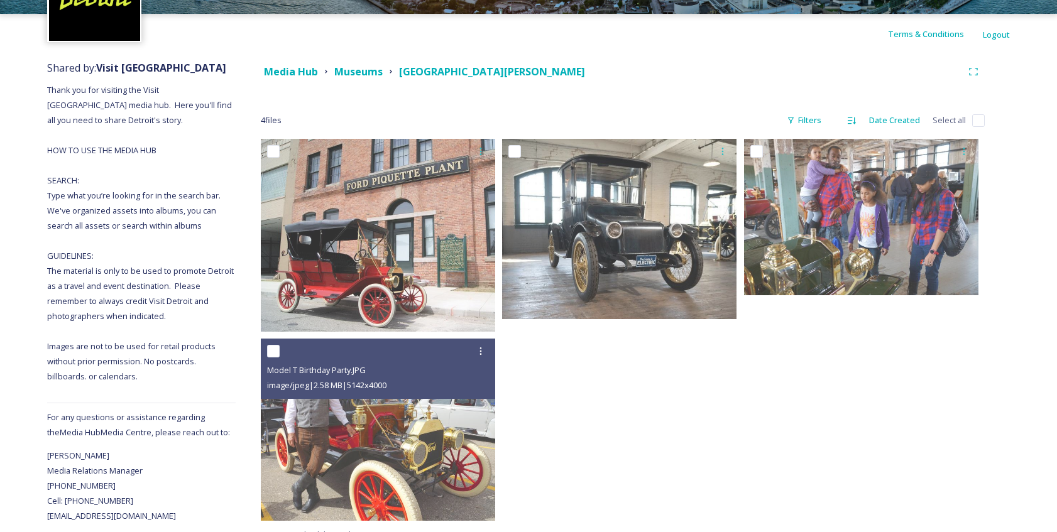
click at [375, 75] on strong "Museums" at bounding box center [358, 72] width 48 height 14
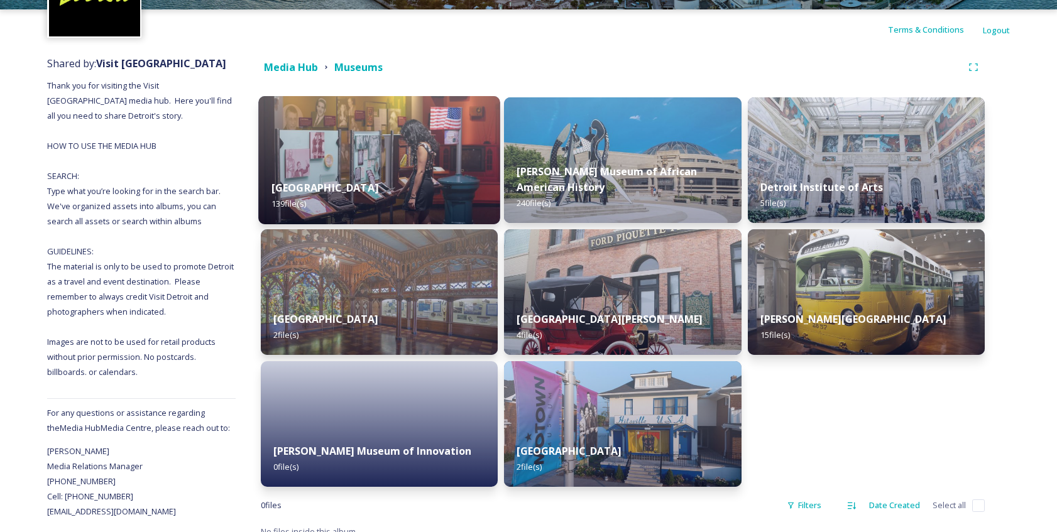
scroll to position [117, 0]
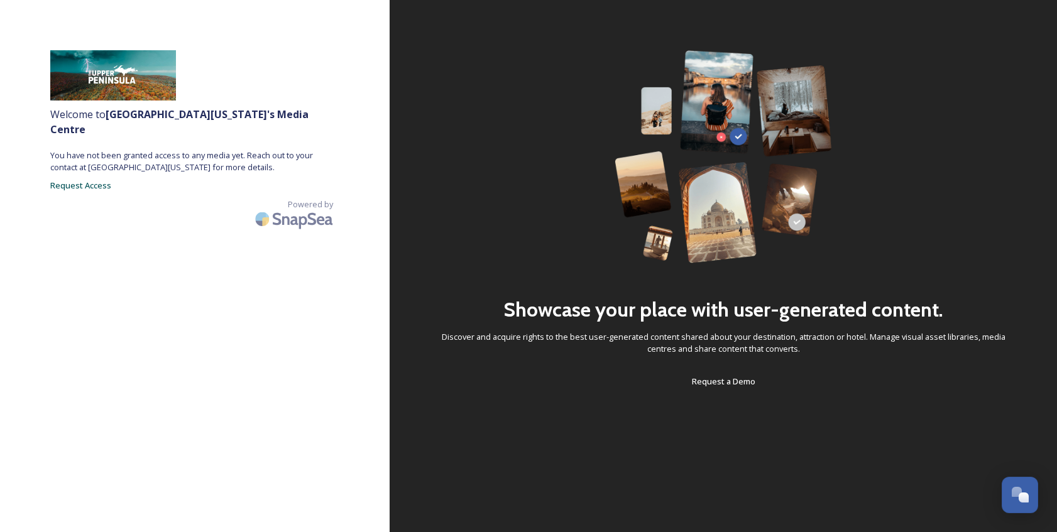
click at [87, 180] on span "Request Access" at bounding box center [80, 185] width 61 height 11
